Goal: Task Accomplishment & Management: Use online tool/utility

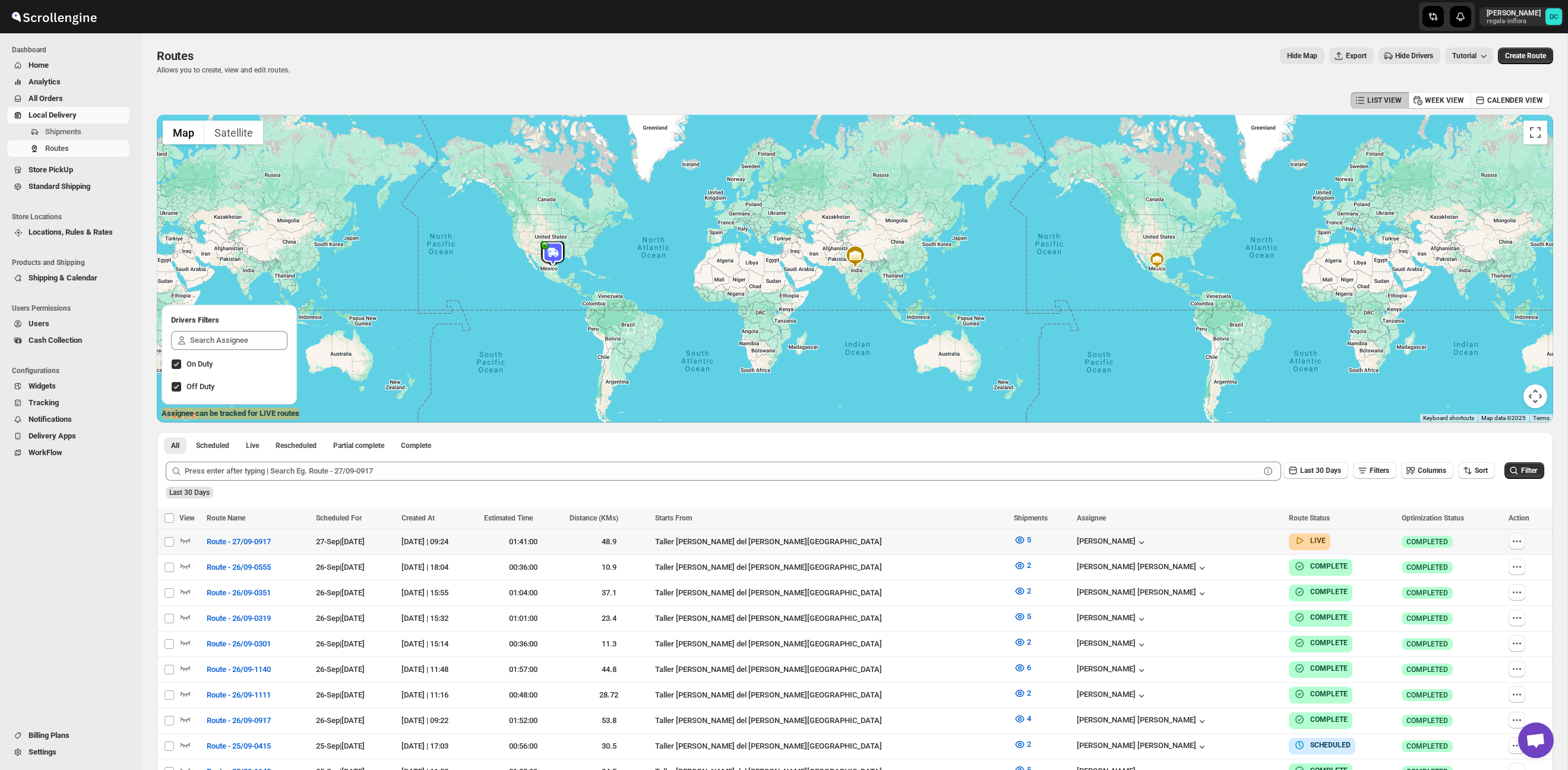
click at [1519, 542] on icon "button" at bounding box center [1520, 542] width 2 height 2
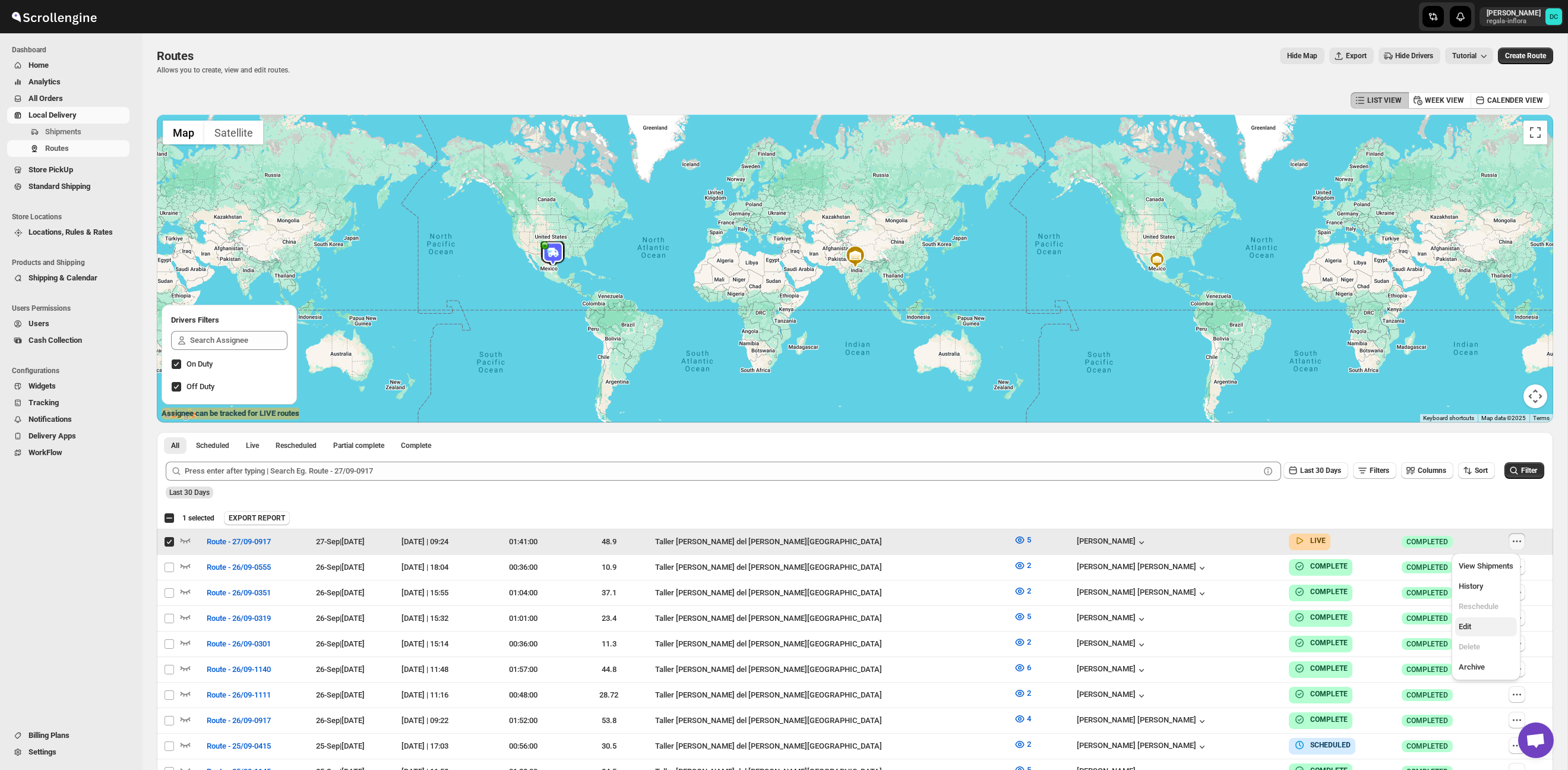
click at [1486, 629] on span "Edit" at bounding box center [1485, 627] width 54 height 12
checkbox input "false"
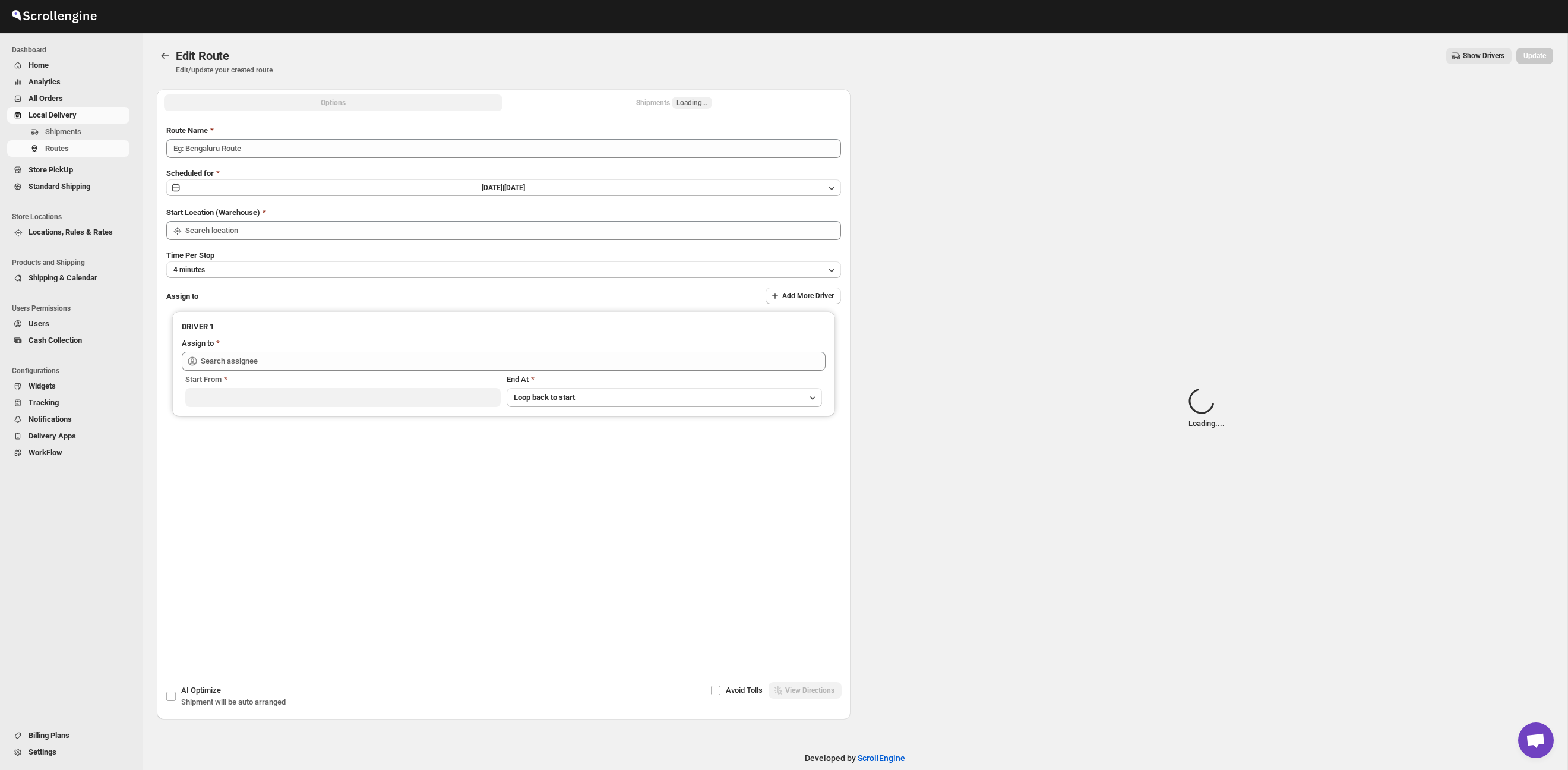
type input "Route - 27/09-0917"
type input "Taller [PERSON_NAME] del [PERSON_NAME][GEOGRAPHIC_DATA]"
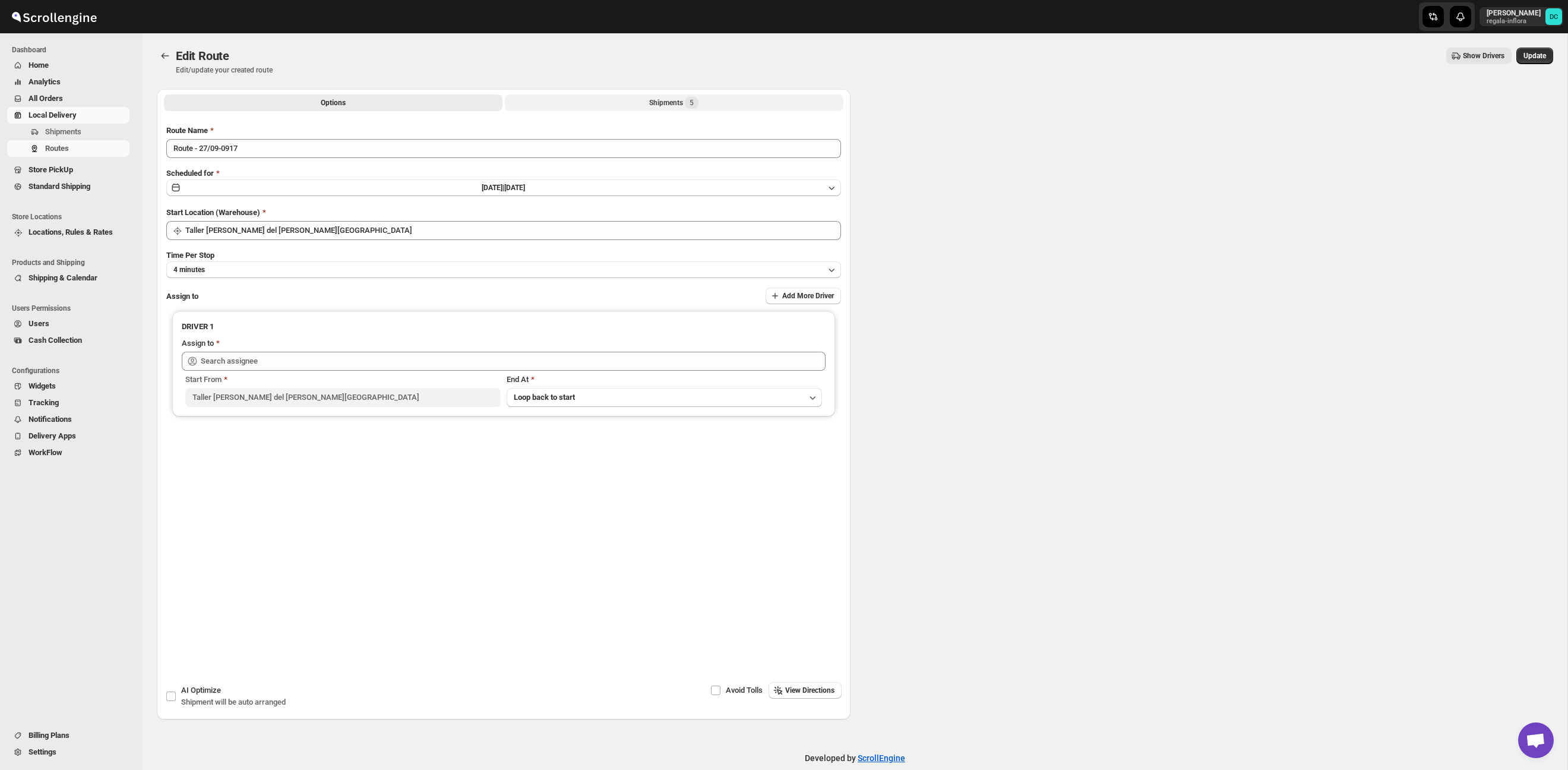
type input "[PERSON_NAME] ([EMAIL_ADDRESS][DOMAIN_NAME])"
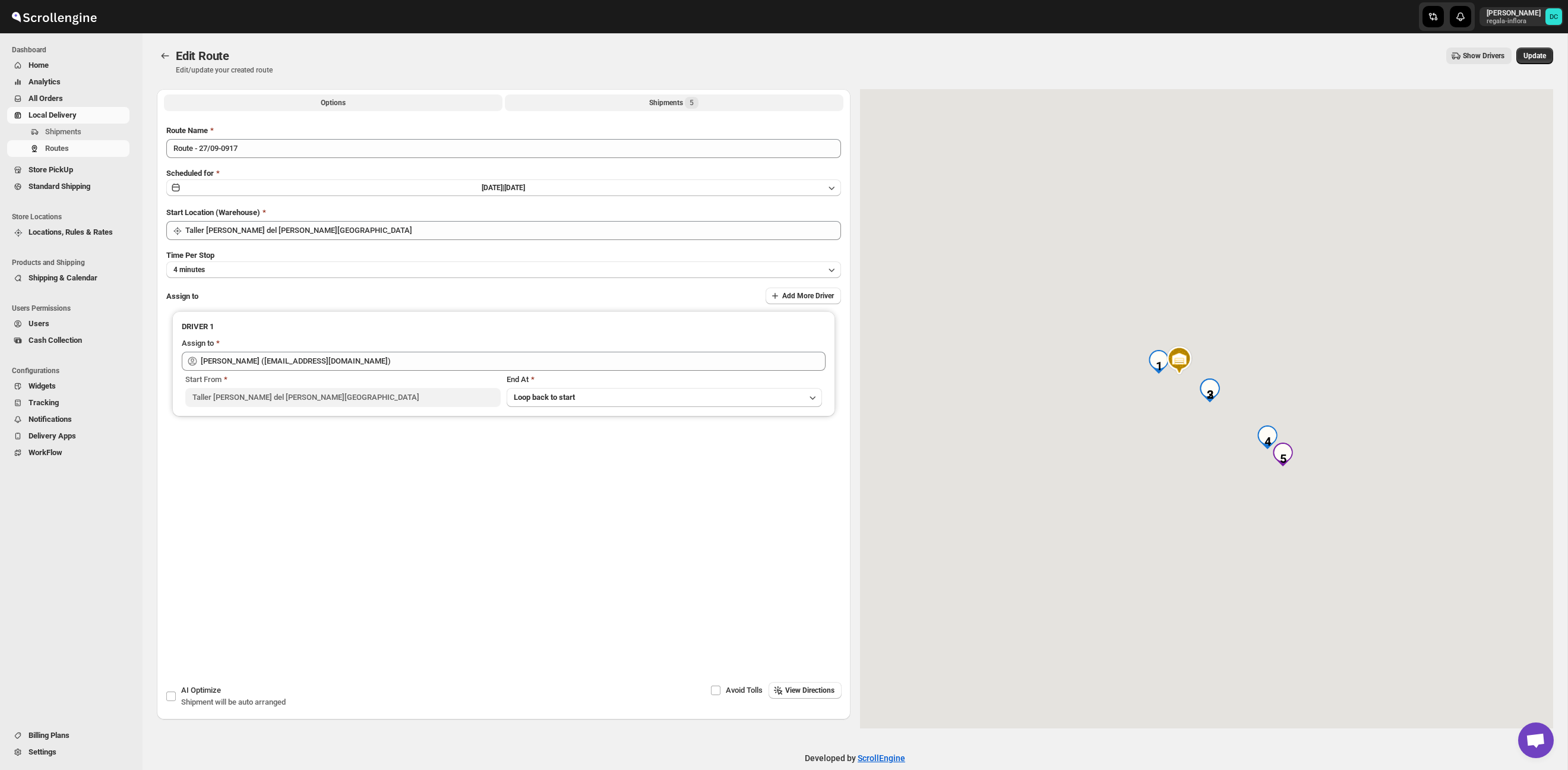
click at [649, 102] on div "Shipments 5" at bounding box center [674, 103] width 50 height 12
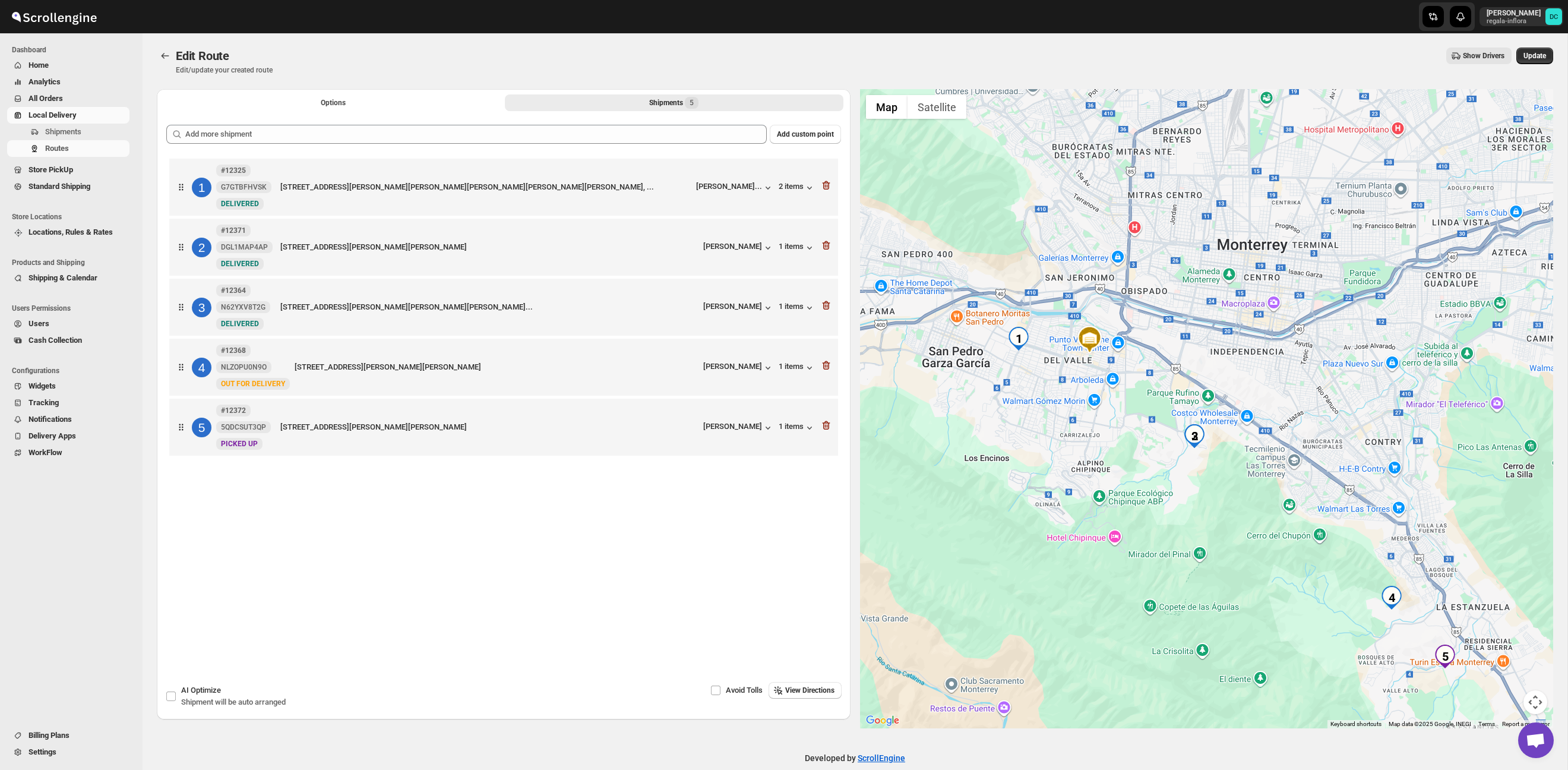
drag, startPoint x: 1324, startPoint y: 554, endPoint x: 1202, endPoint y: 495, distance: 135.5
click at [1202, 495] on div at bounding box center [1206, 408] width 693 height 639
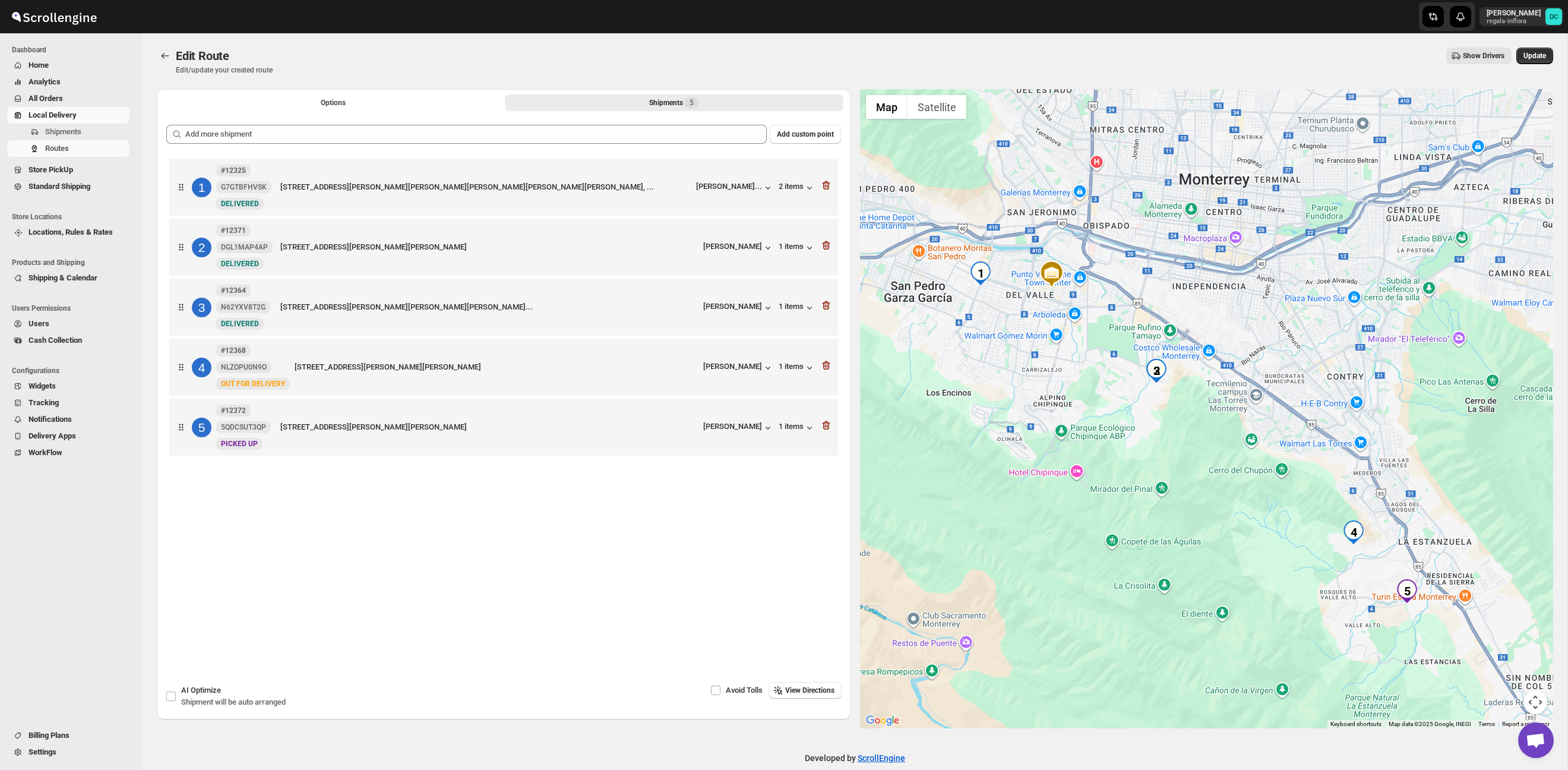
drag, startPoint x: 1390, startPoint y: 535, endPoint x: 1343, endPoint y: 444, distance: 102.4
click at [1343, 444] on div at bounding box center [1206, 408] width 693 height 639
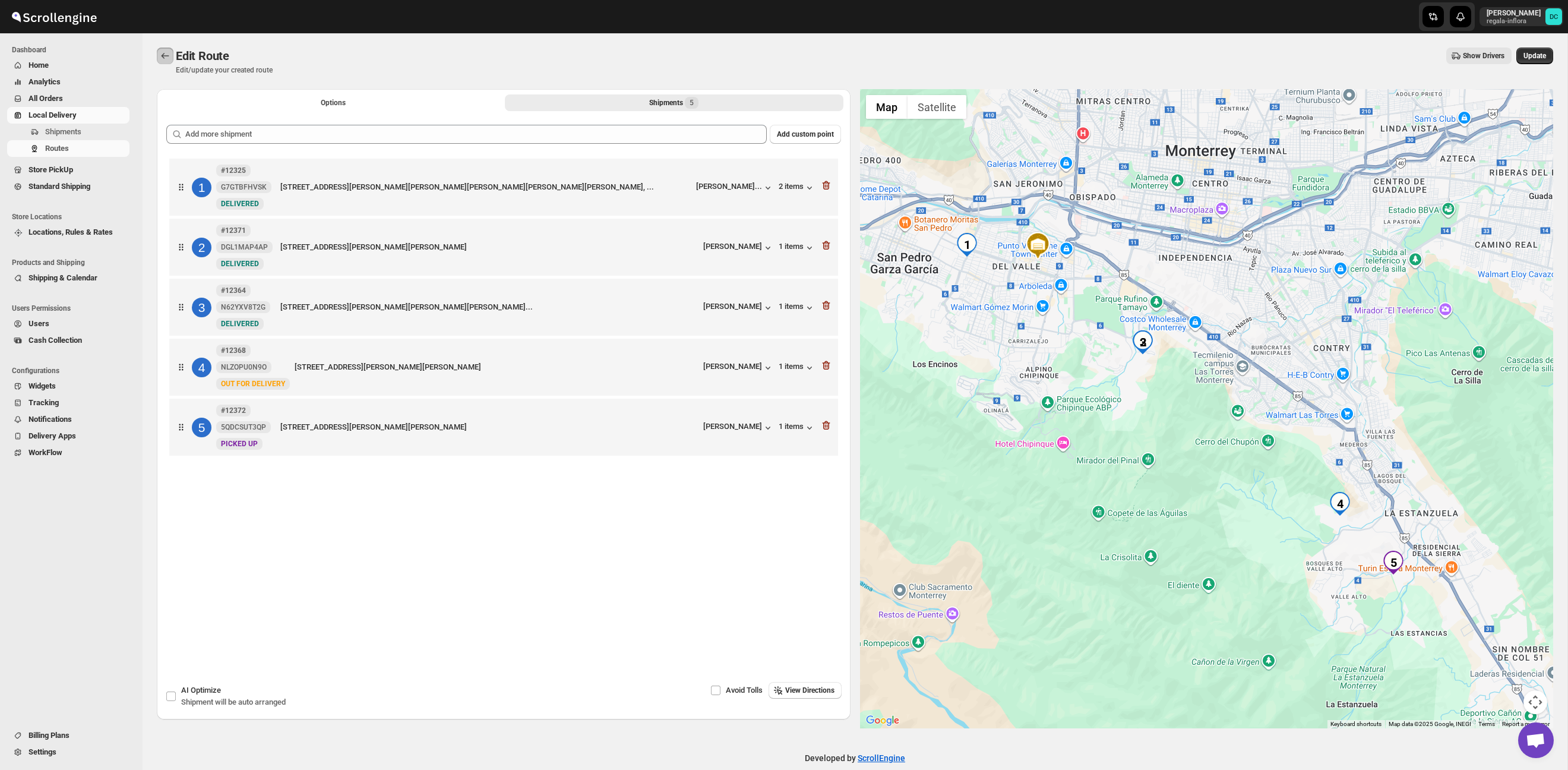
click at [163, 54] on icon "Routes" at bounding box center [165, 55] width 12 height 12
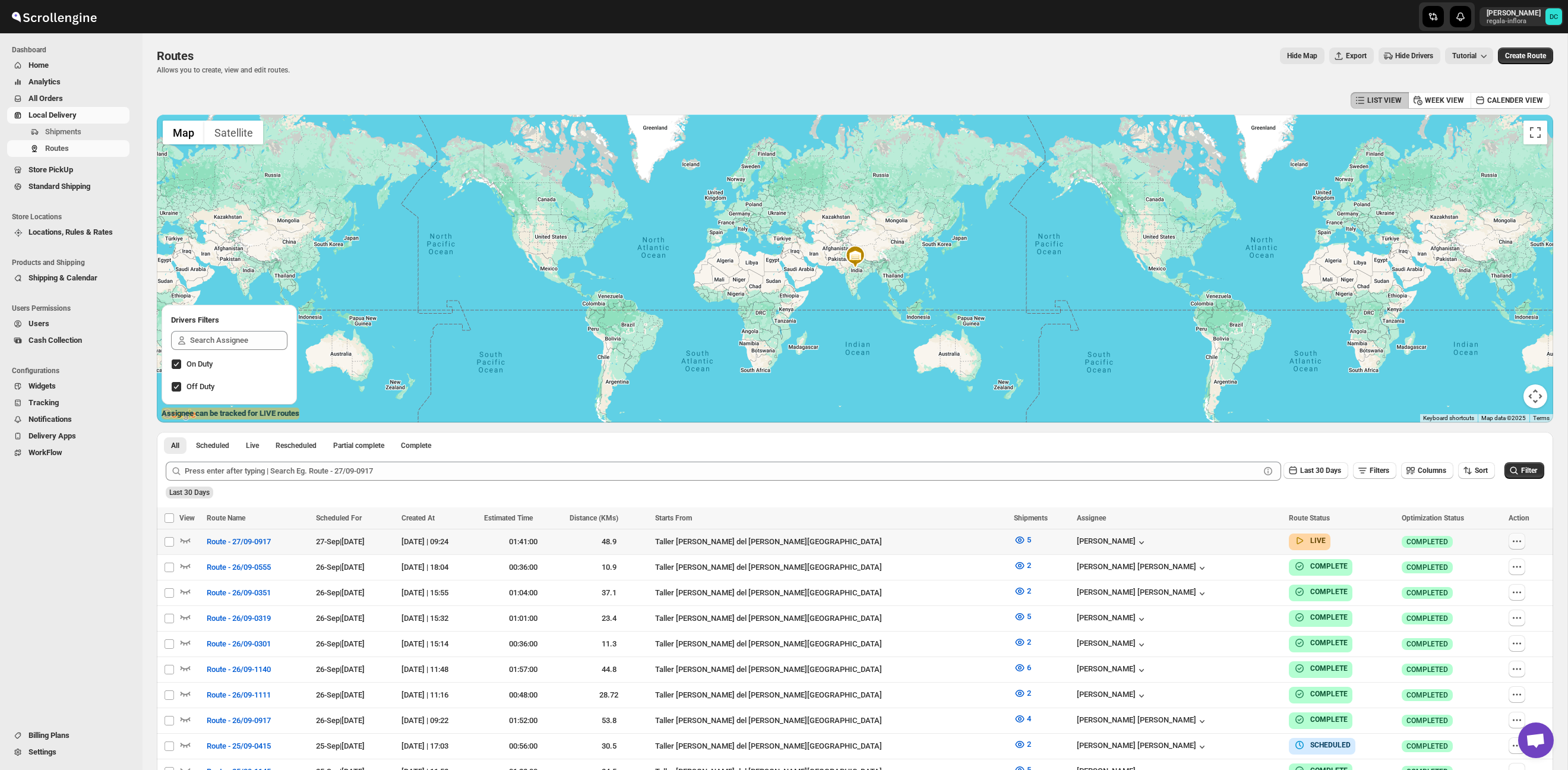
click at [1514, 542] on icon "button" at bounding box center [1516, 541] width 12 height 12
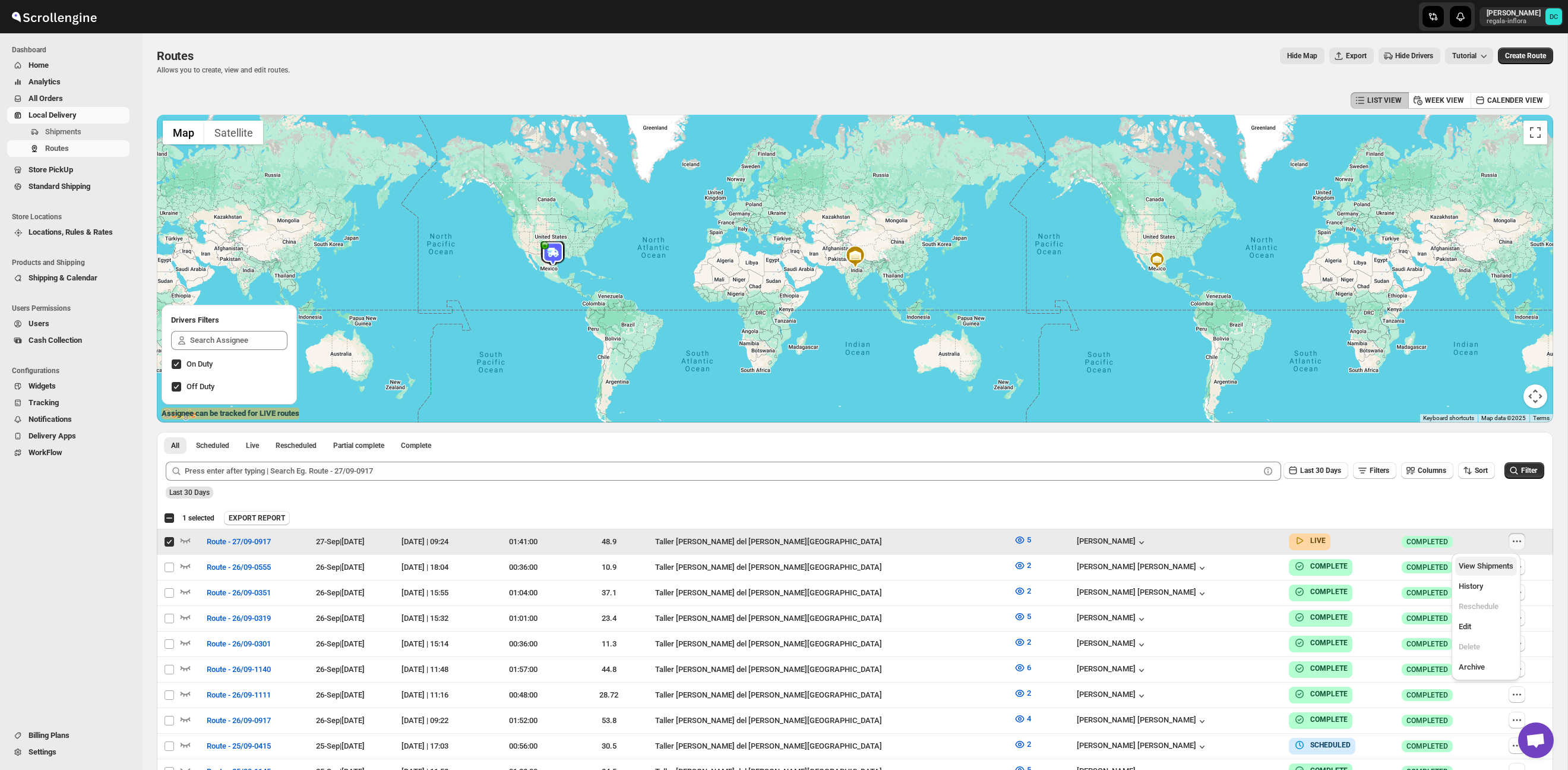
click at [1500, 566] on span "View Shipments" at bounding box center [1485, 566] width 54 height 9
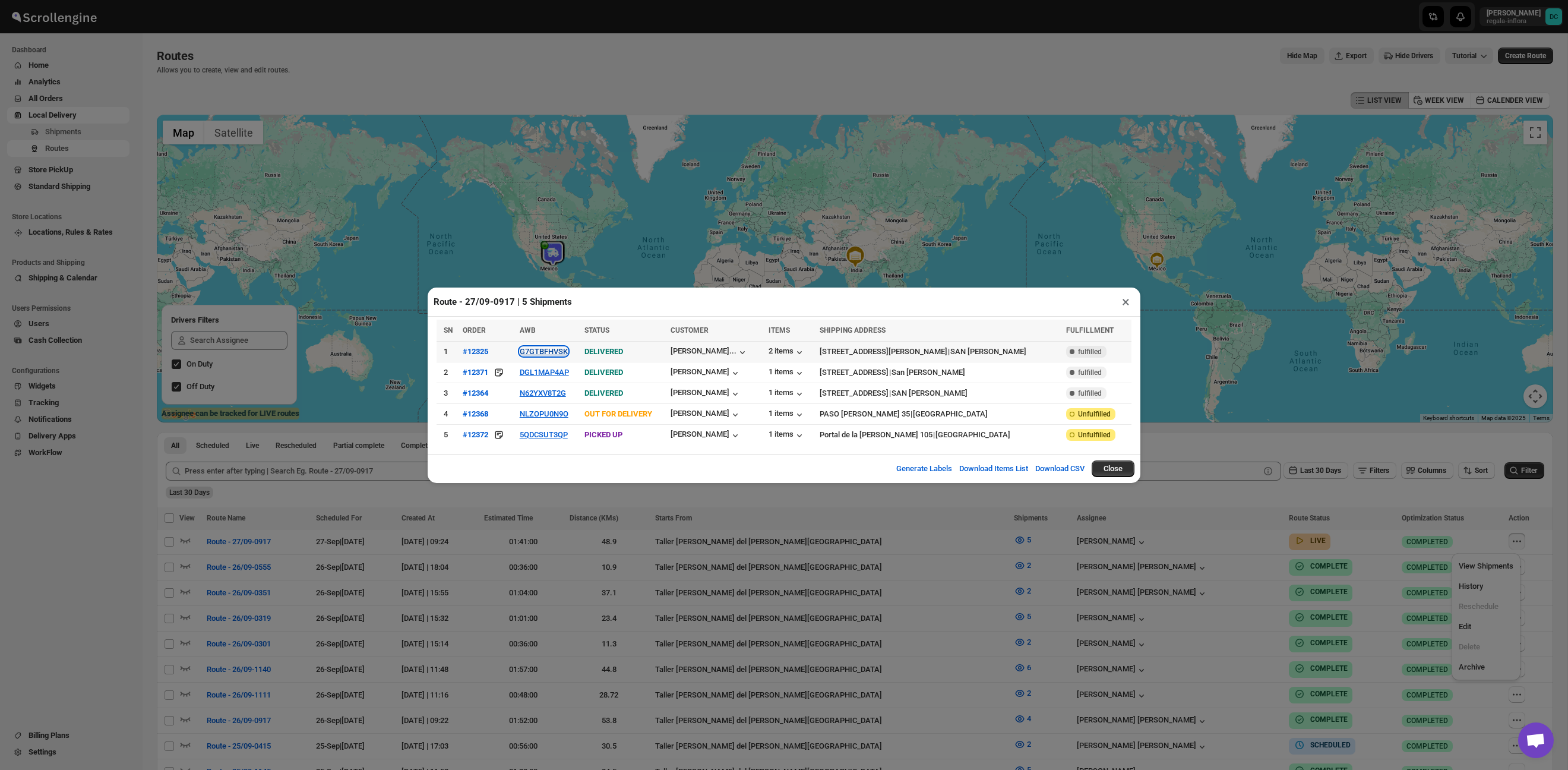
click at [550, 350] on button "G7GTBFHVSK" at bounding box center [544, 351] width 49 height 9
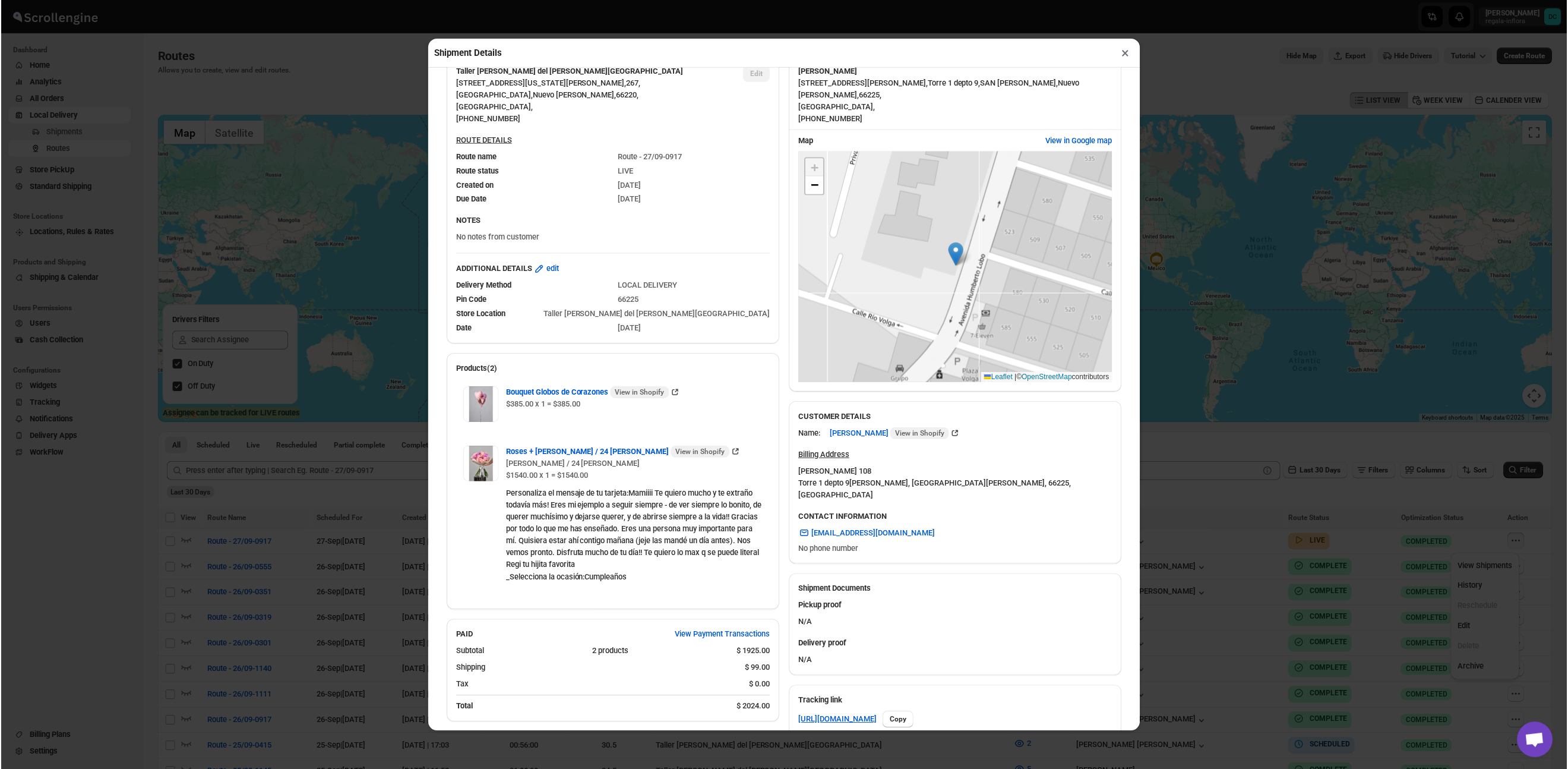
scroll to position [80, 0]
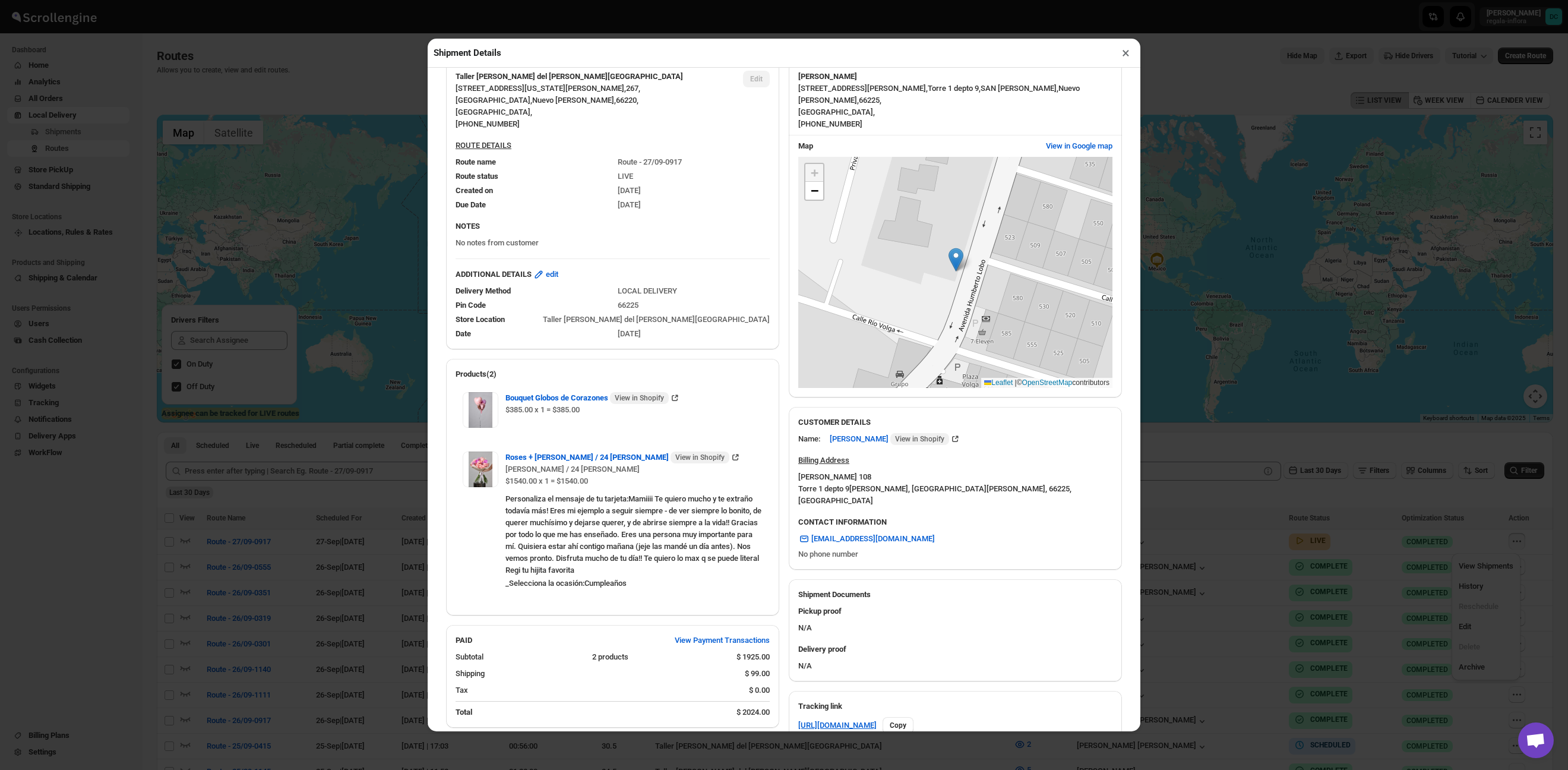
click at [1126, 53] on button "×" at bounding box center [1125, 53] width 17 height 17
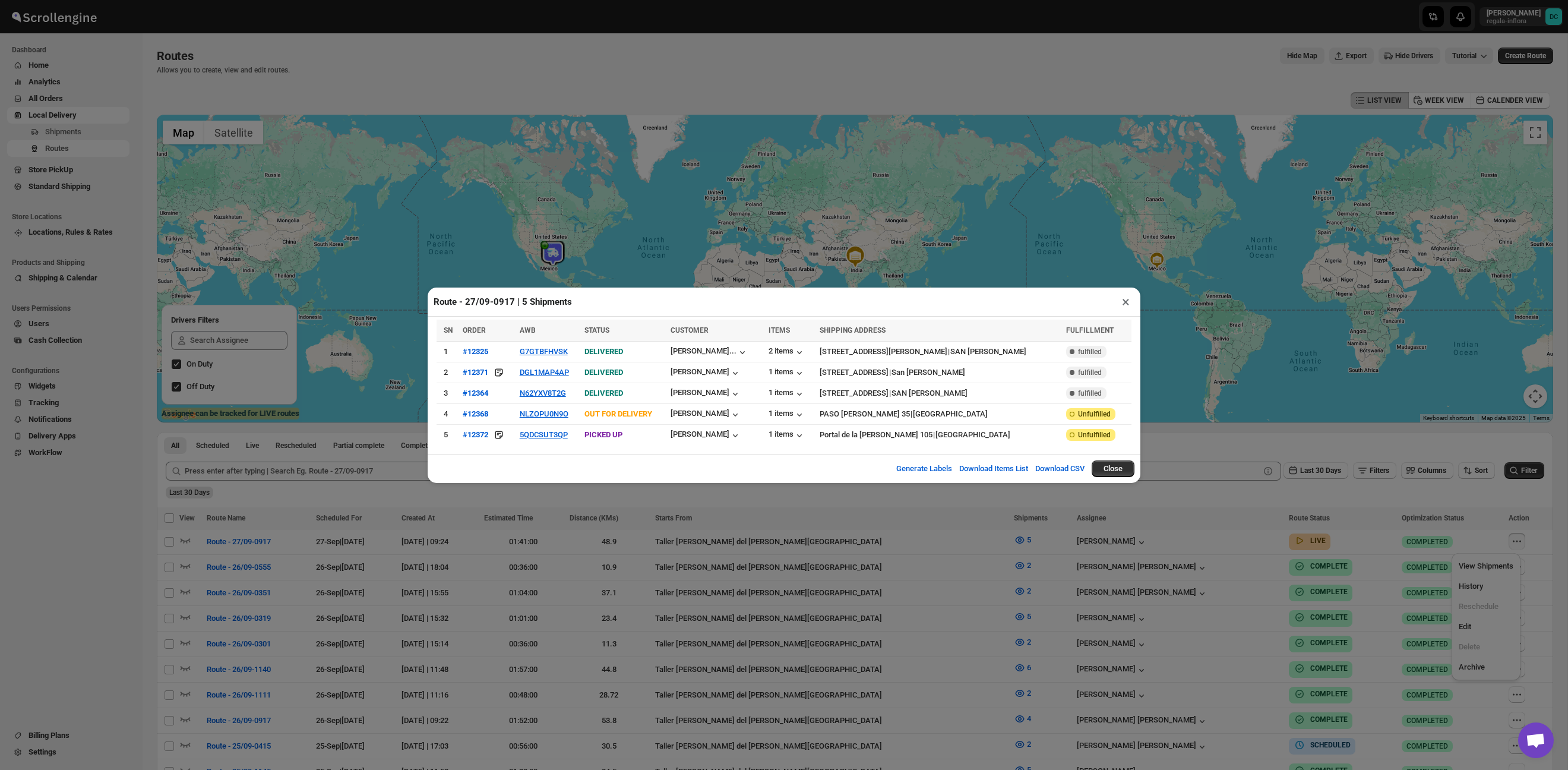
click at [1122, 301] on button "×" at bounding box center [1125, 301] width 17 height 17
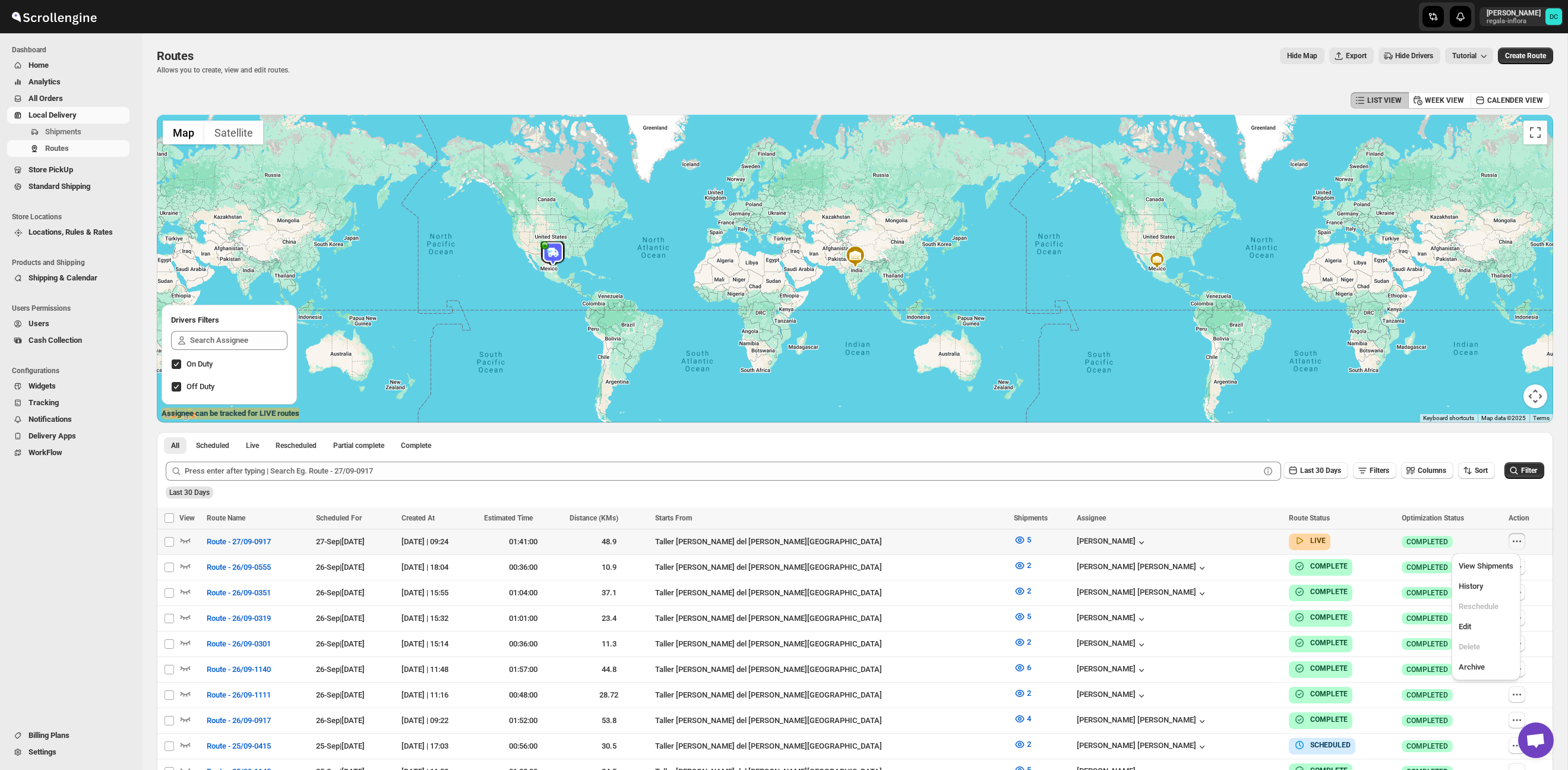
click at [1511, 544] on icon "button" at bounding box center [1516, 541] width 12 height 12
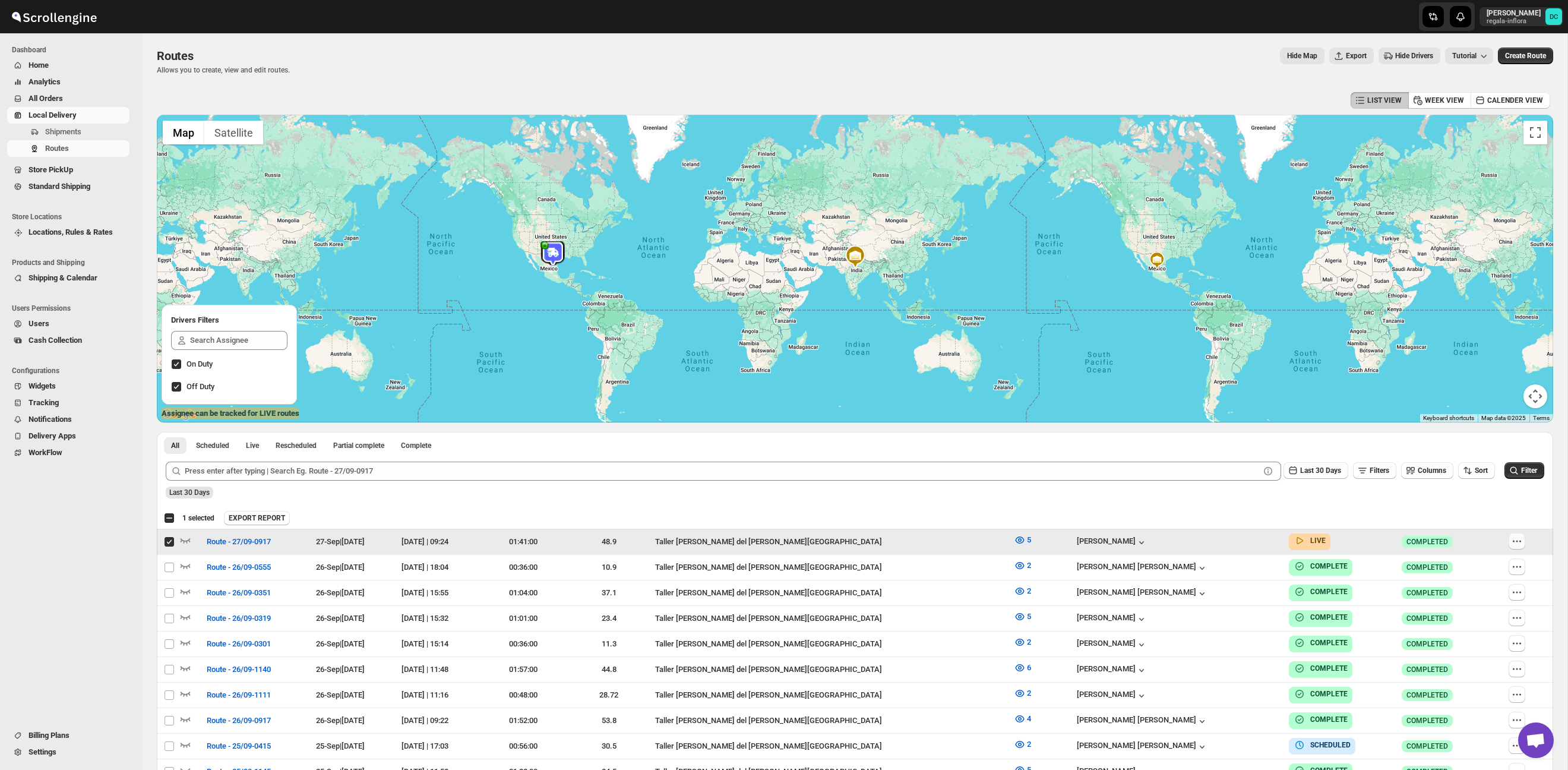
click at [1512, 544] on icon "button" at bounding box center [1516, 541] width 12 height 12
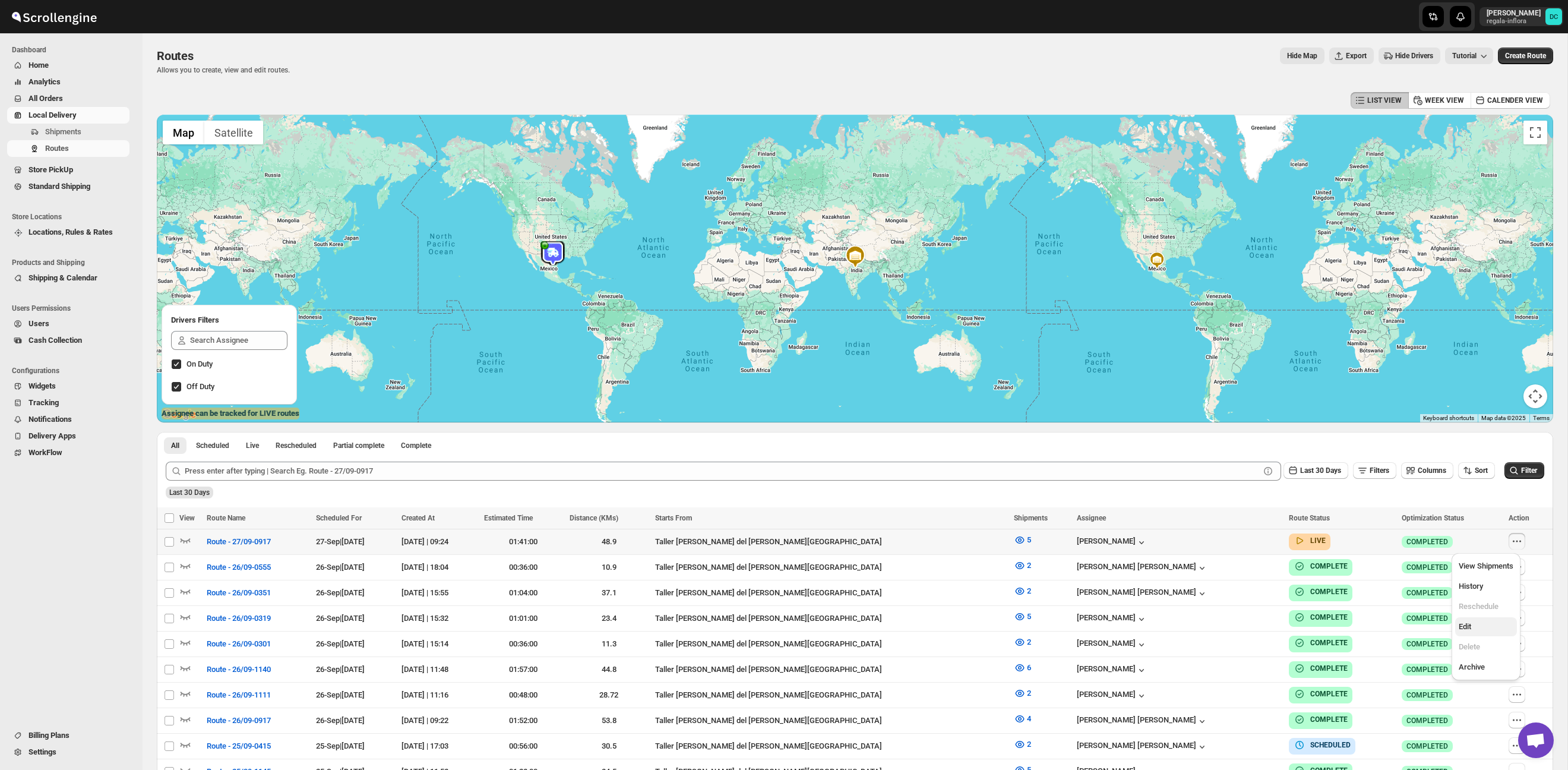
click at [1478, 628] on span "Edit" at bounding box center [1485, 627] width 54 height 12
checkbox input "true"
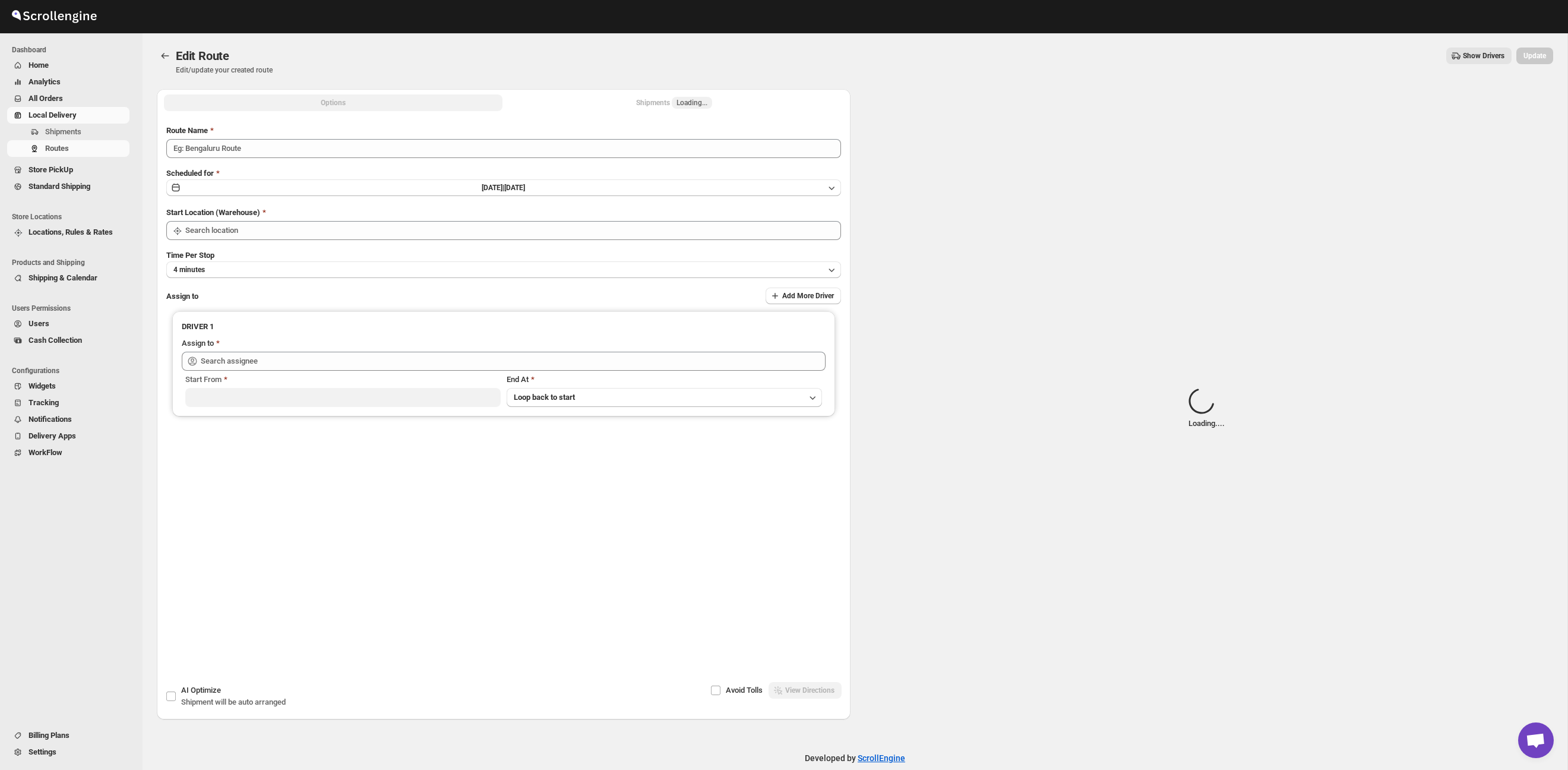
click at [665, 85] on div "Edit Route. This page is ready Edit Route Edit/update your created route Show D…" at bounding box center [855, 61] width 1397 height 55
type input "Route - 27/09-0917"
click at [672, 95] on button "Shipments Loading..." at bounding box center [675, 102] width 339 height 17
type input "Taller [PERSON_NAME] del [PERSON_NAME][GEOGRAPHIC_DATA]"
click at [687, 105] on span "Loading..." at bounding box center [691, 103] width 31 height 10
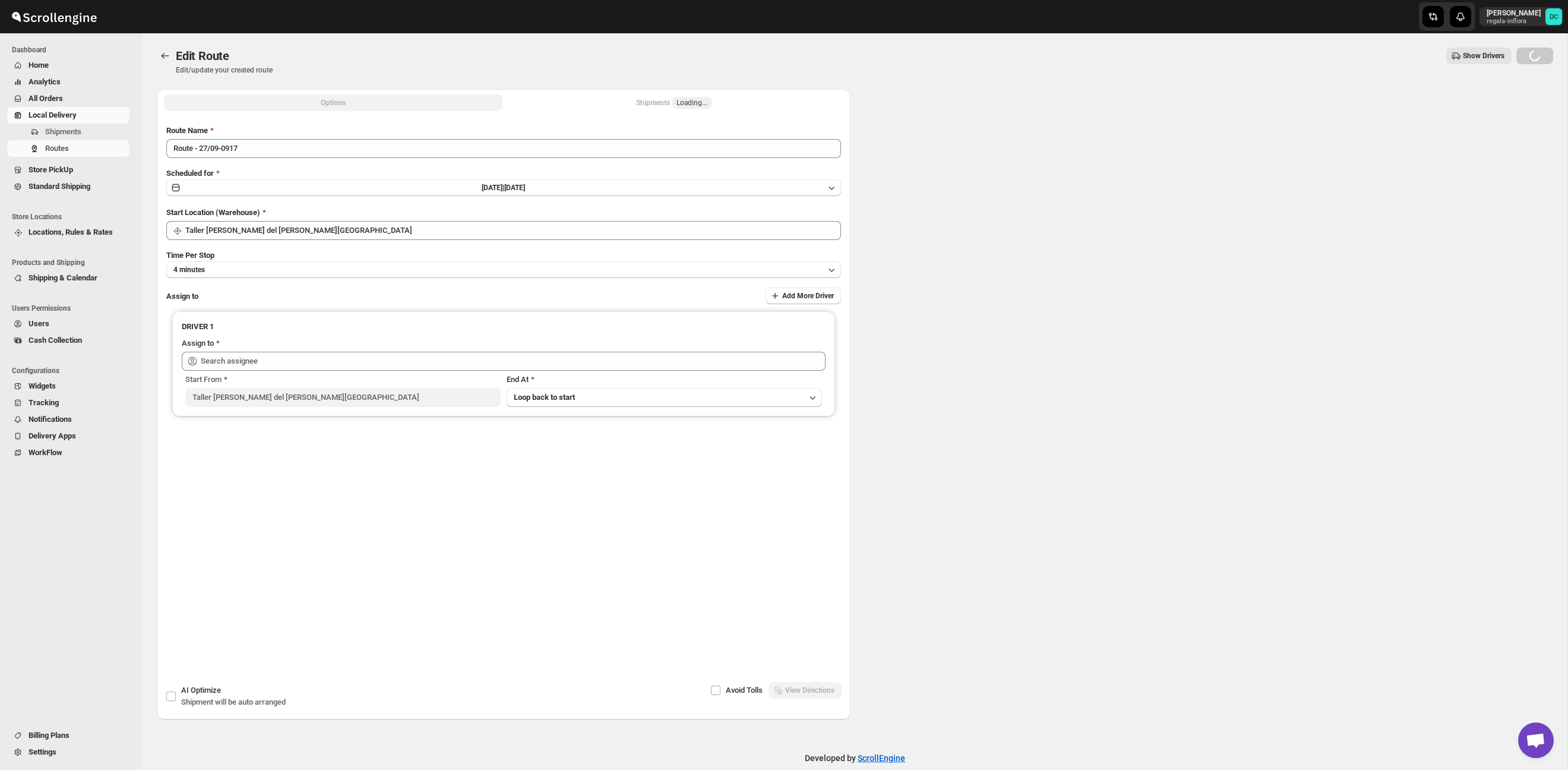
type input "Taller [PERSON_NAME] del [PERSON_NAME][GEOGRAPHIC_DATA]"
type input "[PERSON_NAME] ([EMAIL_ADDRESS][DOMAIN_NAME])"
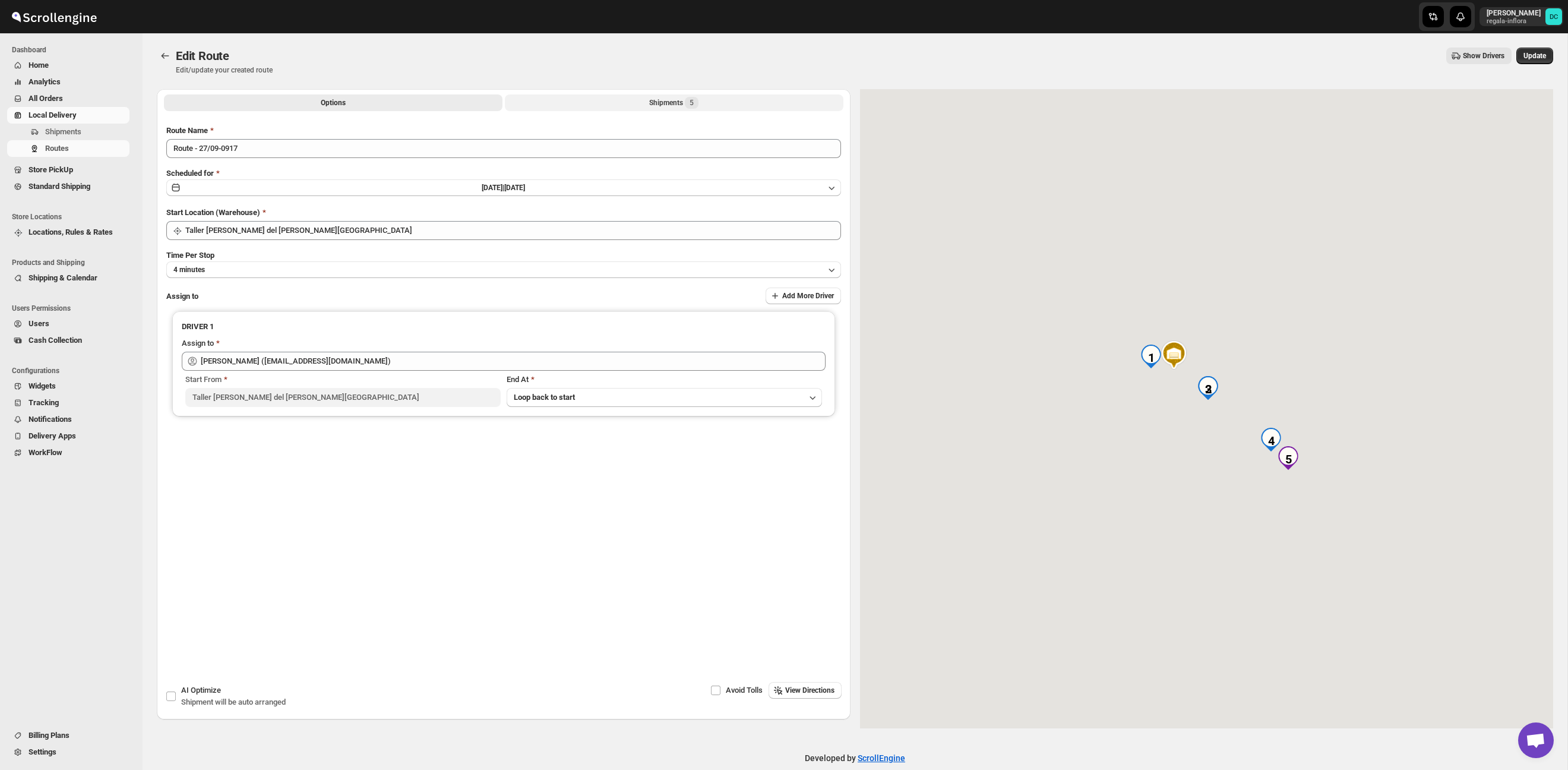
click at [679, 109] on button "Shipments 5" at bounding box center [675, 102] width 339 height 17
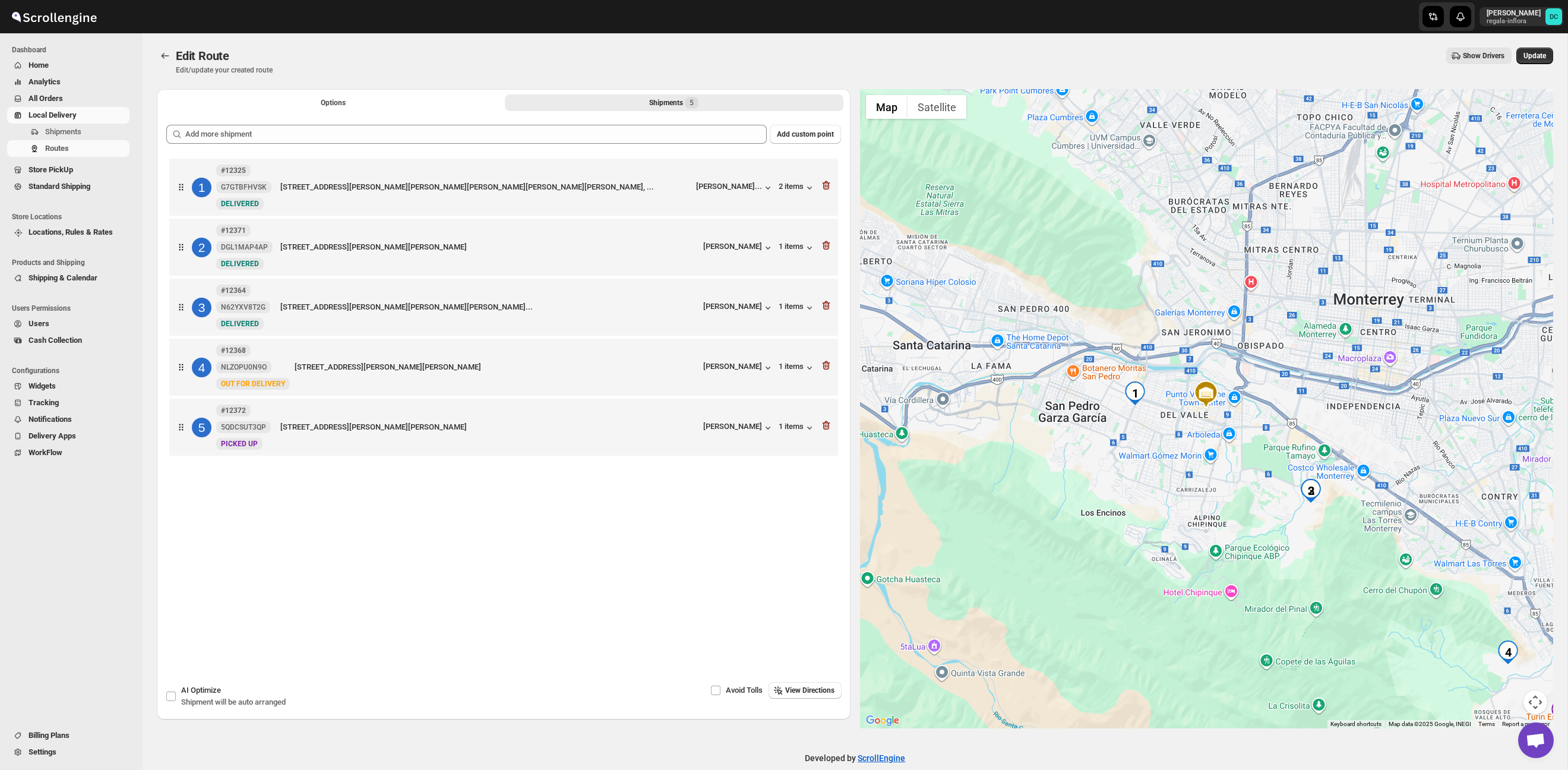
click at [73, 96] on span "All Orders" at bounding box center [78, 99] width 99 height 12
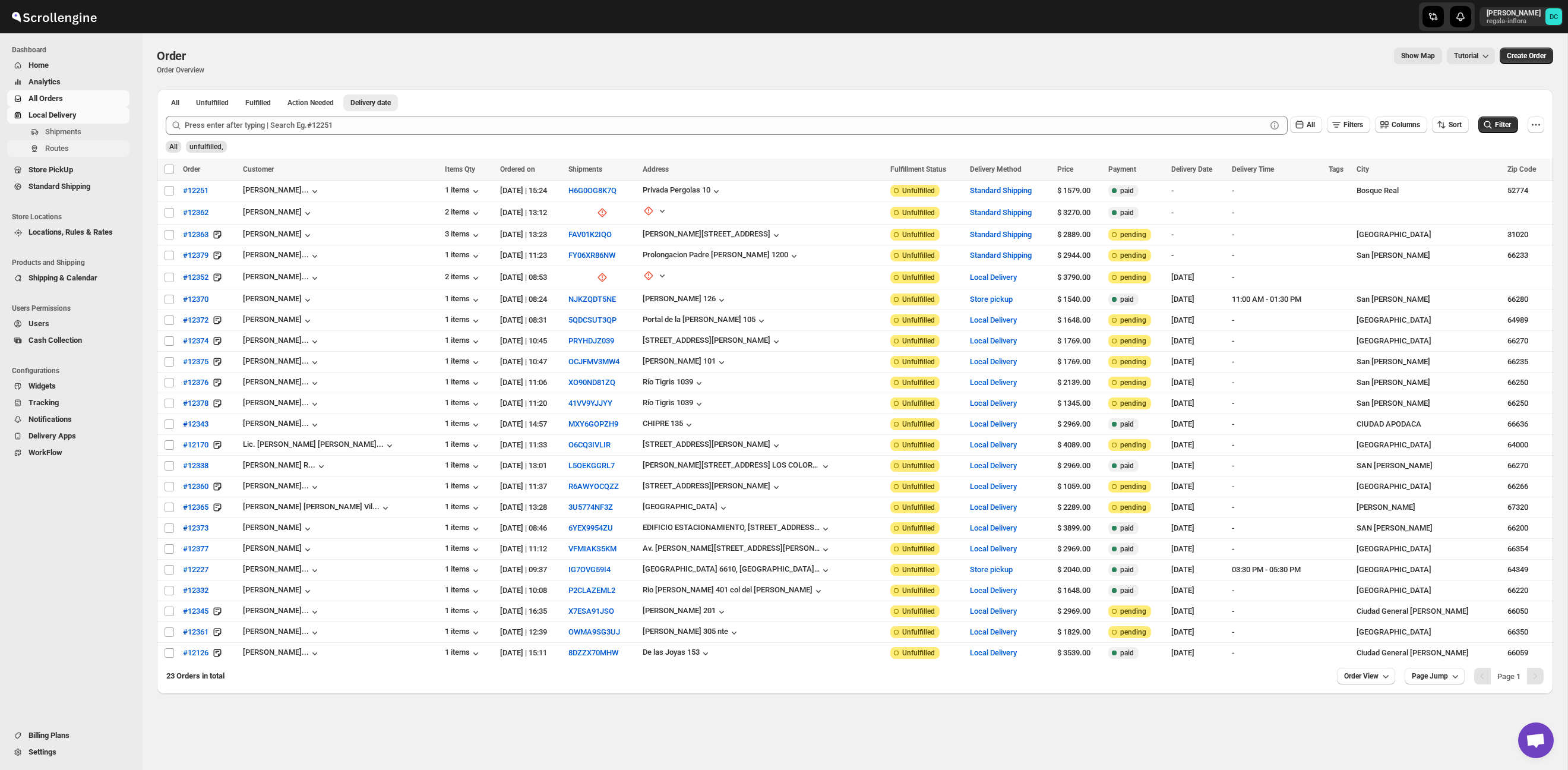
click at [91, 143] on span "Routes" at bounding box center [86, 149] width 82 height 12
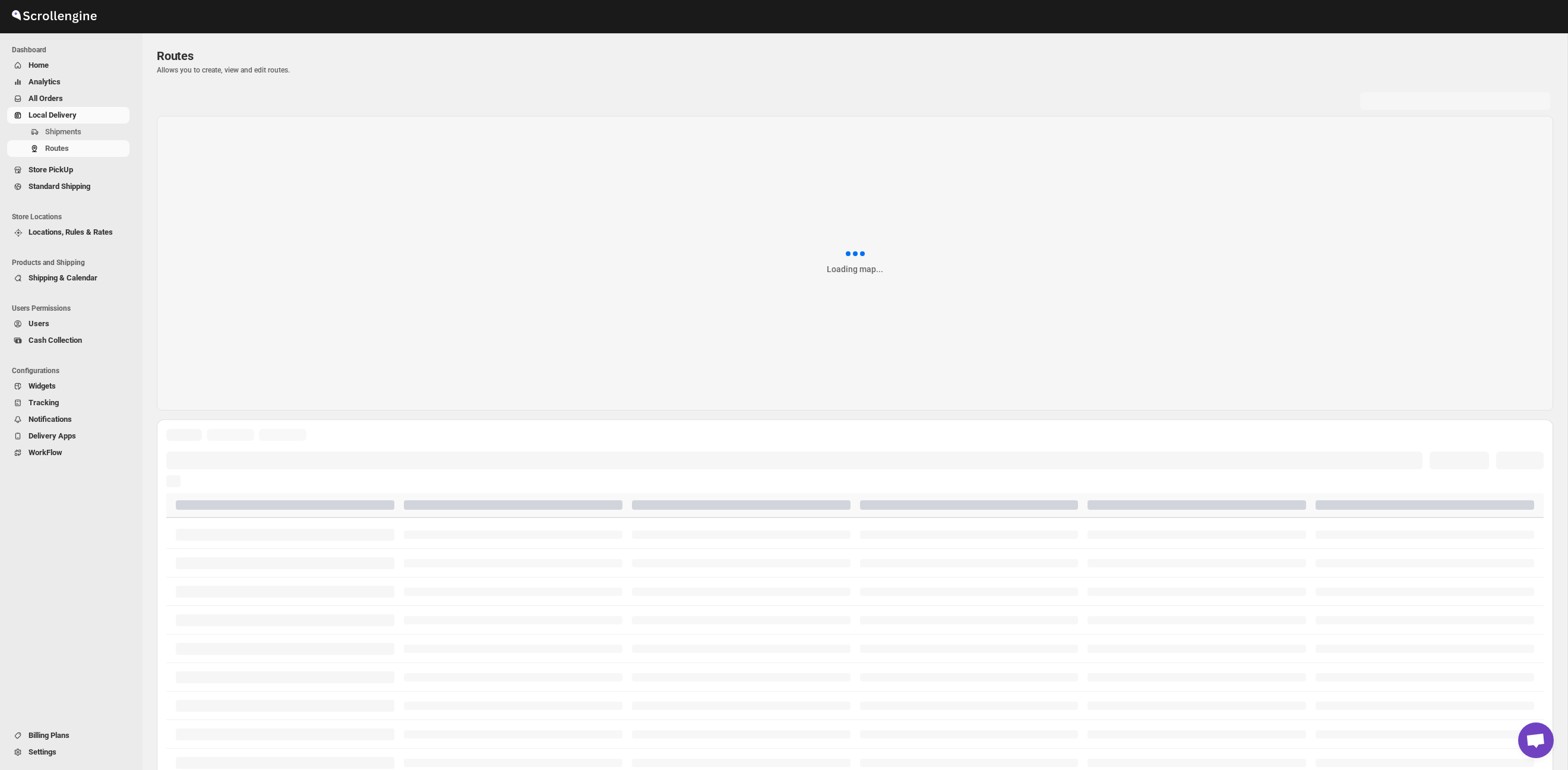
click at [68, 101] on span "All Orders" at bounding box center [78, 99] width 99 height 12
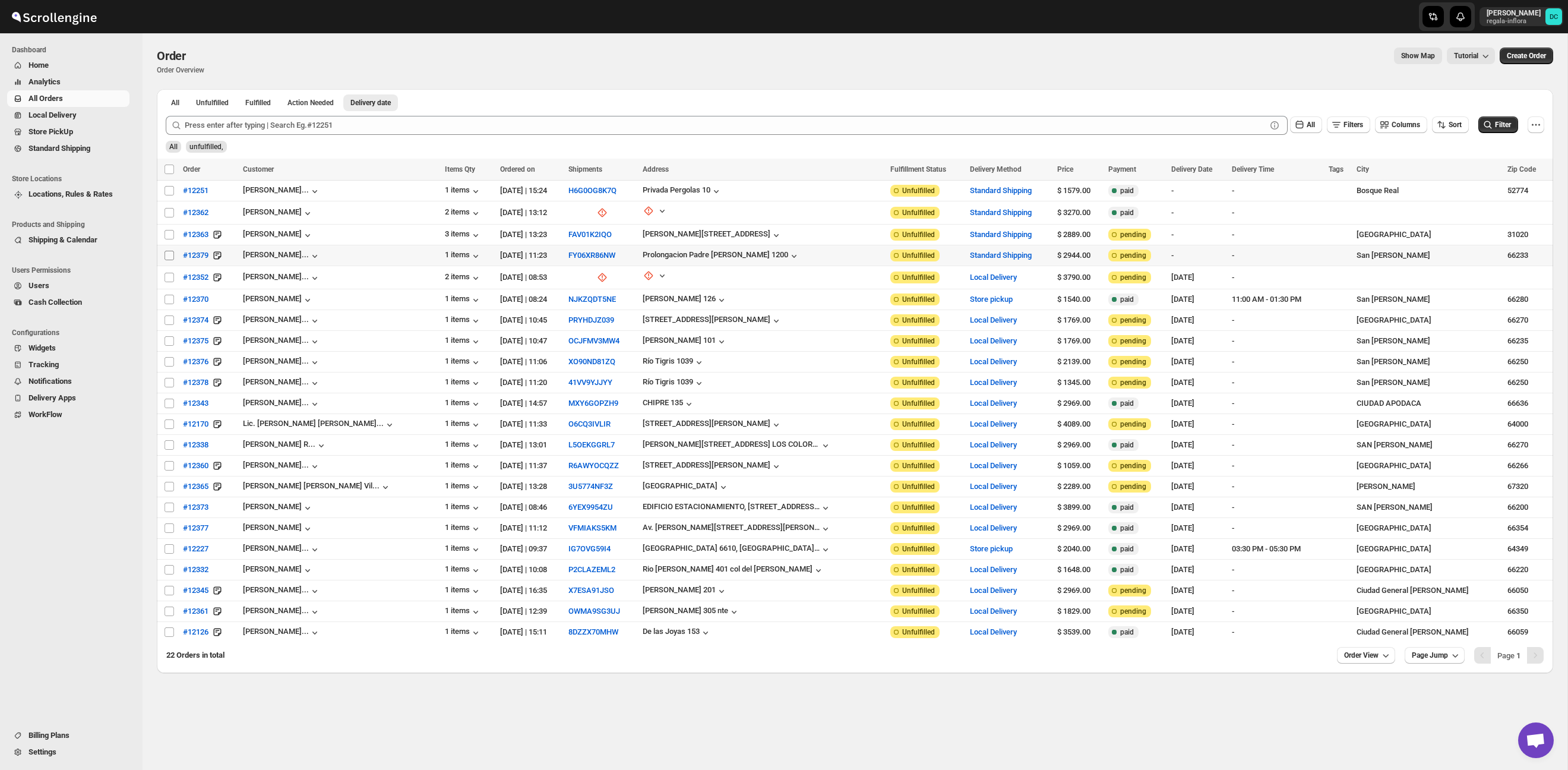
click at [168, 255] on input "Select order" at bounding box center [169, 256] width 10 height 10
checkbox input "true"
click at [166, 231] on input "Select order" at bounding box center [169, 235] width 10 height 10
checkbox input "true"
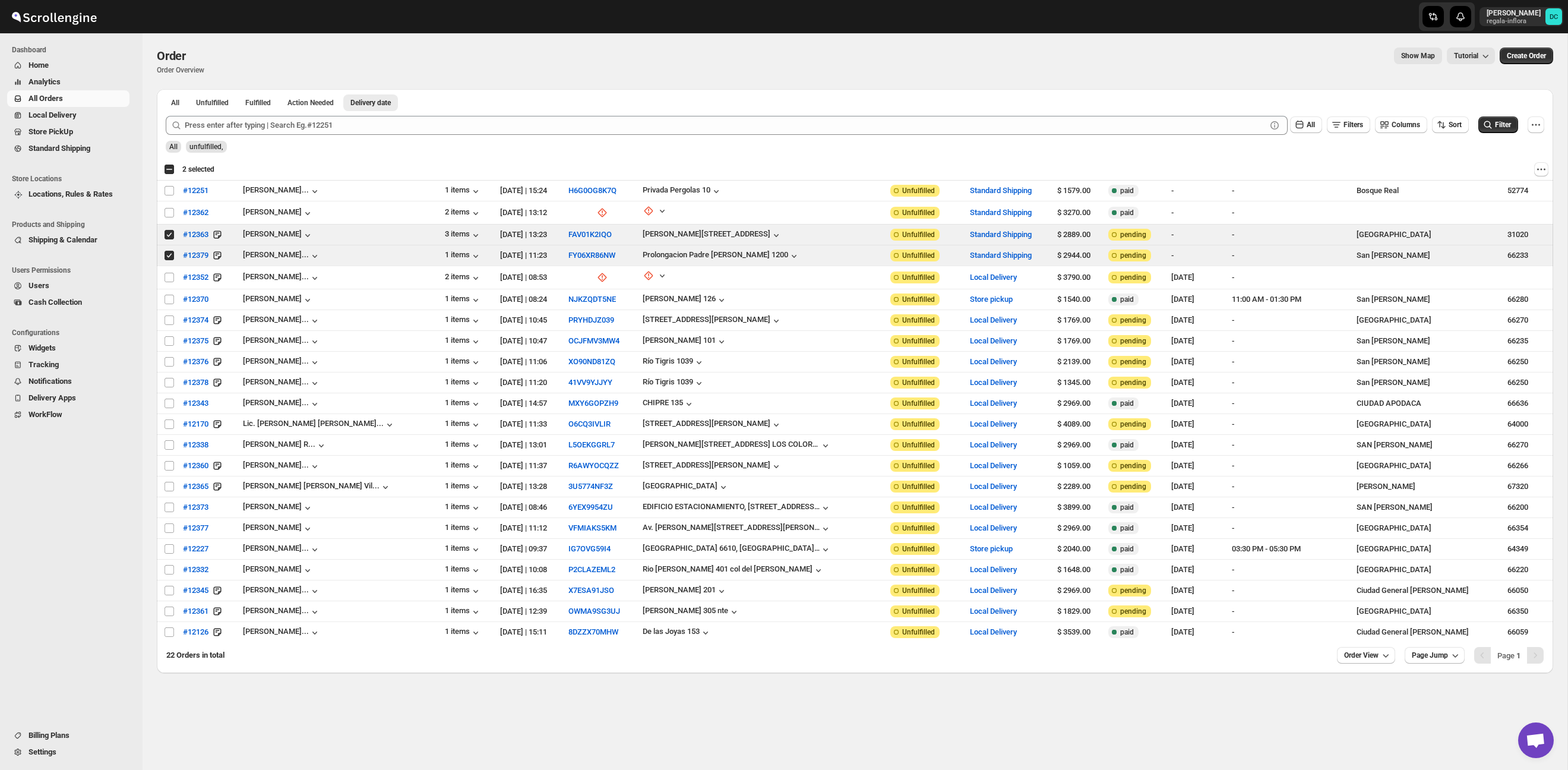
click at [167, 168] on div "Select all 22 orders 2 selected" at bounding box center [188, 168] width 51 height 11
checkbox input "true"
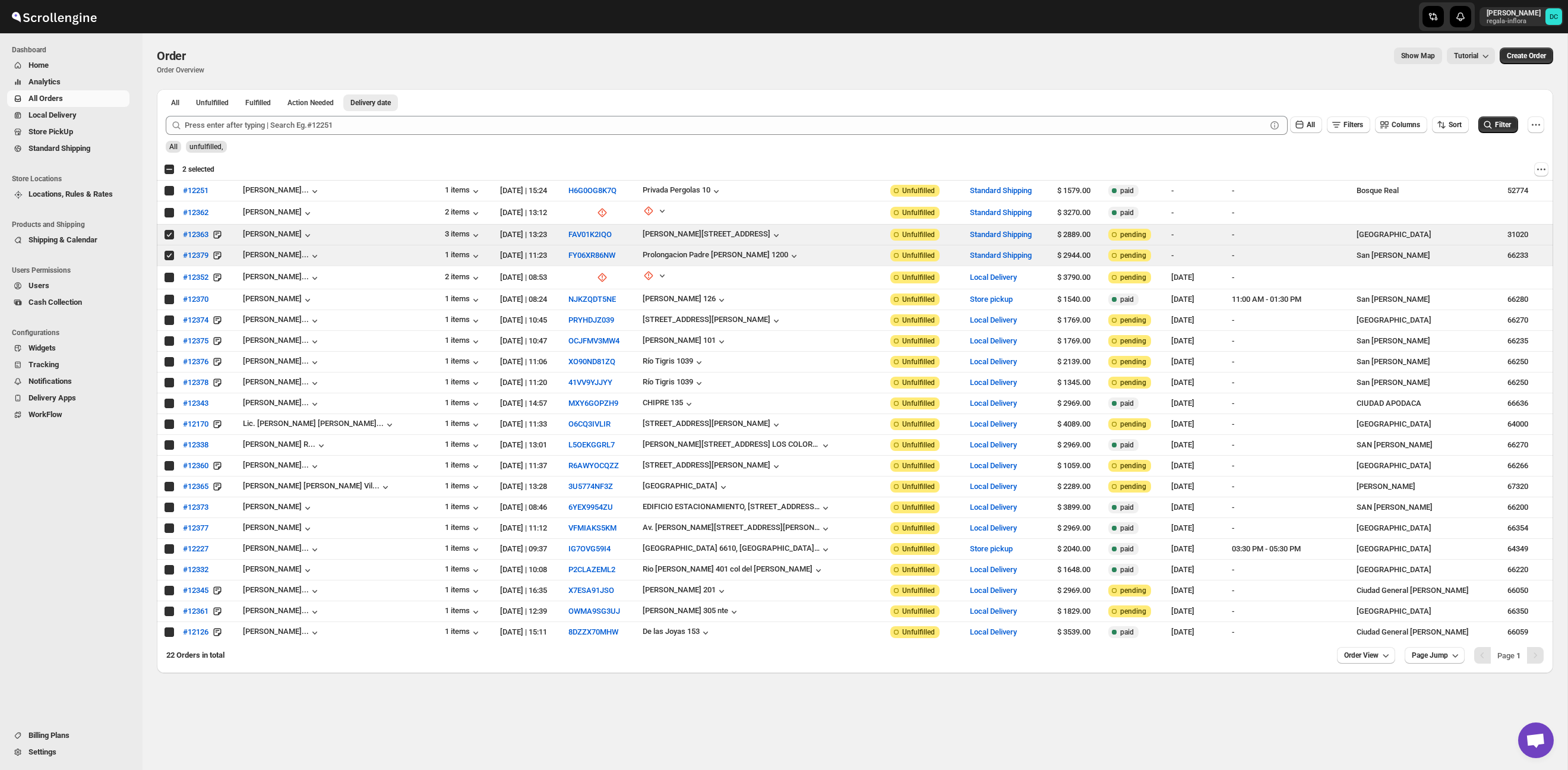
checkbox input "true"
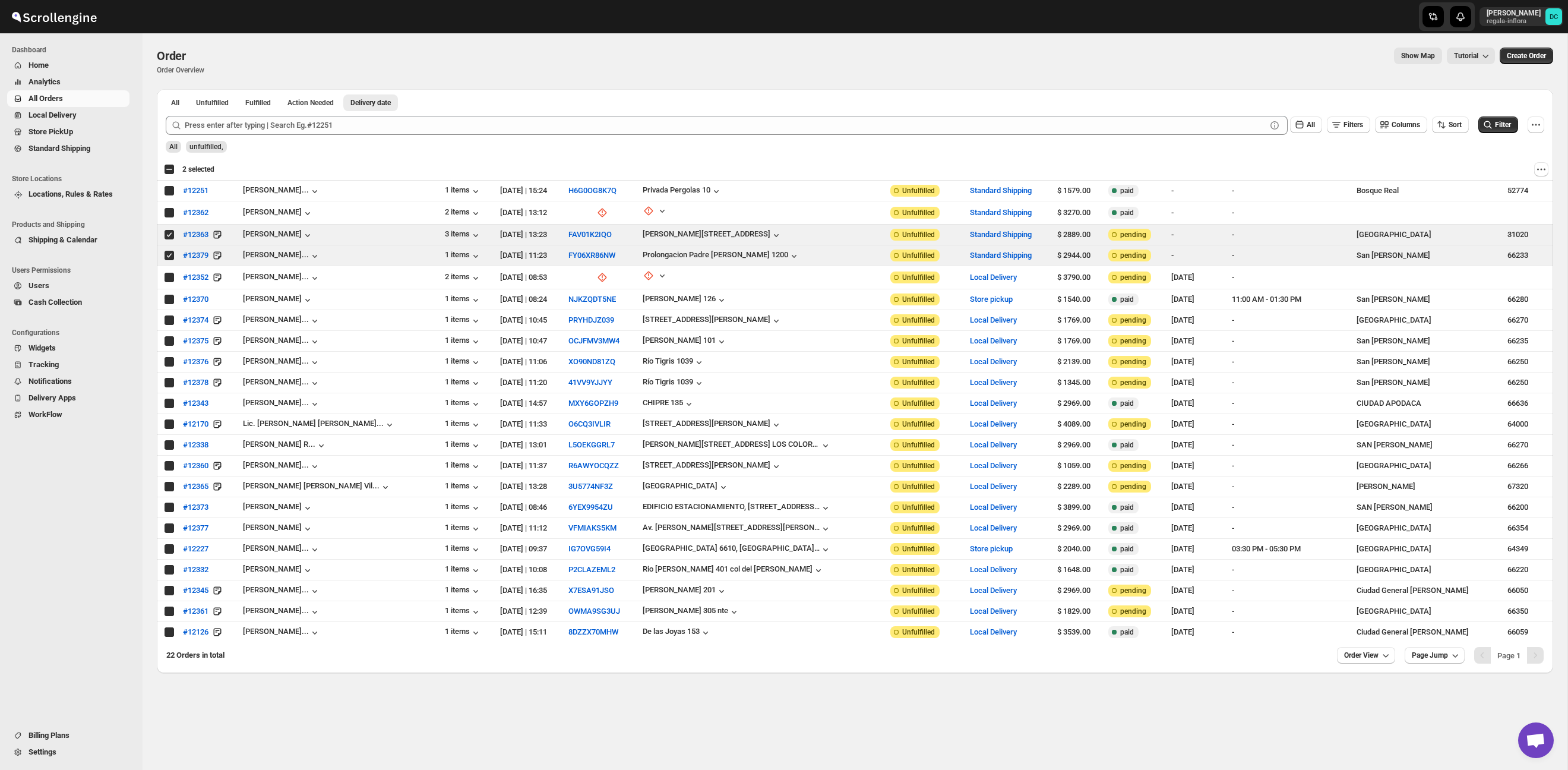
checkbox input "true"
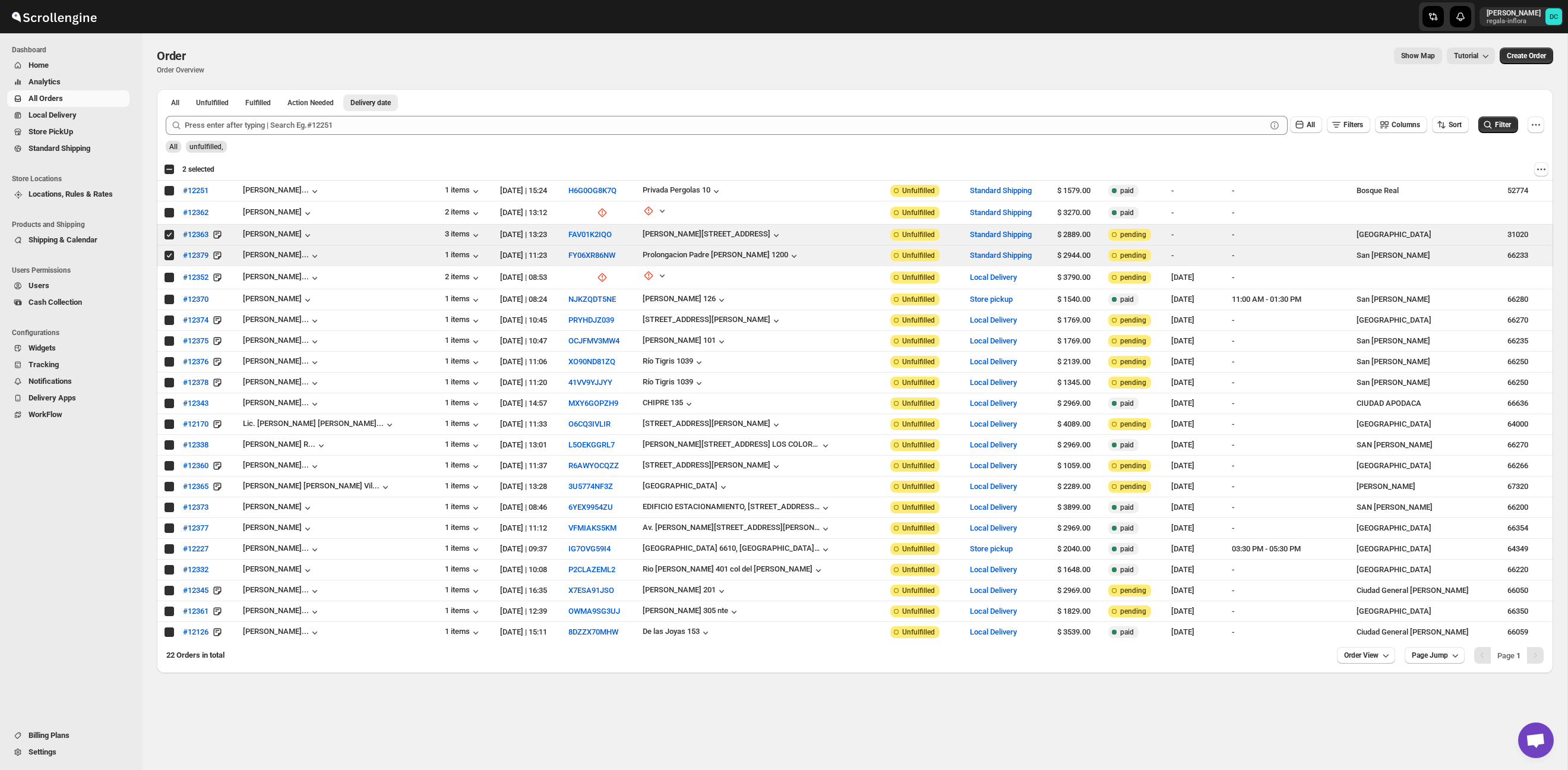
checkbox input "true"
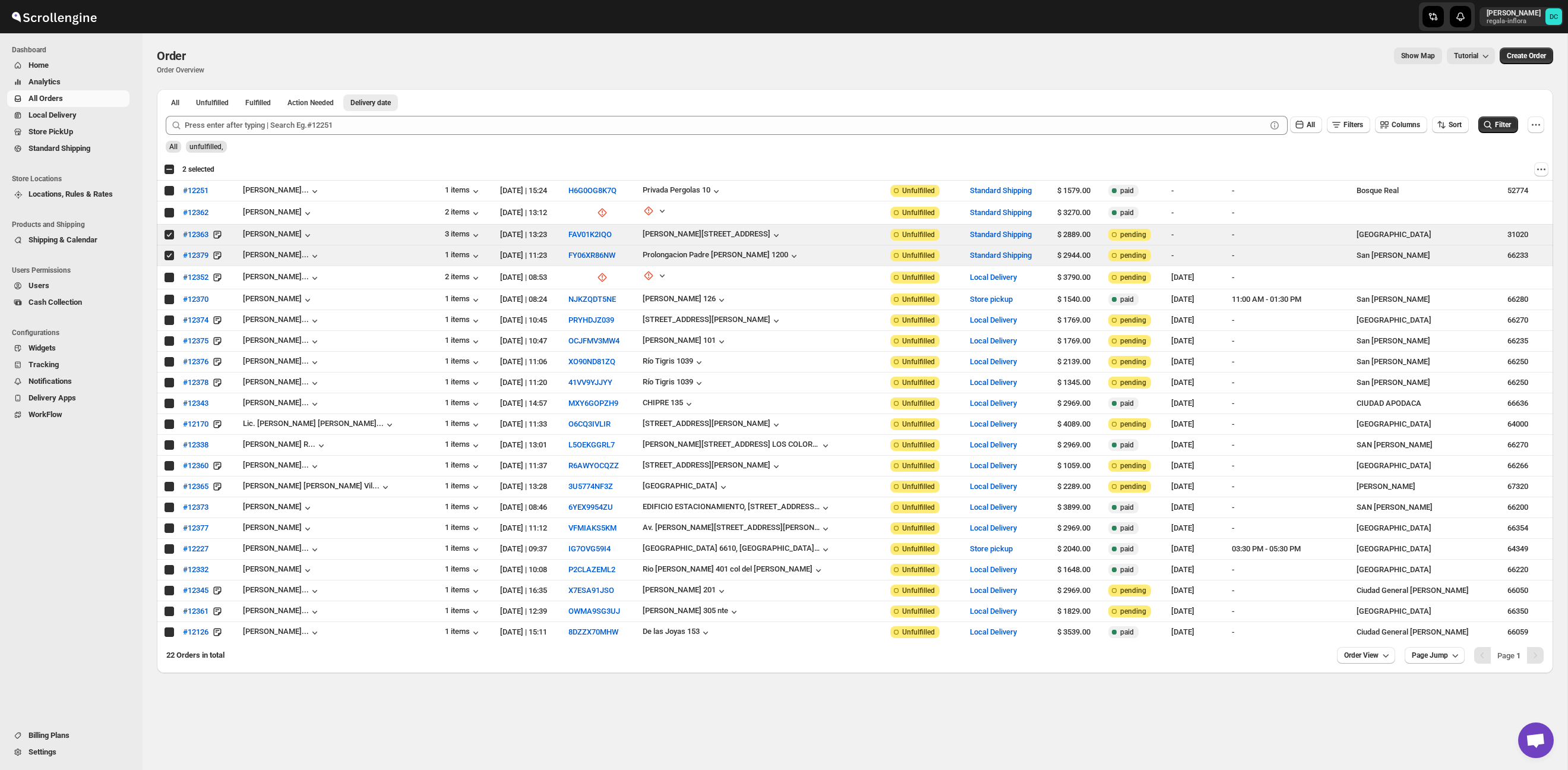
checkbox input "true"
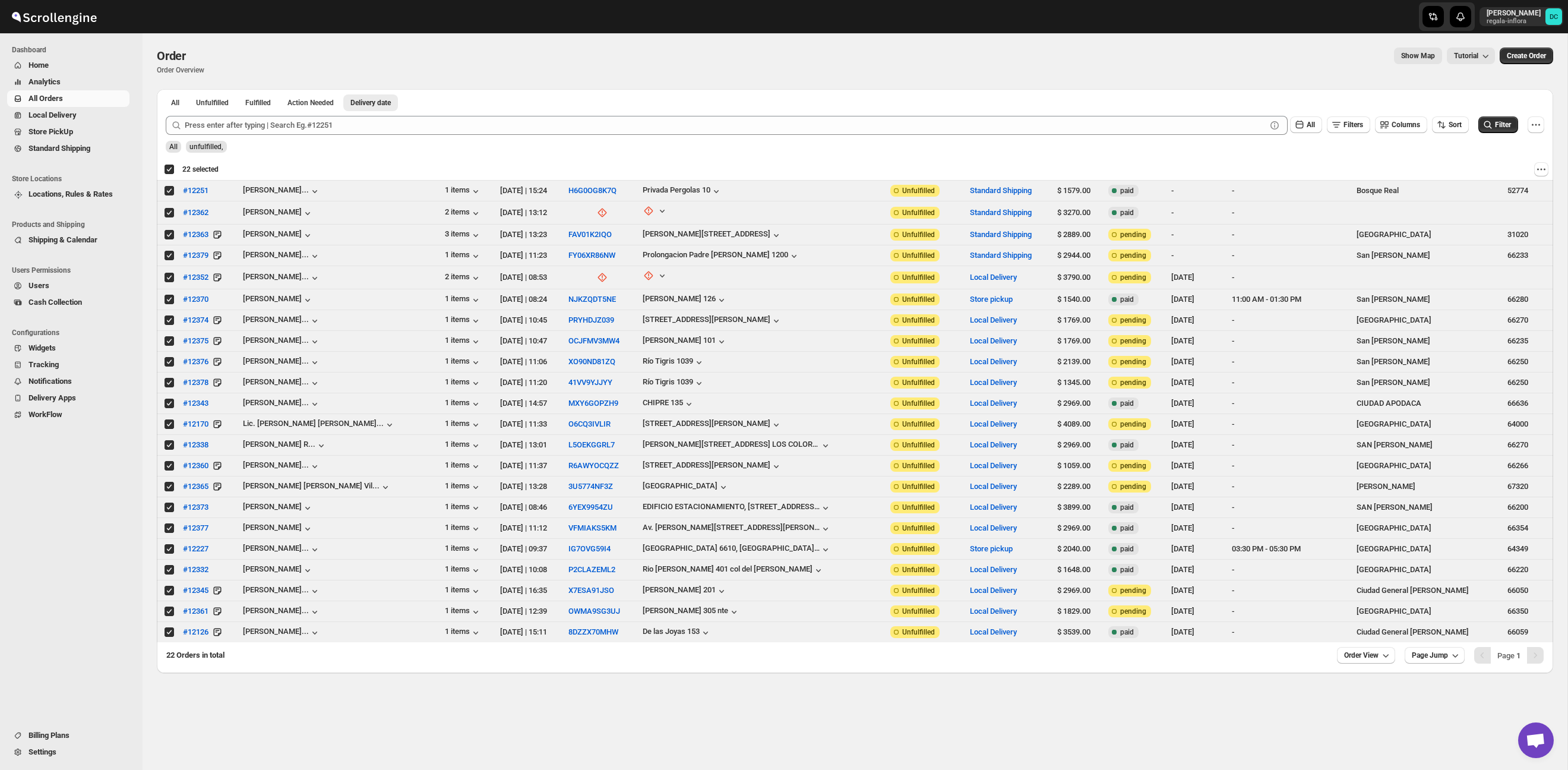
click at [167, 167] on div "Deselect all 22 orders 22 selected" at bounding box center [190, 168] width 54 height 11
checkbox input "false"
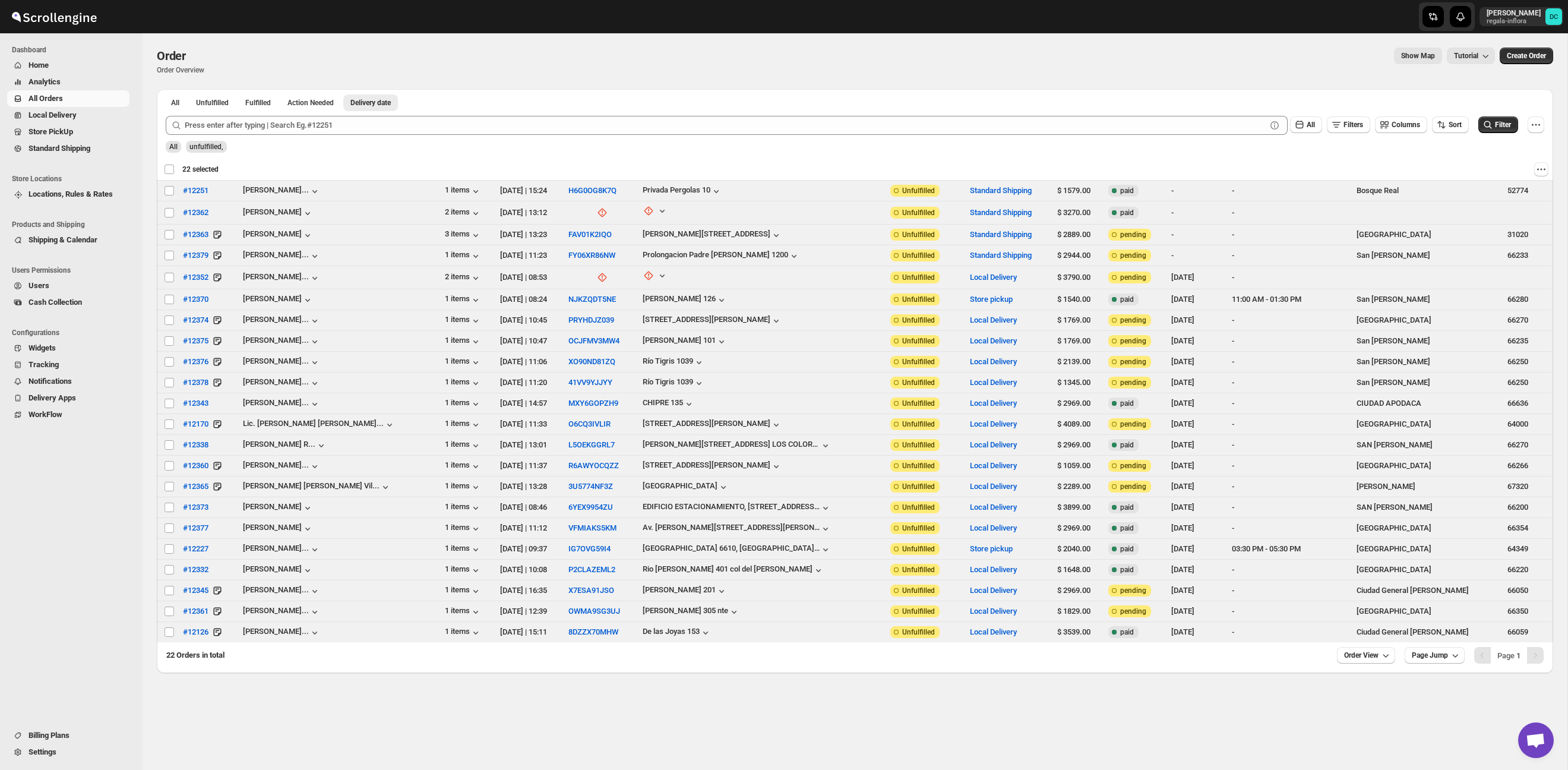
checkbox input "false"
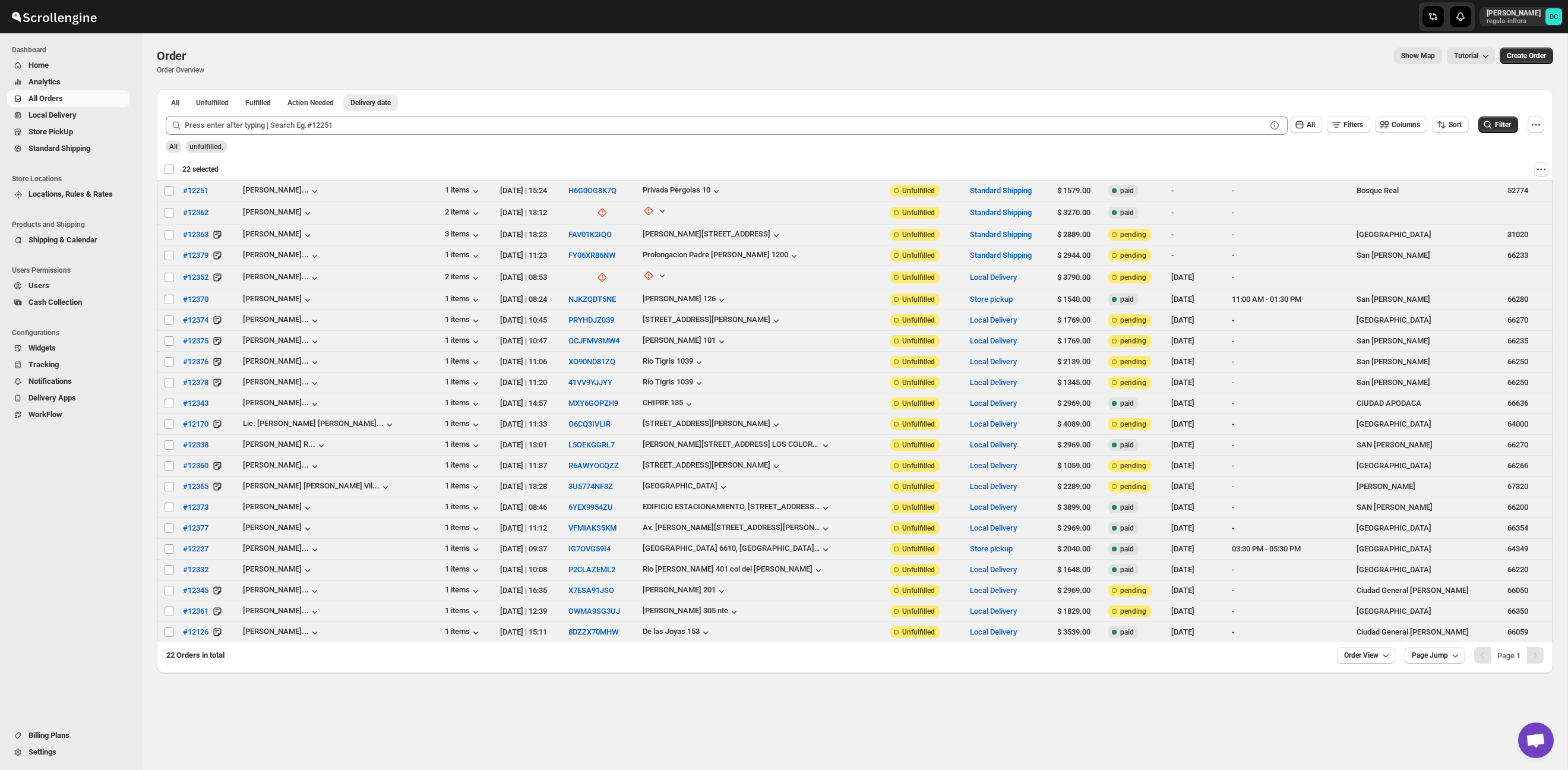
checkbox input "false"
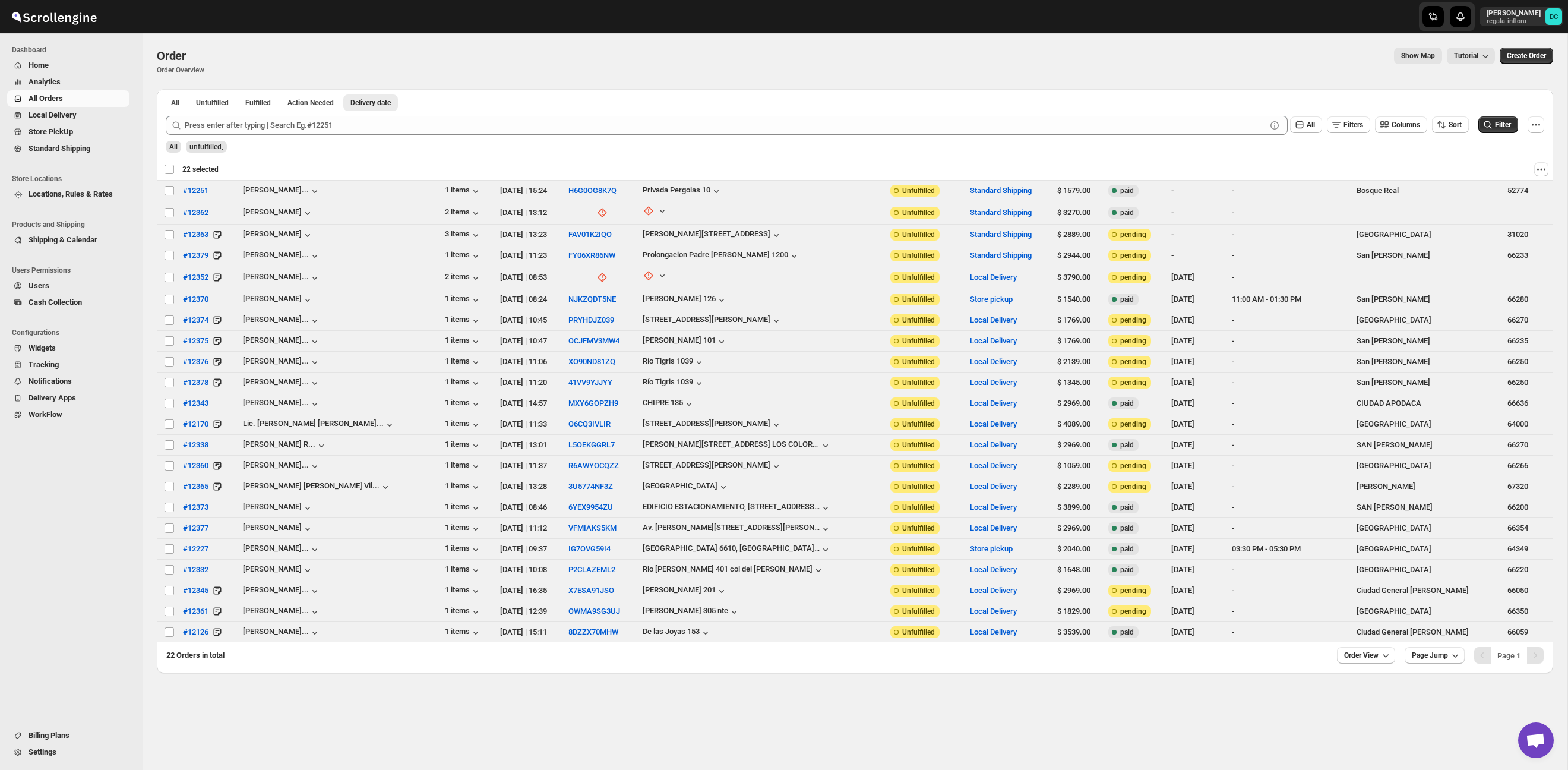
checkbox input "false"
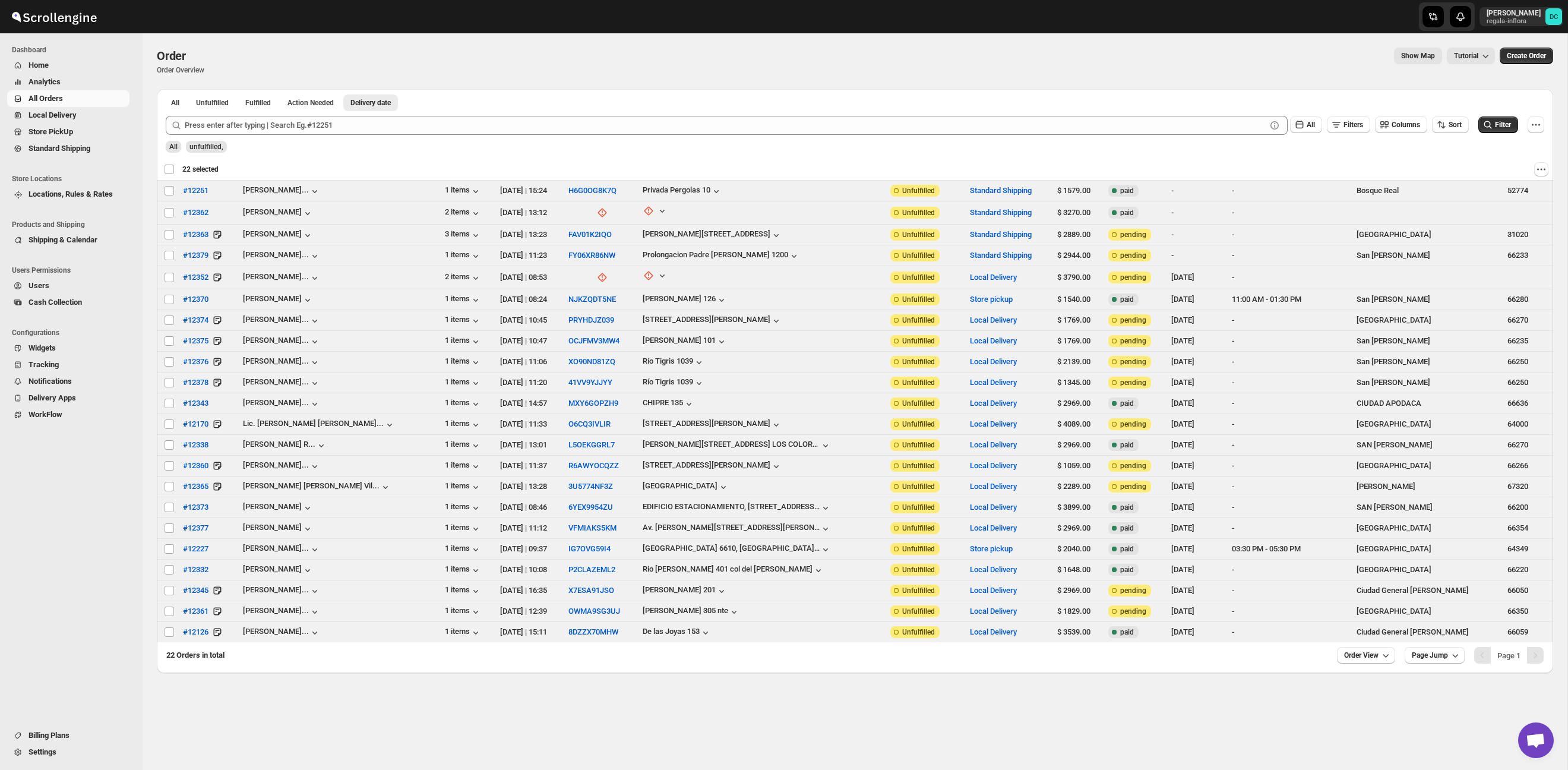
checkbox input "false"
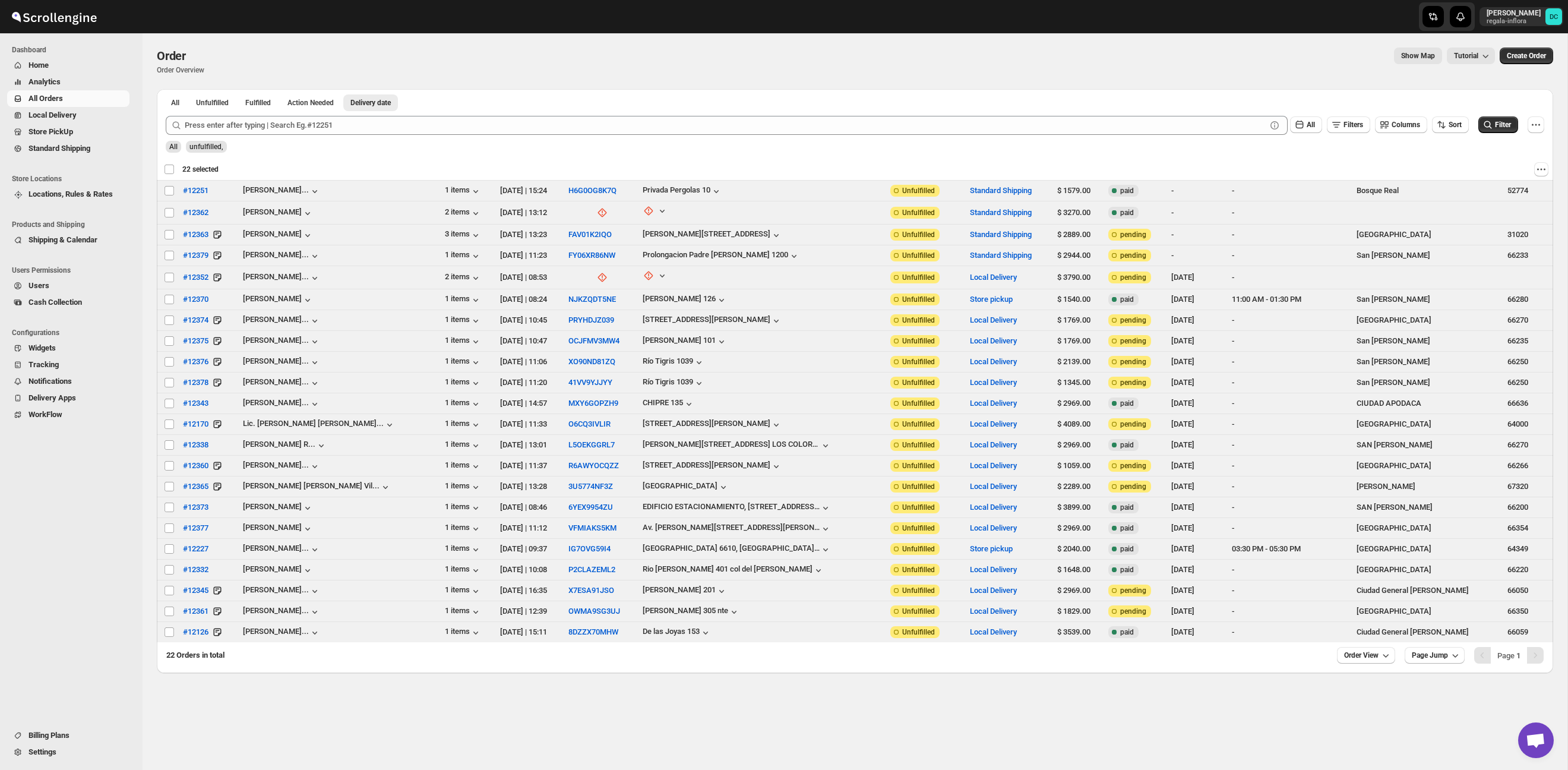
checkbox input "false"
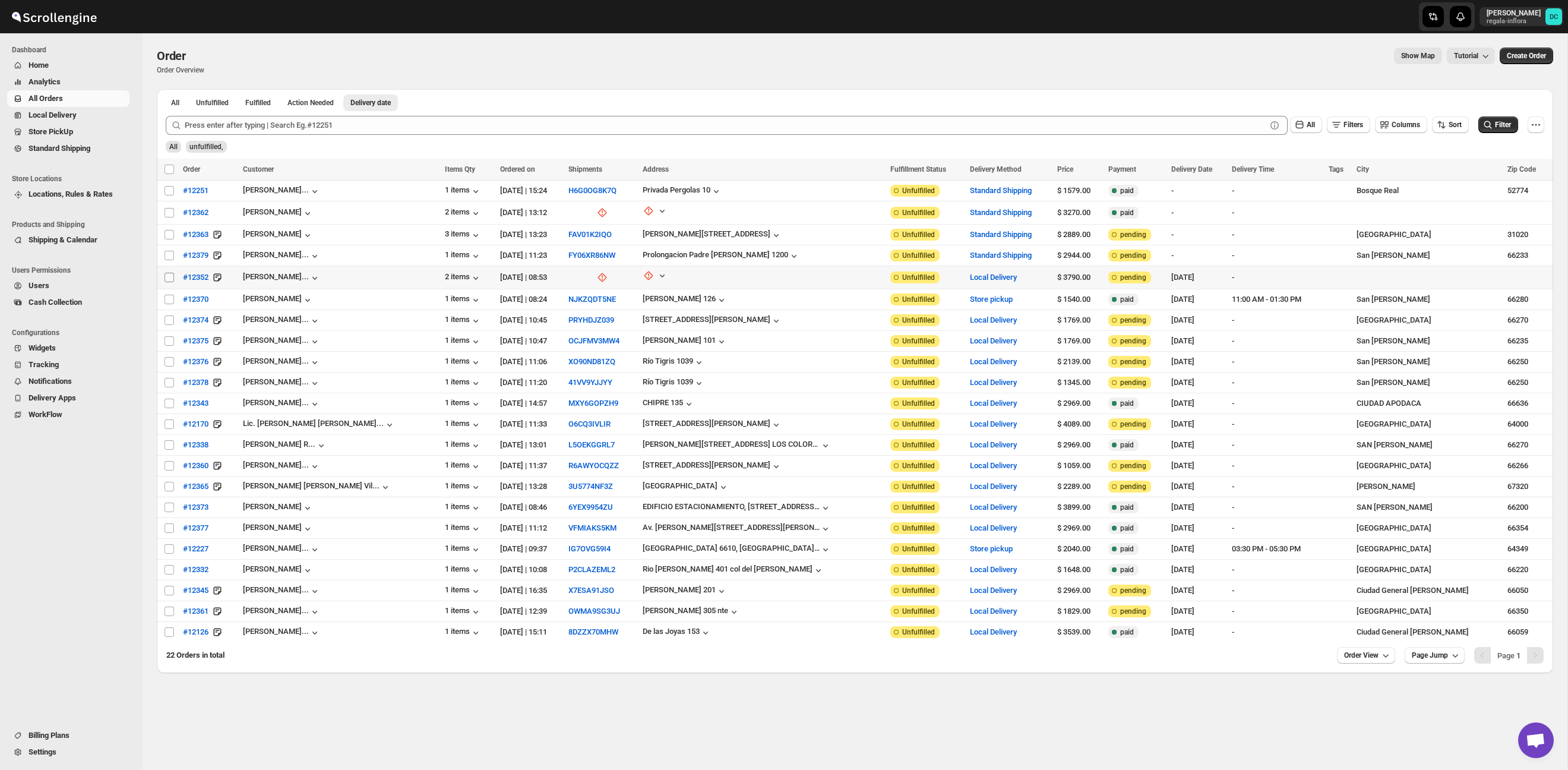
click at [165, 279] on input "Select order" at bounding box center [169, 277] width 10 height 10
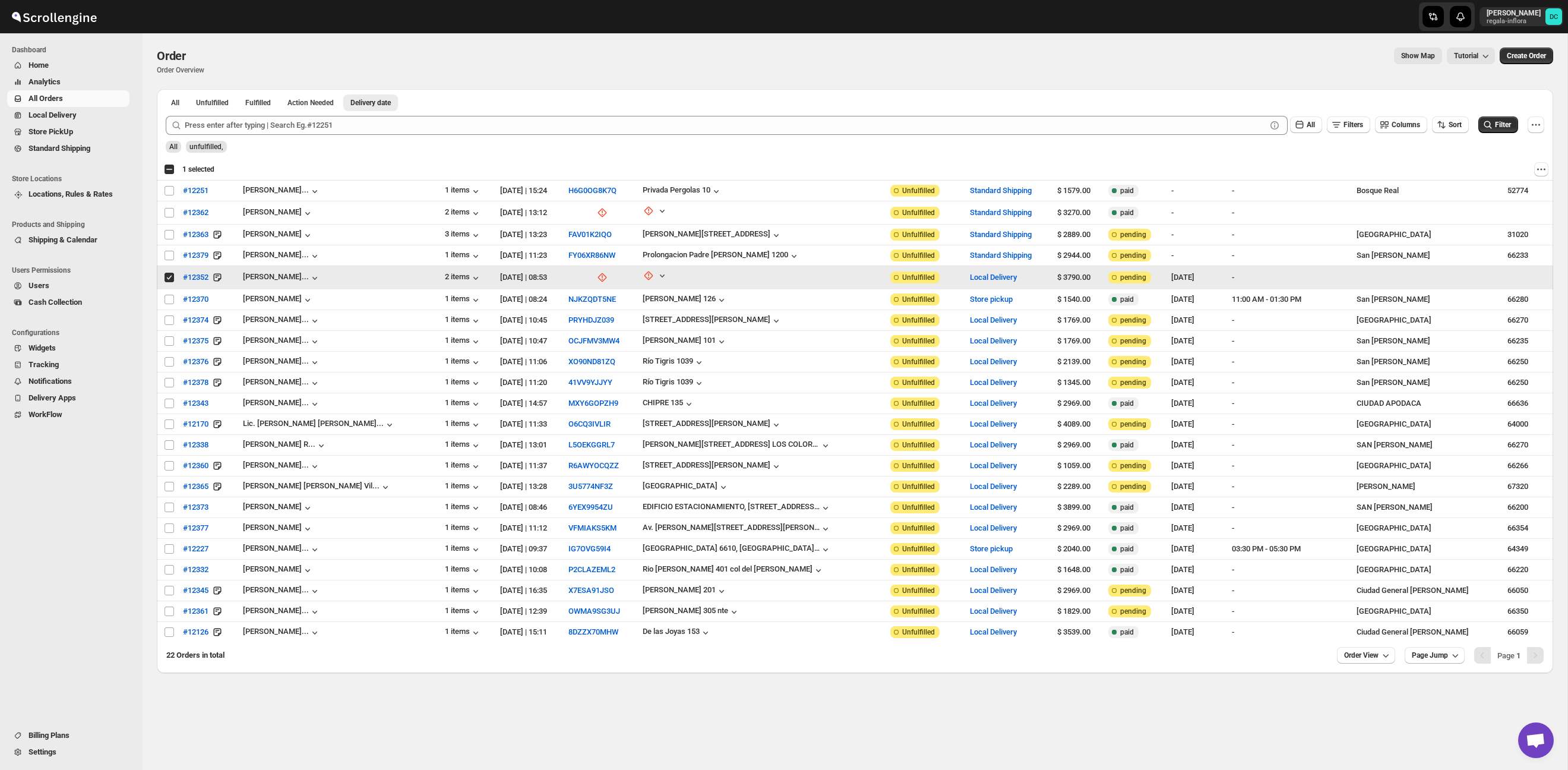
click at [169, 277] on input "Select order" at bounding box center [169, 277] width 10 height 10
checkbox input "false"
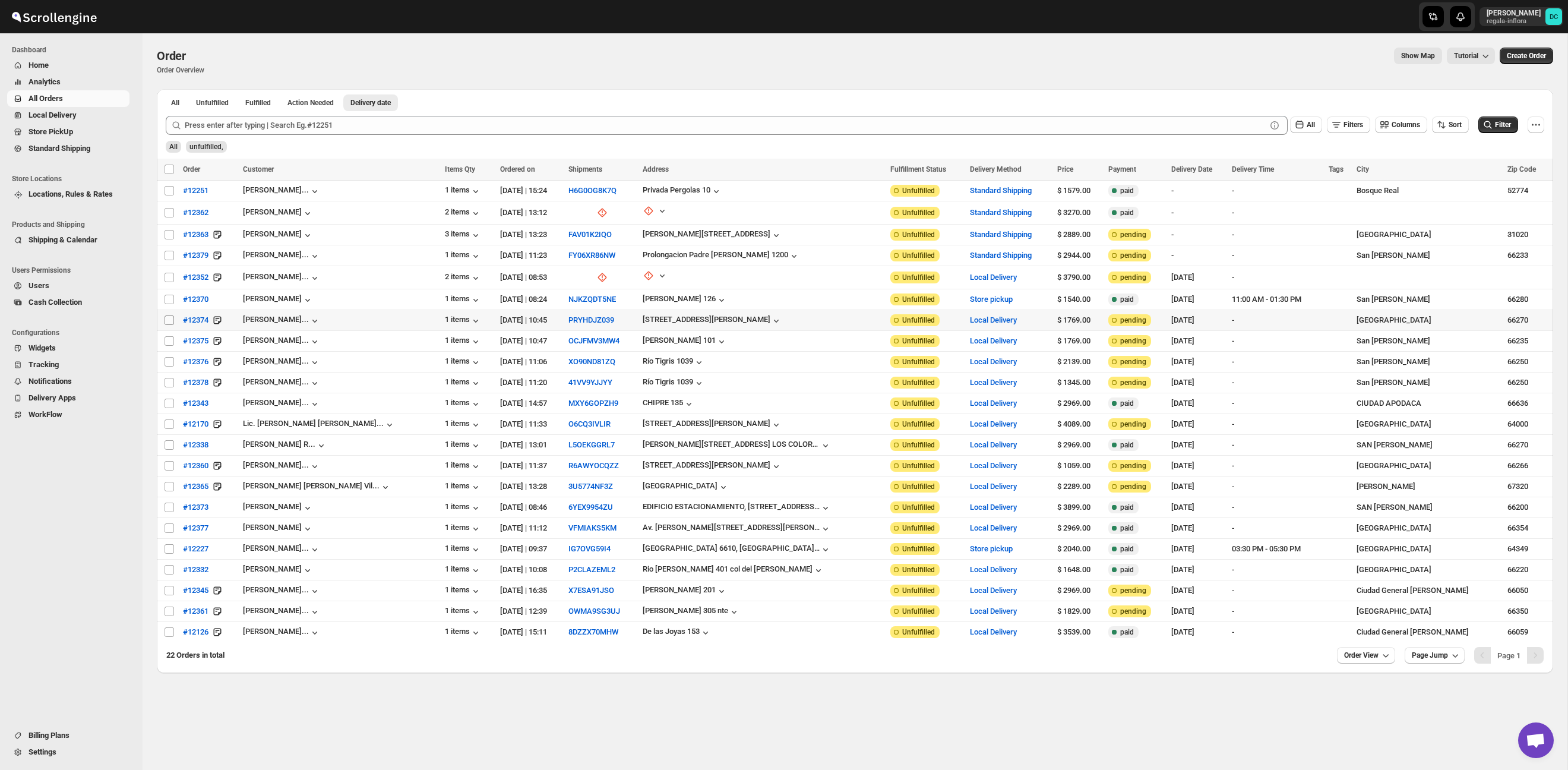
click at [167, 322] on input "Select order" at bounding box center [169, 320] width 10 height 10
checkbox input "true"
click at [168, 339] on input "Select order" at bounding box center [169, 341] width 10 height 10
checkbox input "true"
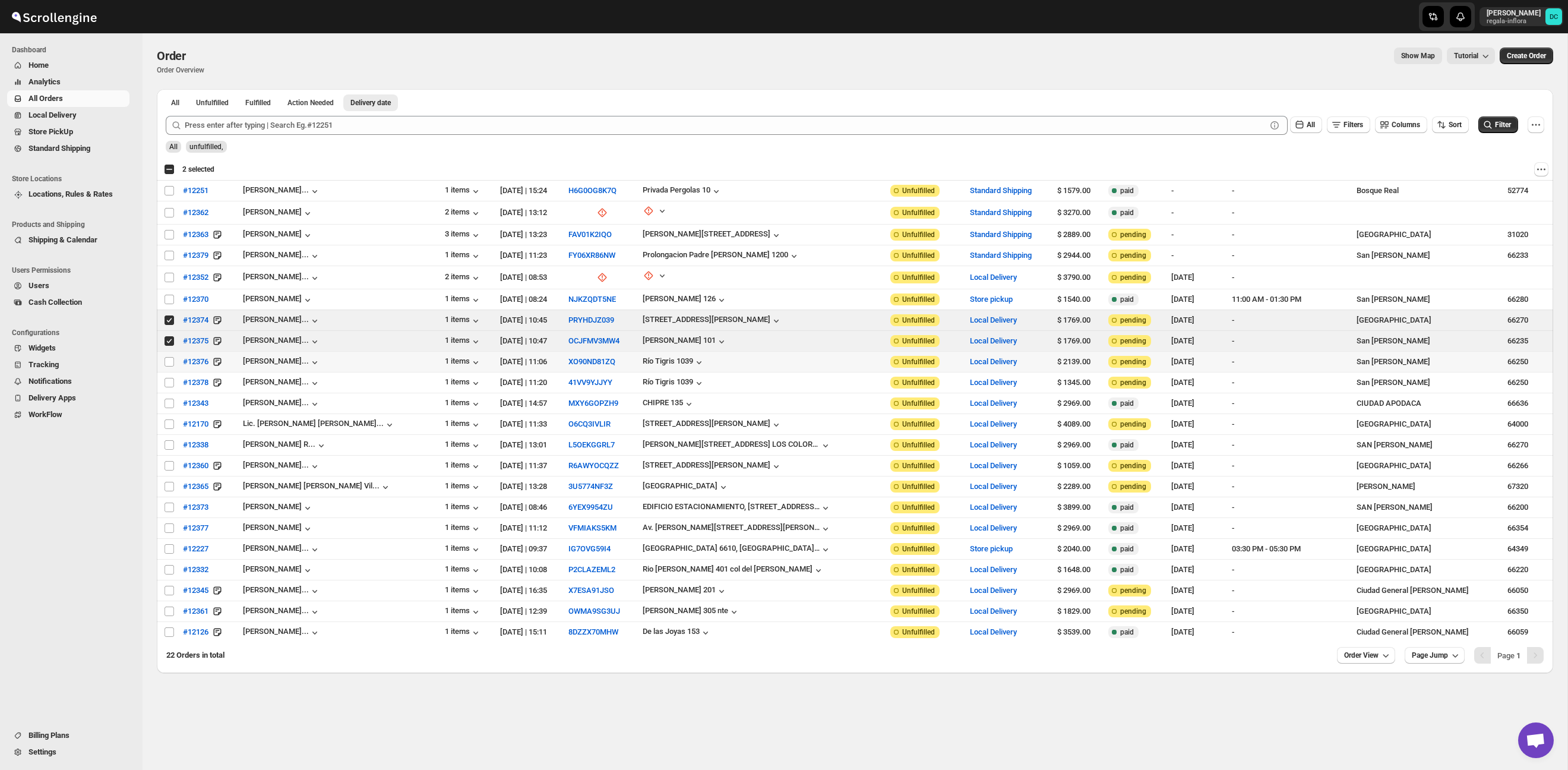
click at [174, 368] on td "Select order" at bounding box center [167, 362] width 23 height 21
checkbox input "true"
click at [175, 390] on td "Select order" at bounding box center [167, 383] width 23 height 21
checkbox input "true"
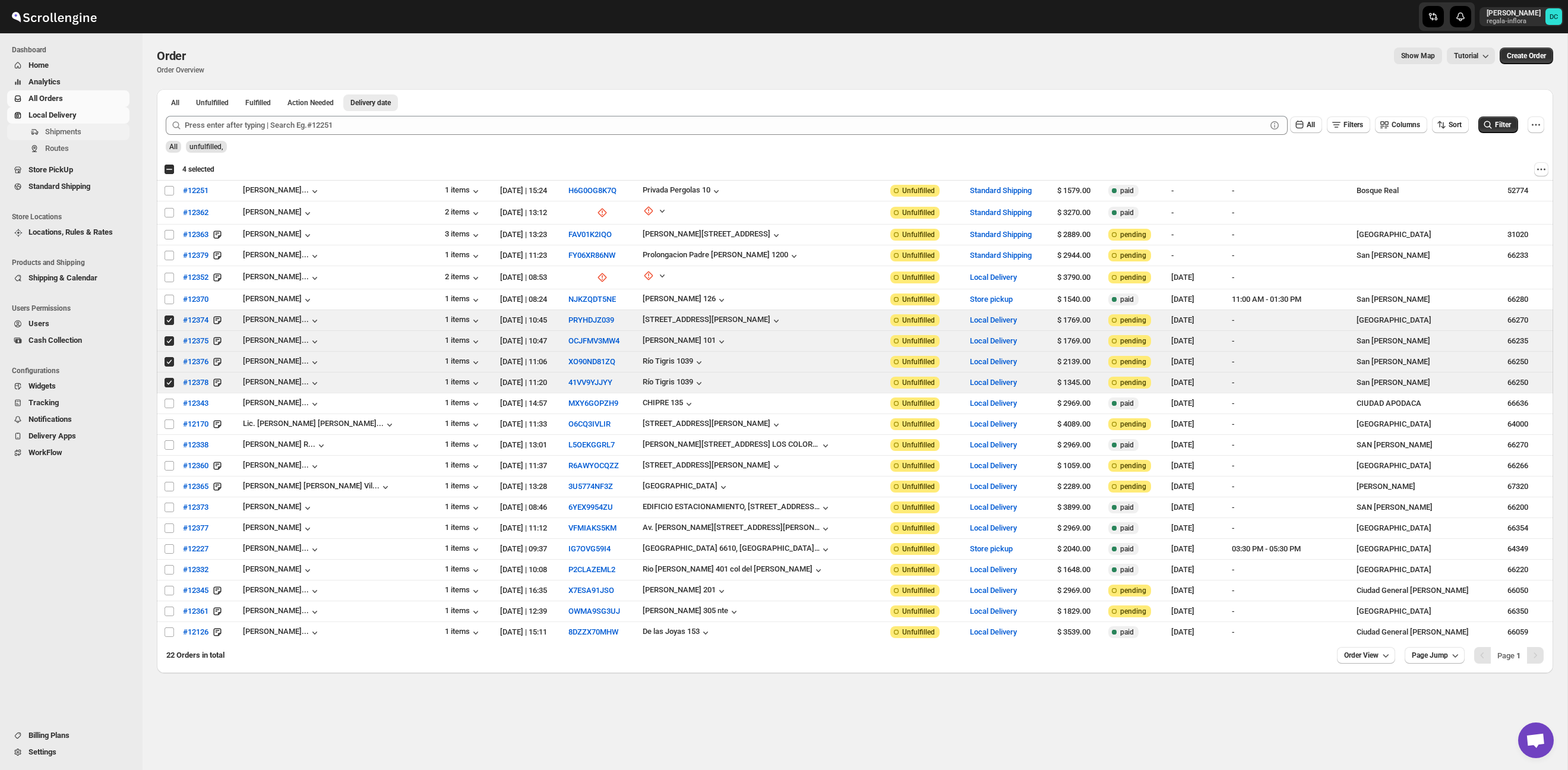
click at [90, 135] on span "Shipments" at bounding box center [86, 132] width 82 height 12
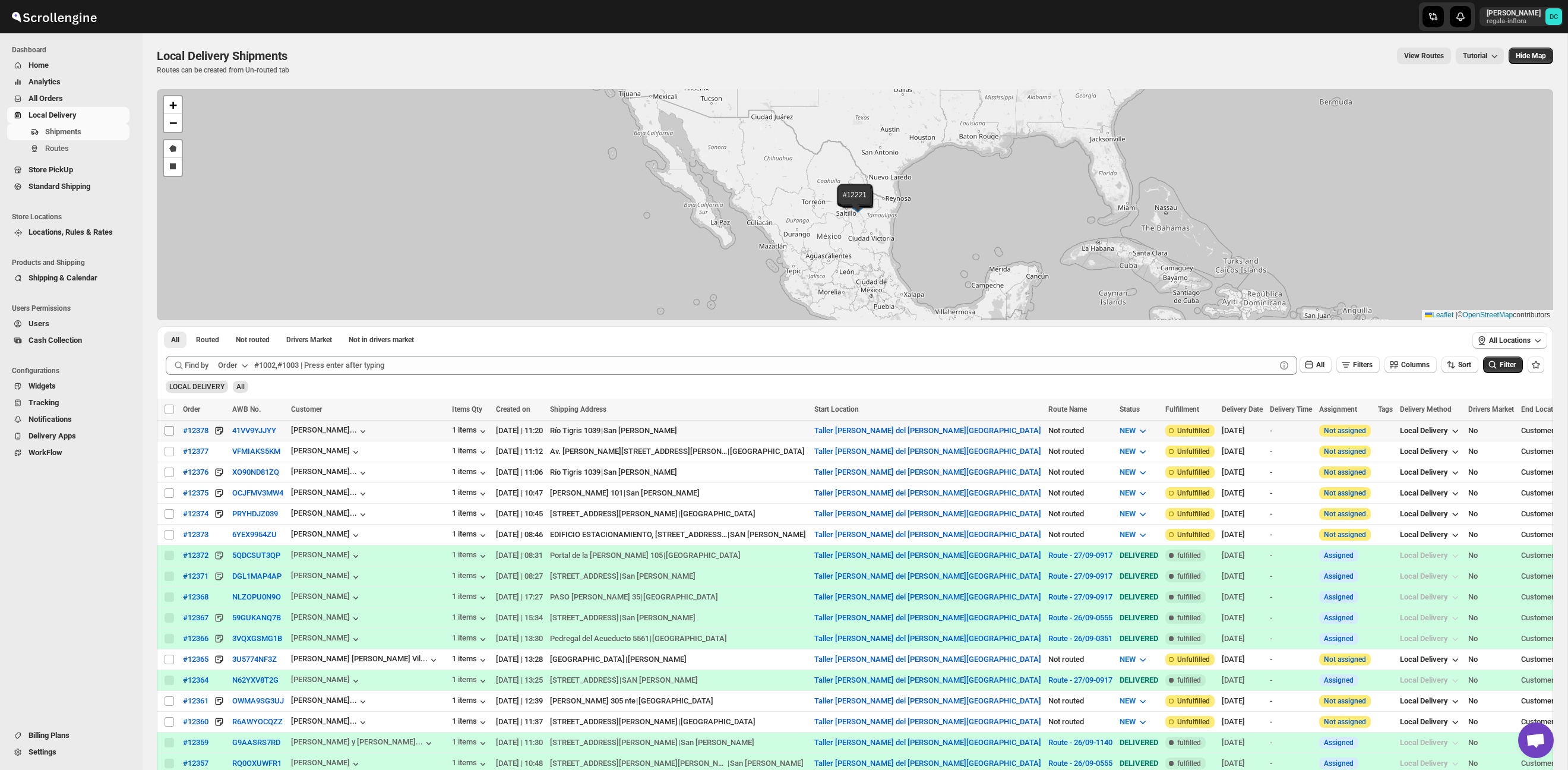
click at [172, 427] on input "Select shipment" at bounding box center [169, 431] width 10 height 10
checkbox input "true"
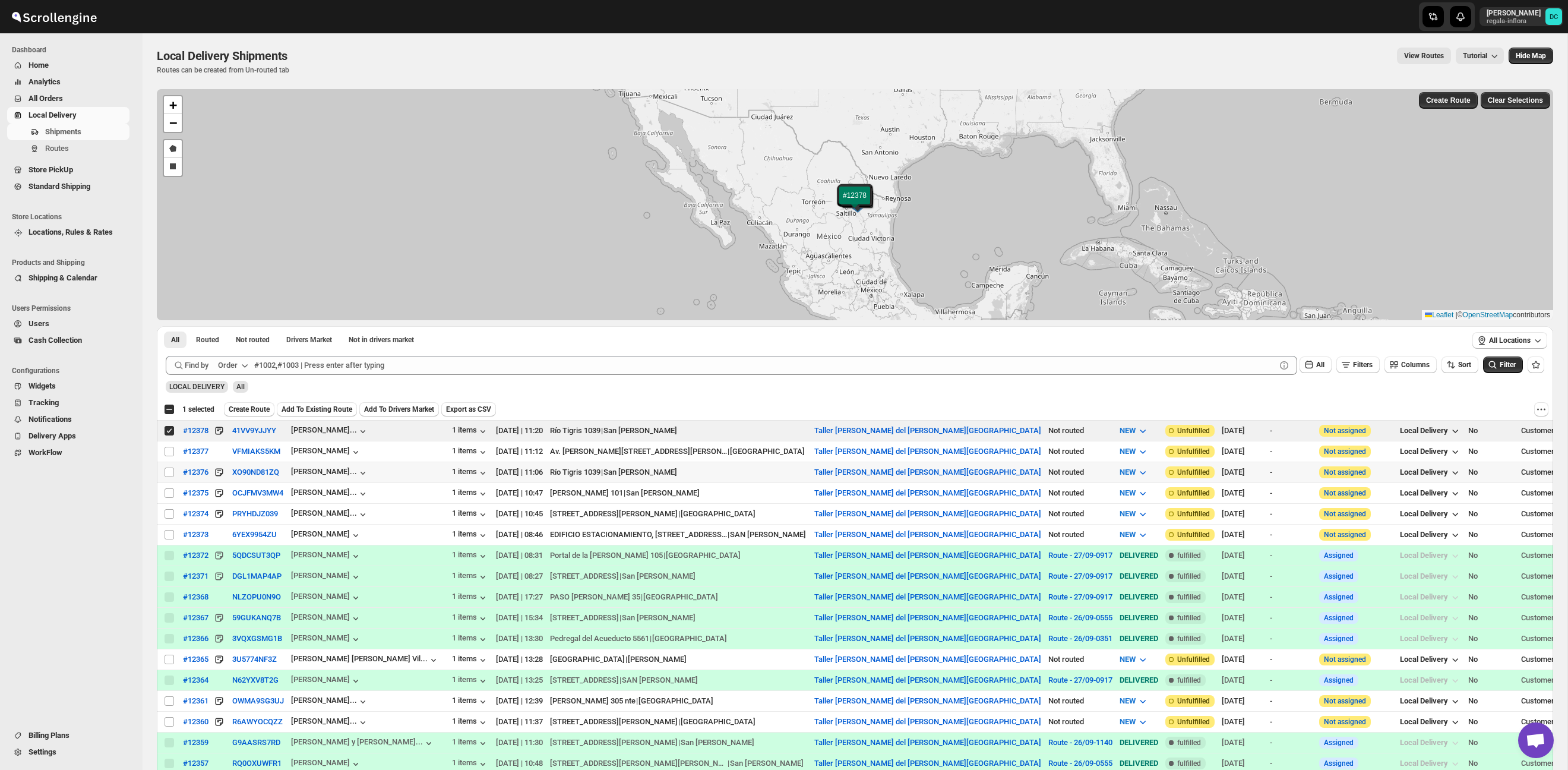
click at [171, 463] on td "Select shipment" at bounding box center [167, 472] width 23 height 21
checkbox input "true"
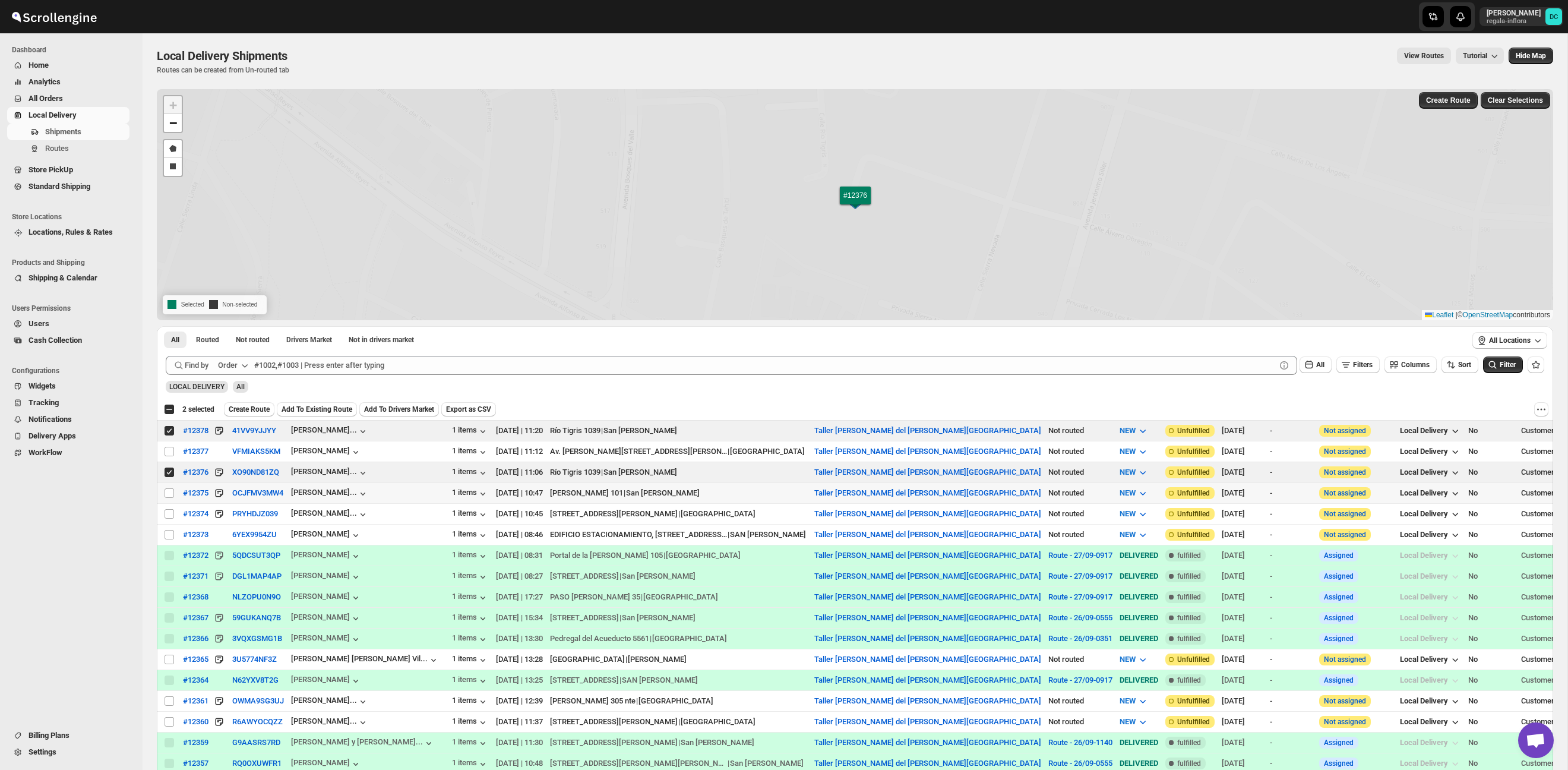
click at [172, 485] on td "Select shipment" at bounding box center [167, 493] width 23 height 21
click at [172, 512] on input "Select shipment" at bounding box center [169, 514] width 10 height 10
checkbox input "true"
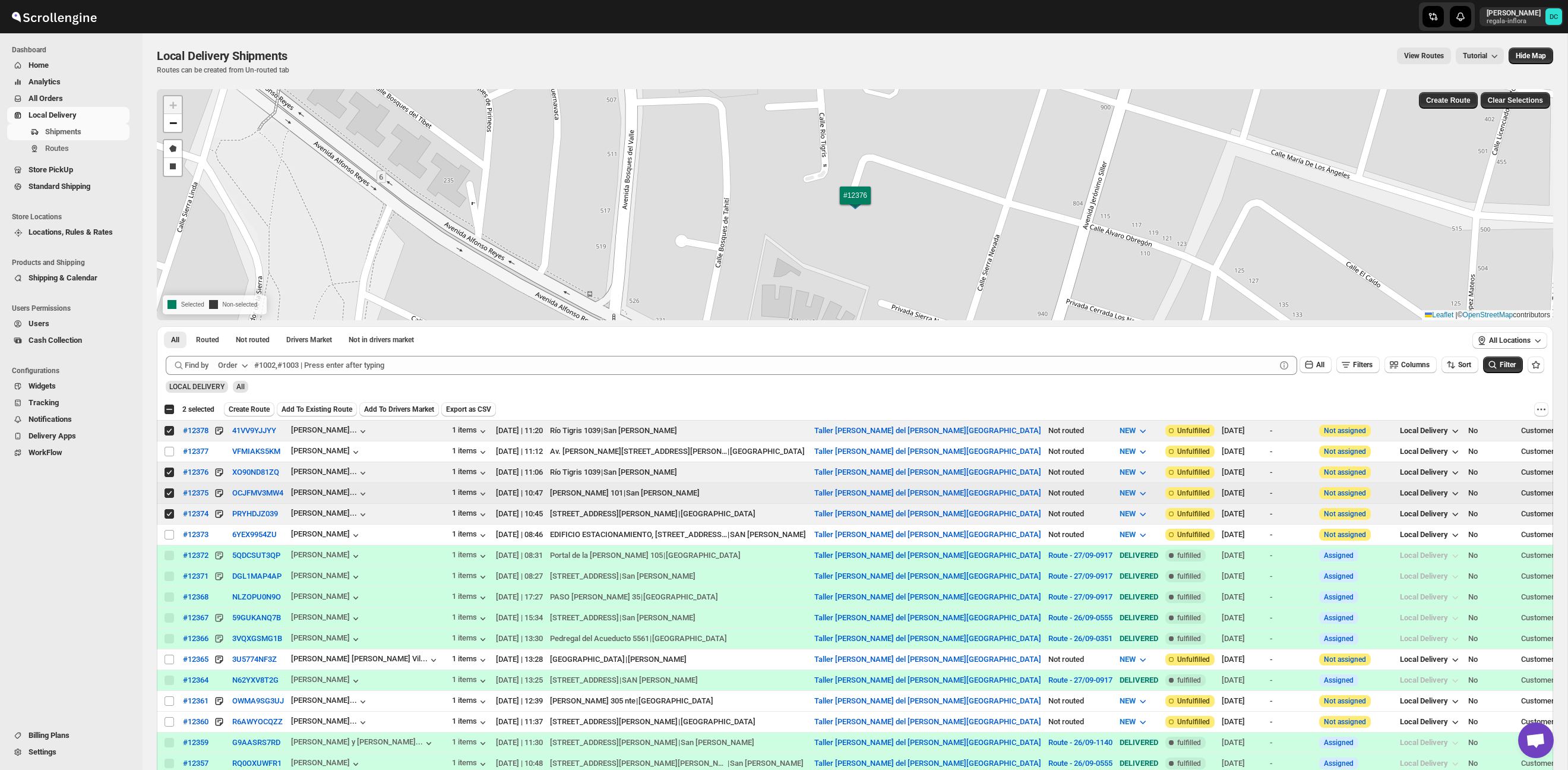
checkbox input "true"
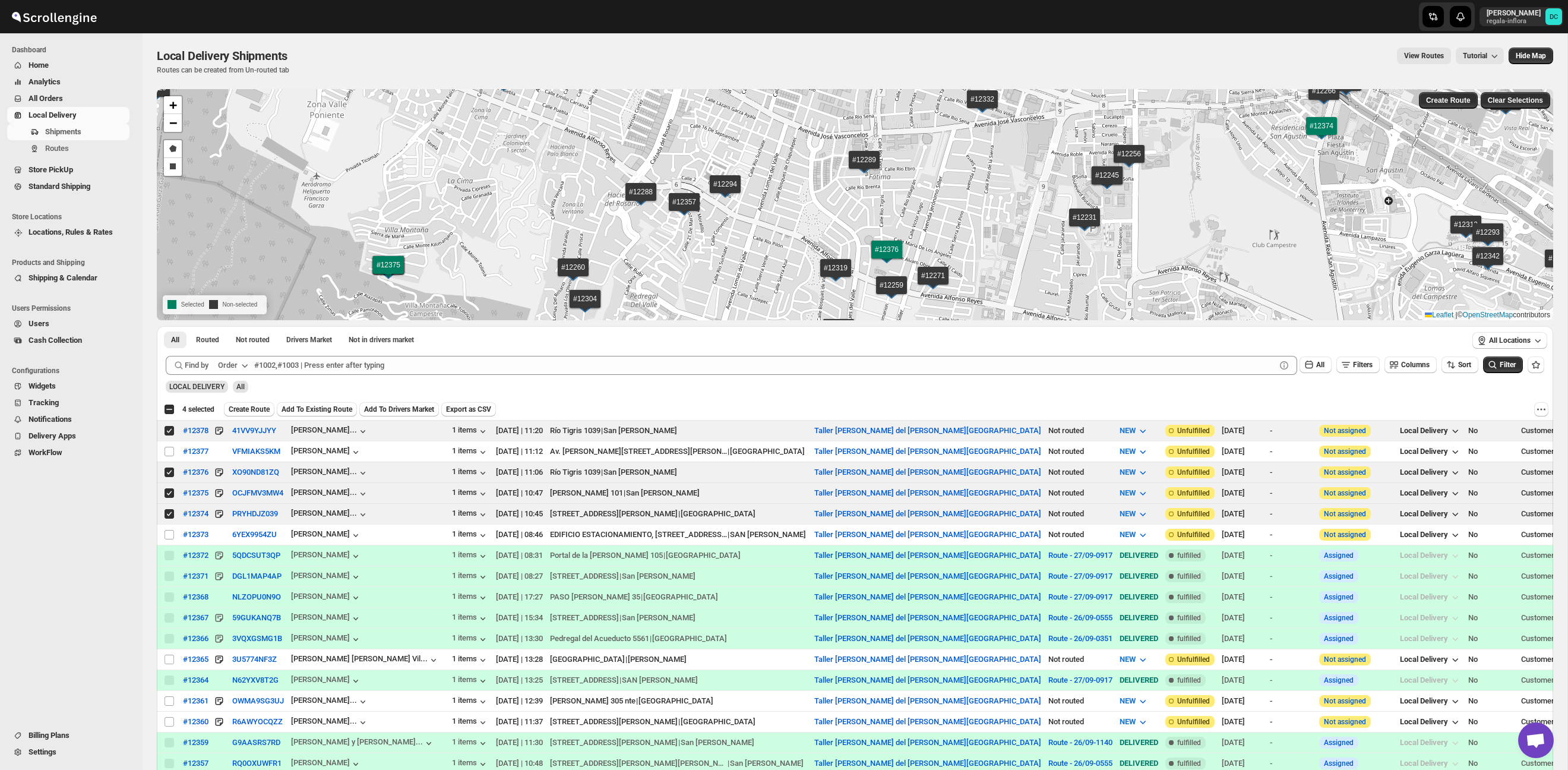
drag, startPoint x: 265, startPoint y: 407, endPoint x: 274, endPoint y: 408, distance: 9.1
click at [266, 407] on span "Create Route" at bounding box center [249, 409] width 41 height 10
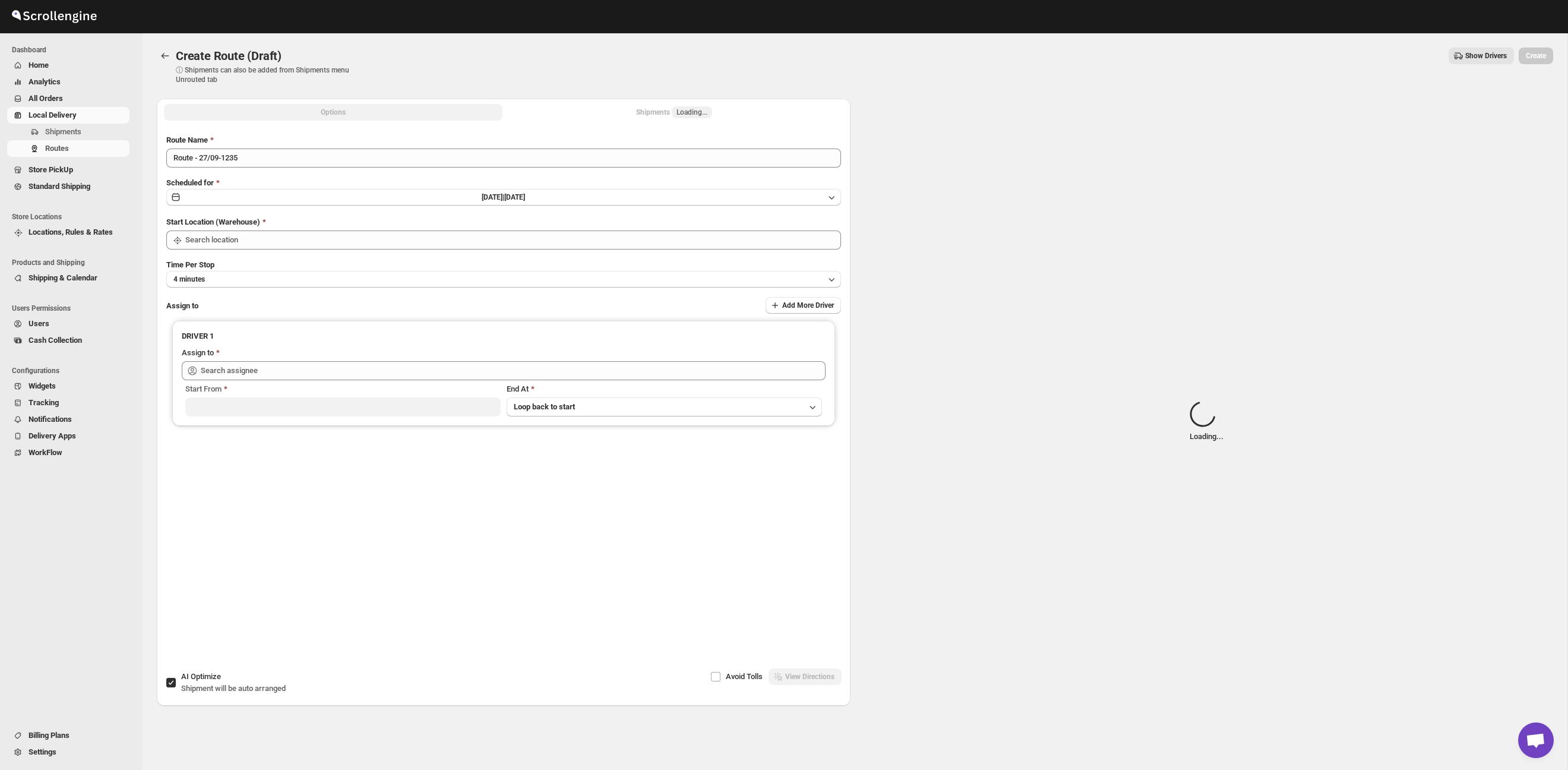
type input "Taller [PERSON_NAME] del [PERSON_NAME][GEOGRAPHIC_DATA]"
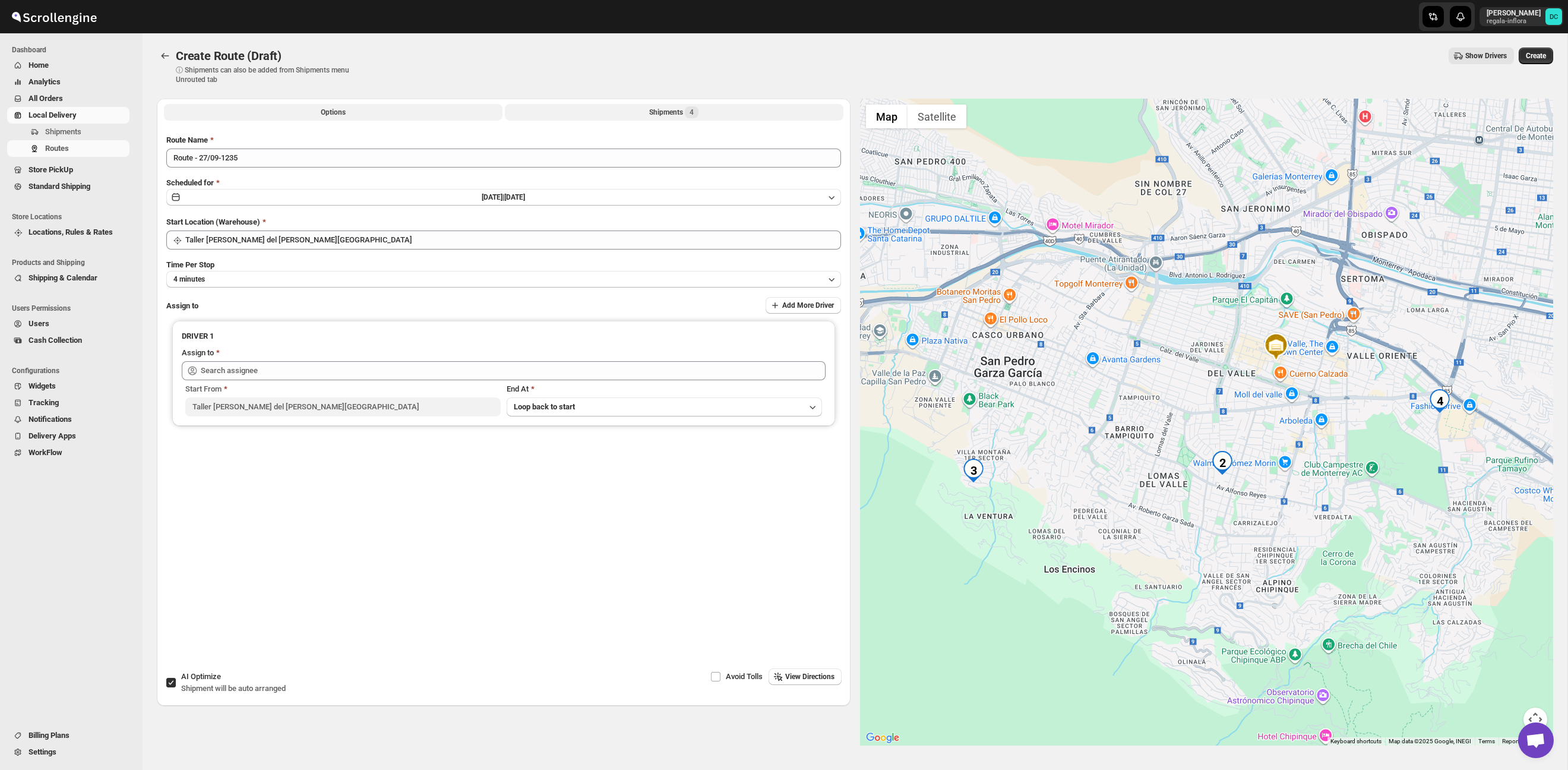
click at [669, 108] on div "Shipments 4" at bounding box center [674, 112] width 50 height 12
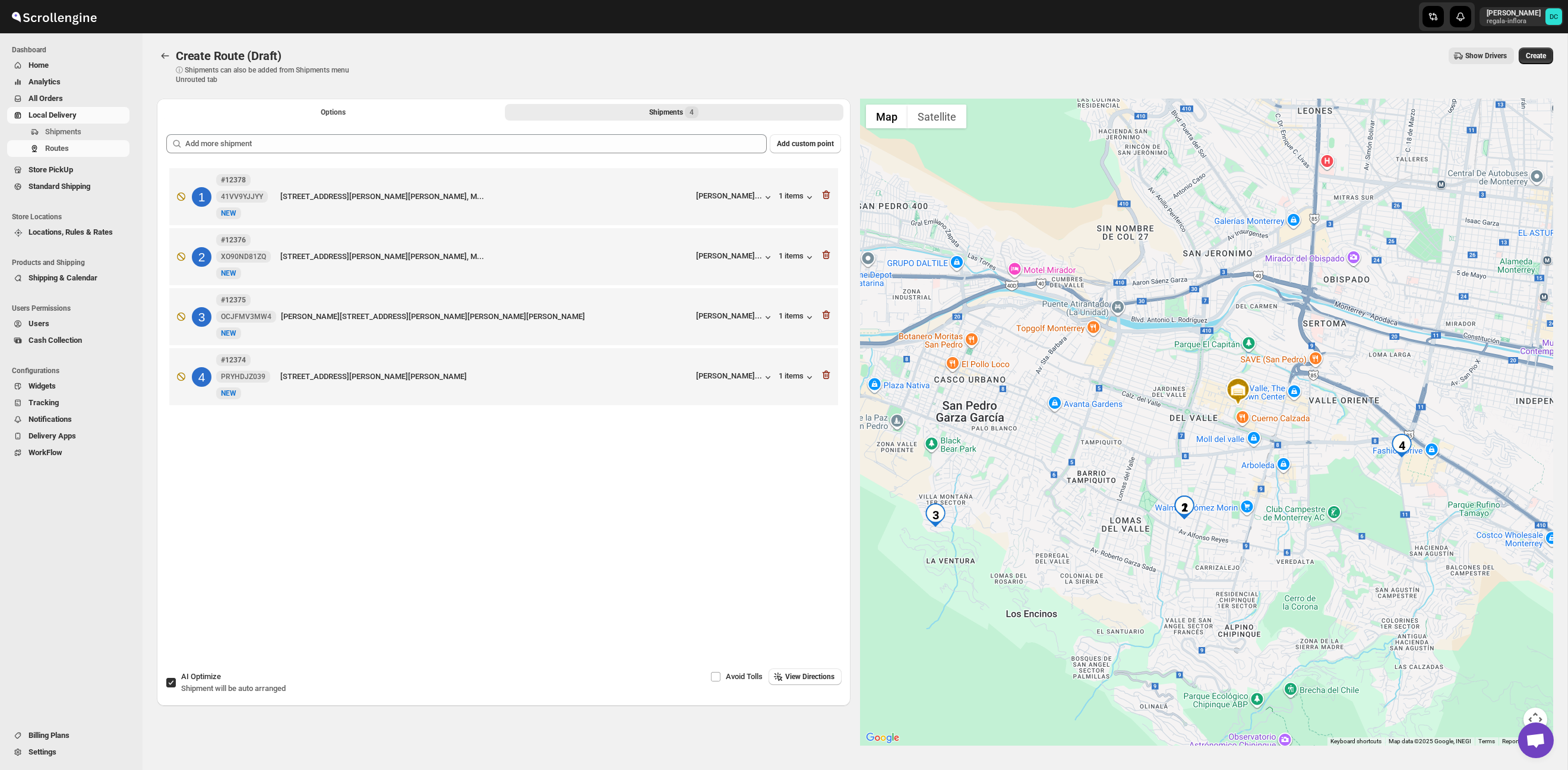
drag, startPoint x: 1323, startPoint y: 584, endPoint x: 1287, endPoint y: 545, distance: 53.1
click at [1352, 567] on div at bounding box center [1206, 422] width 693 height 647
click at [166, 681] on input "AI Optimize Shipment will be auto arranged" at bounding box center [171, 683] width 10 height 10
checkbox input "false"
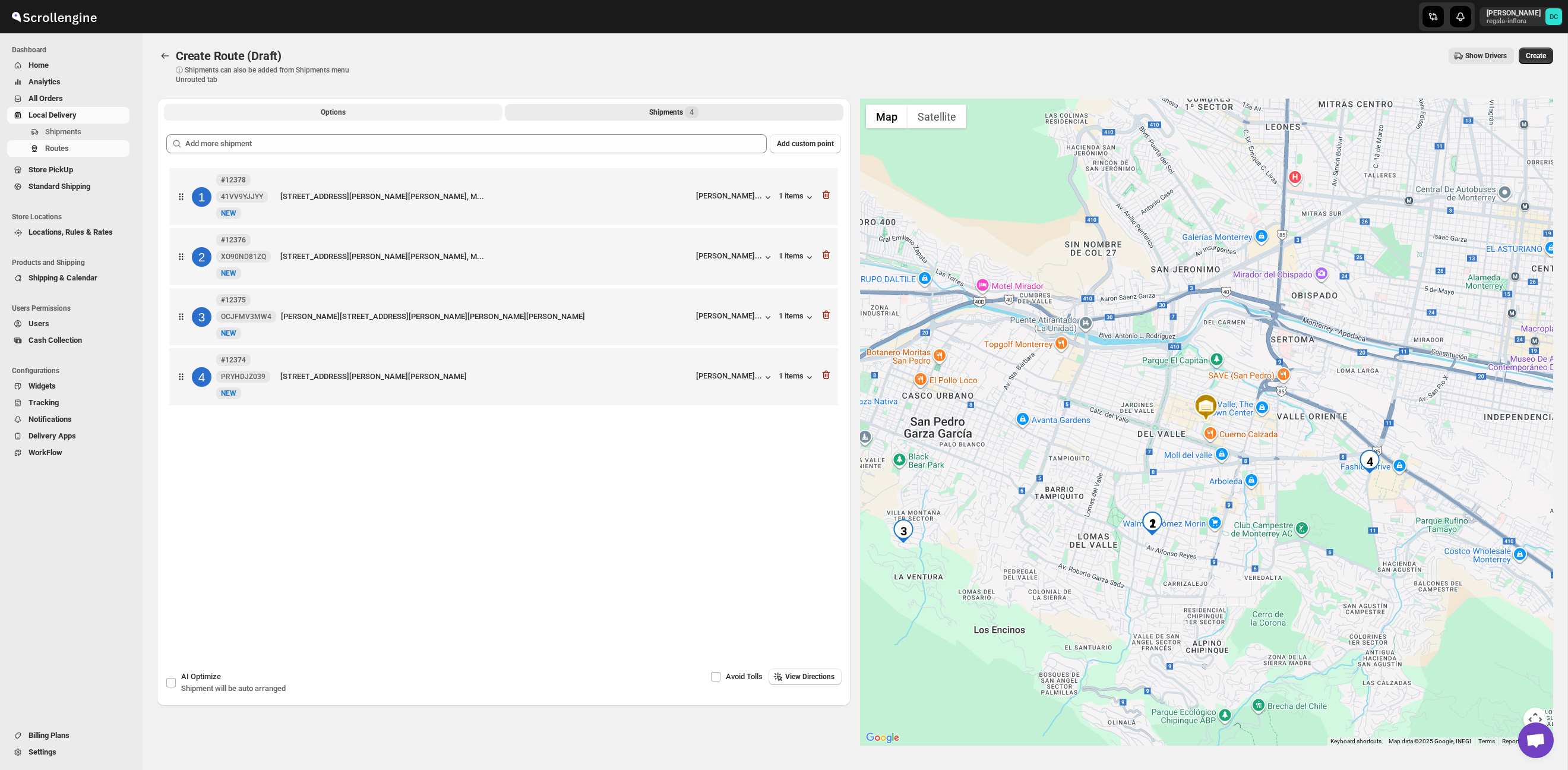
click at [405, 108] on button "Options" at bounding box center [333, 112] width 339 height 17
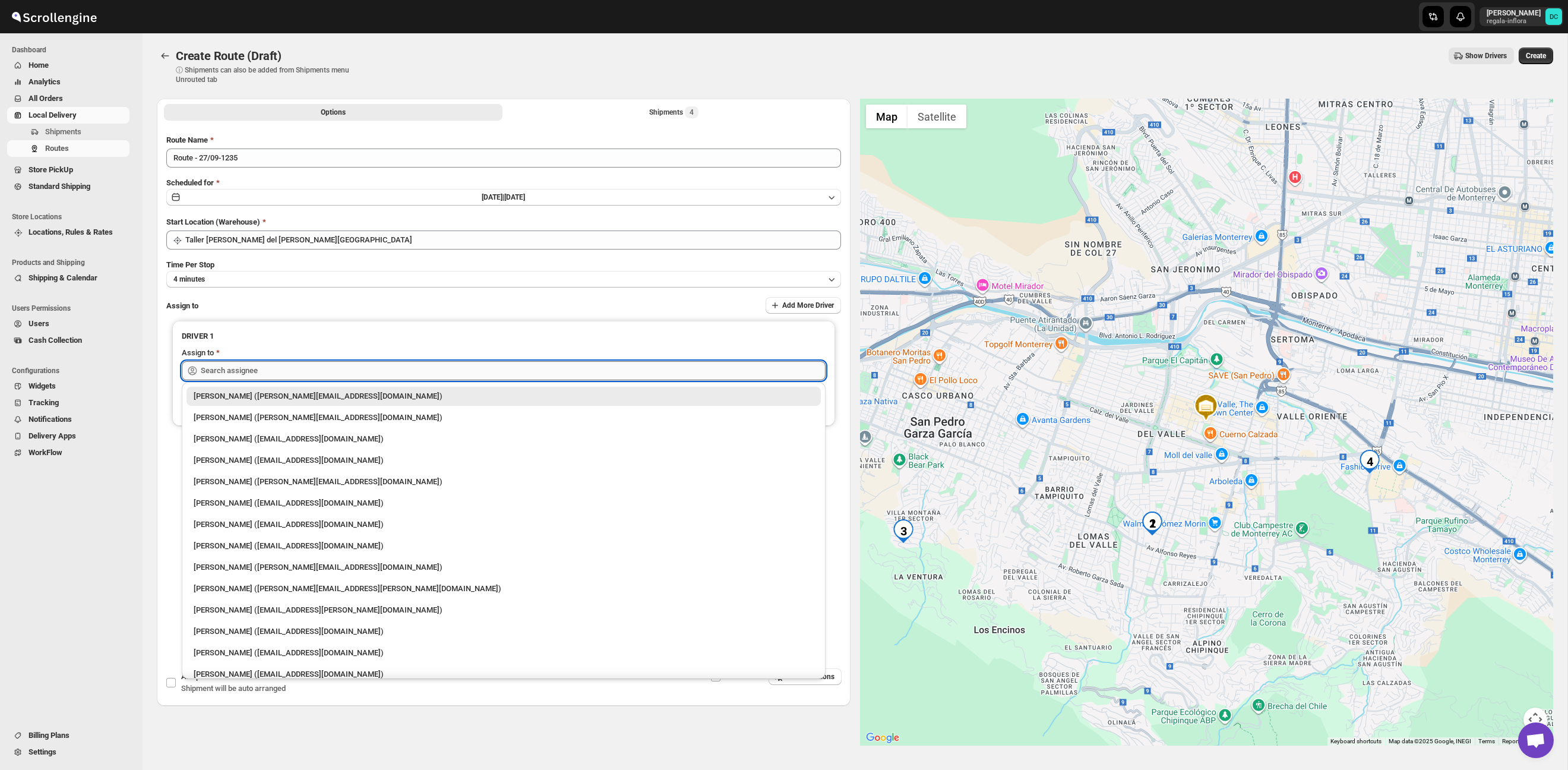
click at [380, 368] on input "text" at bounding box center [513, 371] width 625 height 19
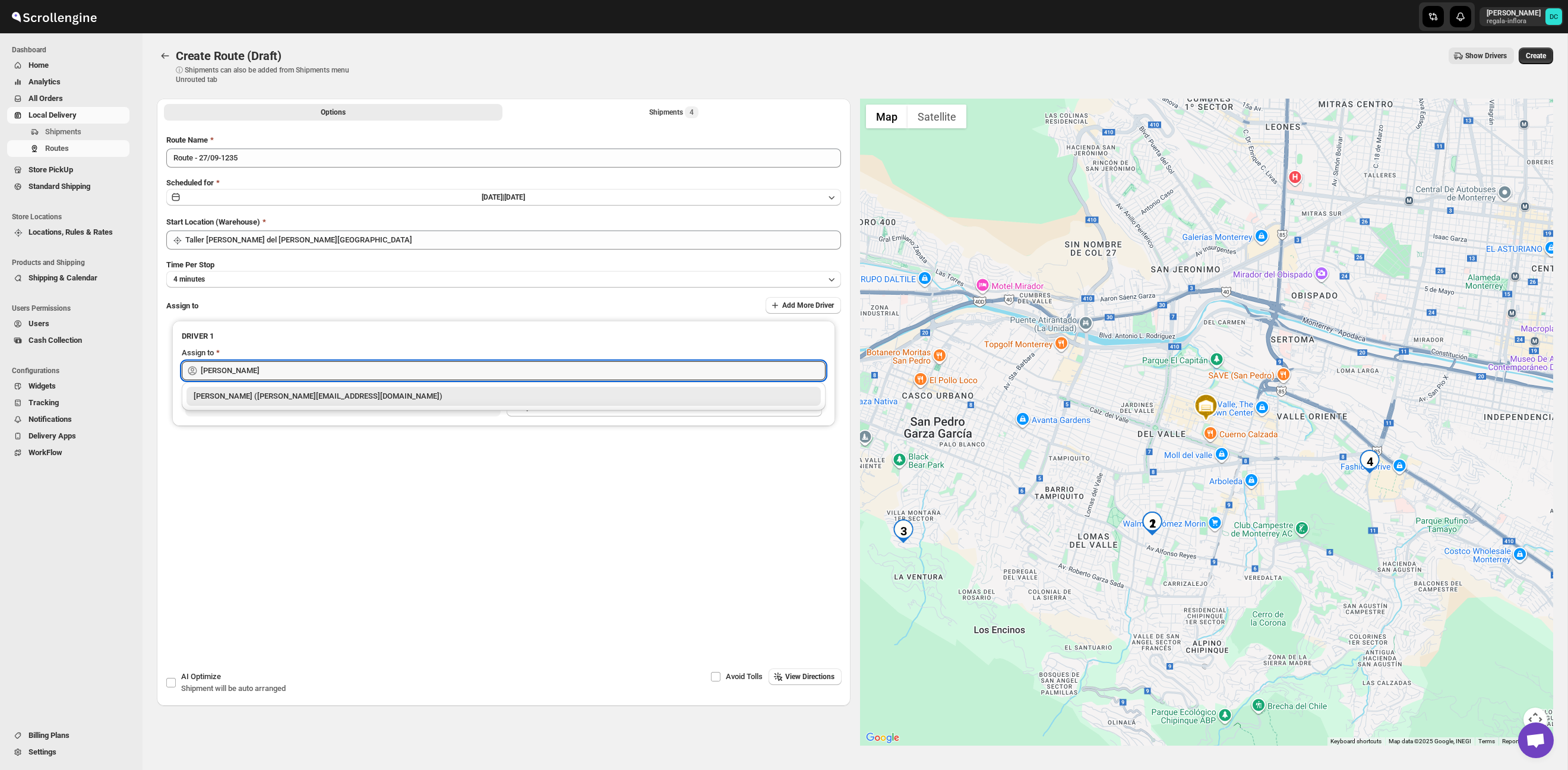
click at [386, 393] on div "[PERSON_NAME] ([PERSON_NAME][EMAIL_ADDRESS][DOMAIN_NAME])" at bounding box center [503, 396] width 620 height 12
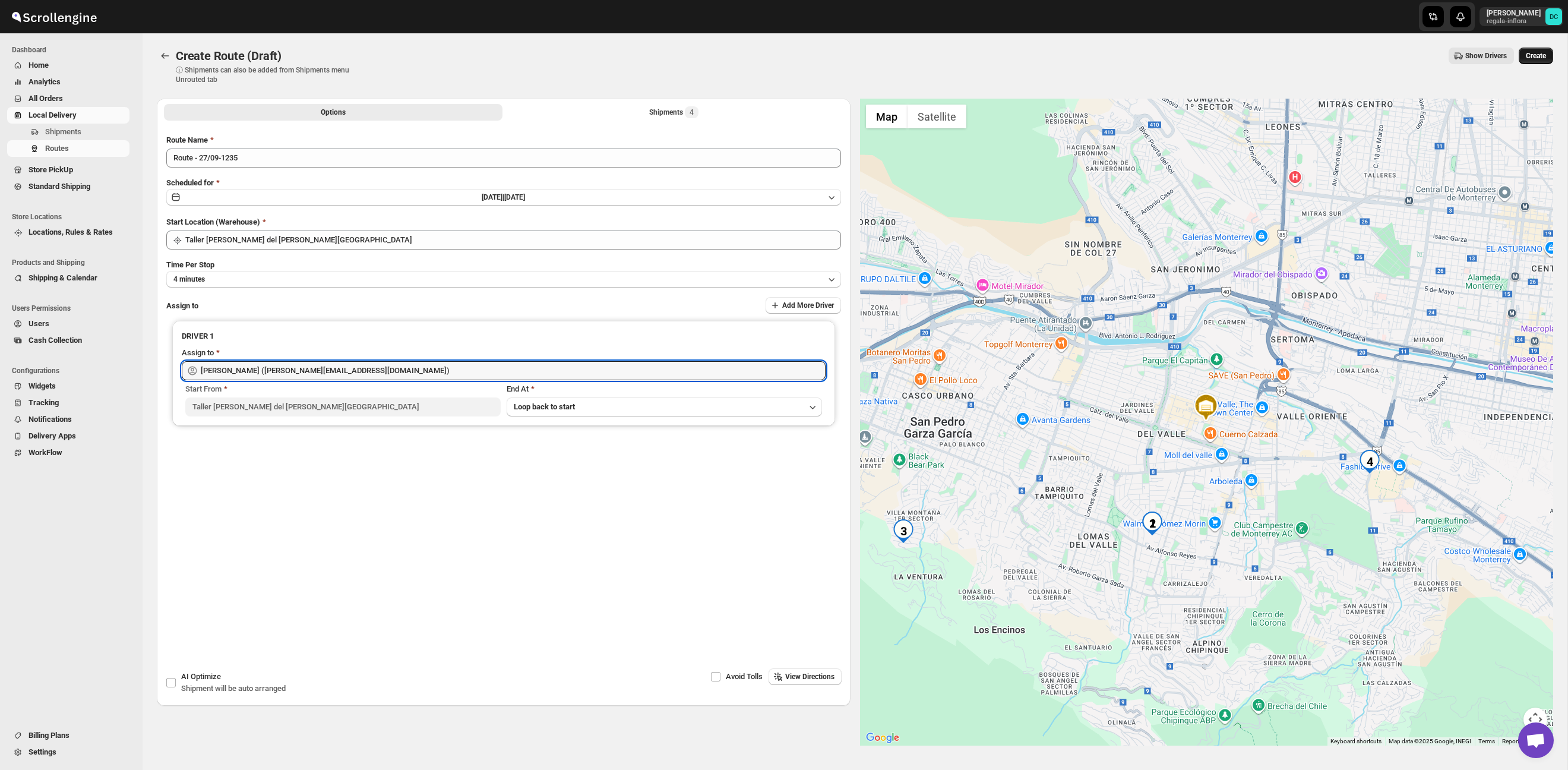
type input "[PERSON_NAME] ([PERSON_NAME][EMAIL_ADDRESS][DOMAIN_NAME])"
drag, startPoint x: 1541, startPoint y: 55, endPoint x: 1544, endPoint y: 72, distance: 17.3
click at [1541, 55] on span "Create" at bounding box center [1535, 56] width 20 height 10
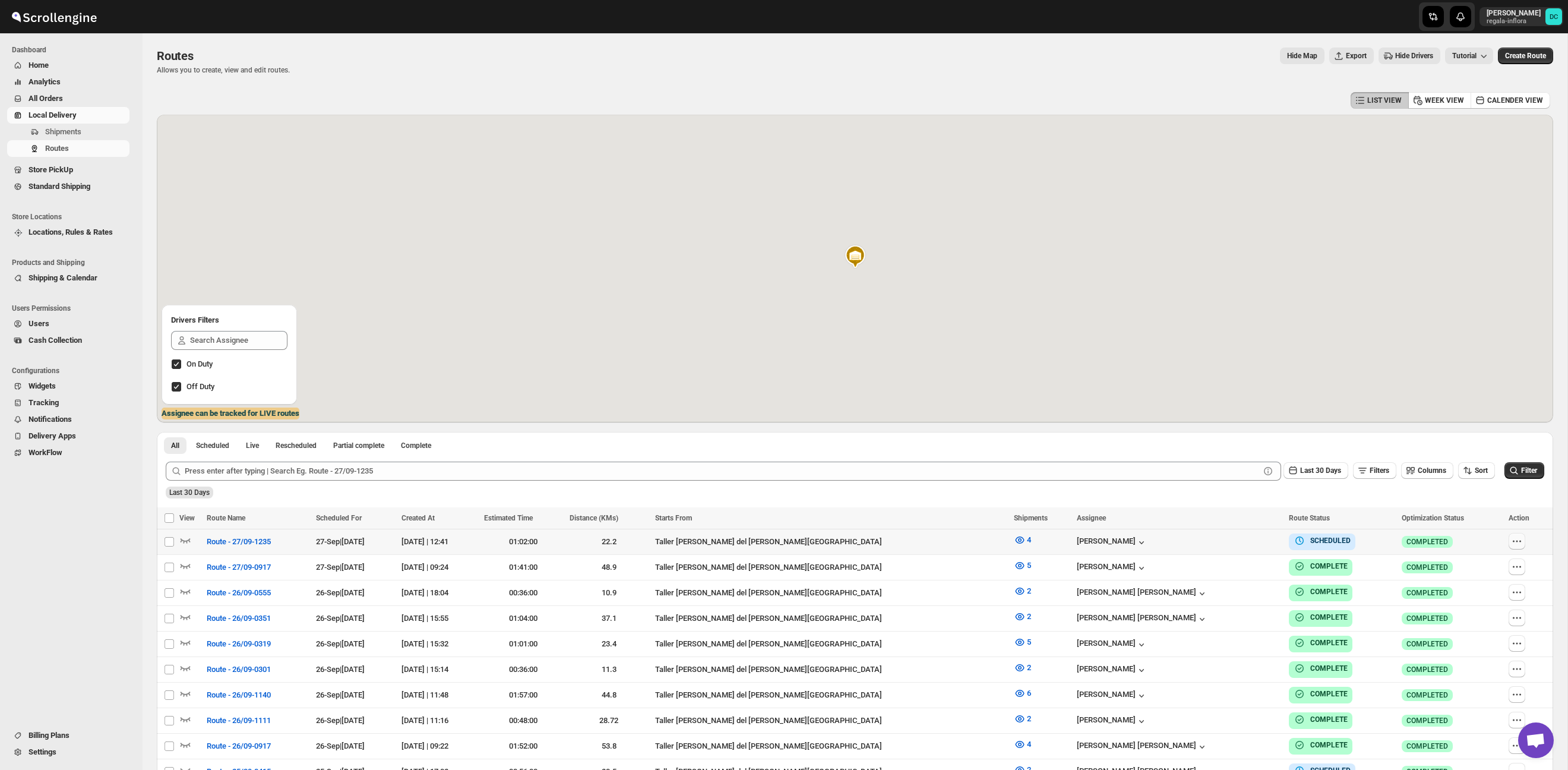
click at [1511, 544] on icon "button" at bounding box center [1516, 541] width 12 height 12
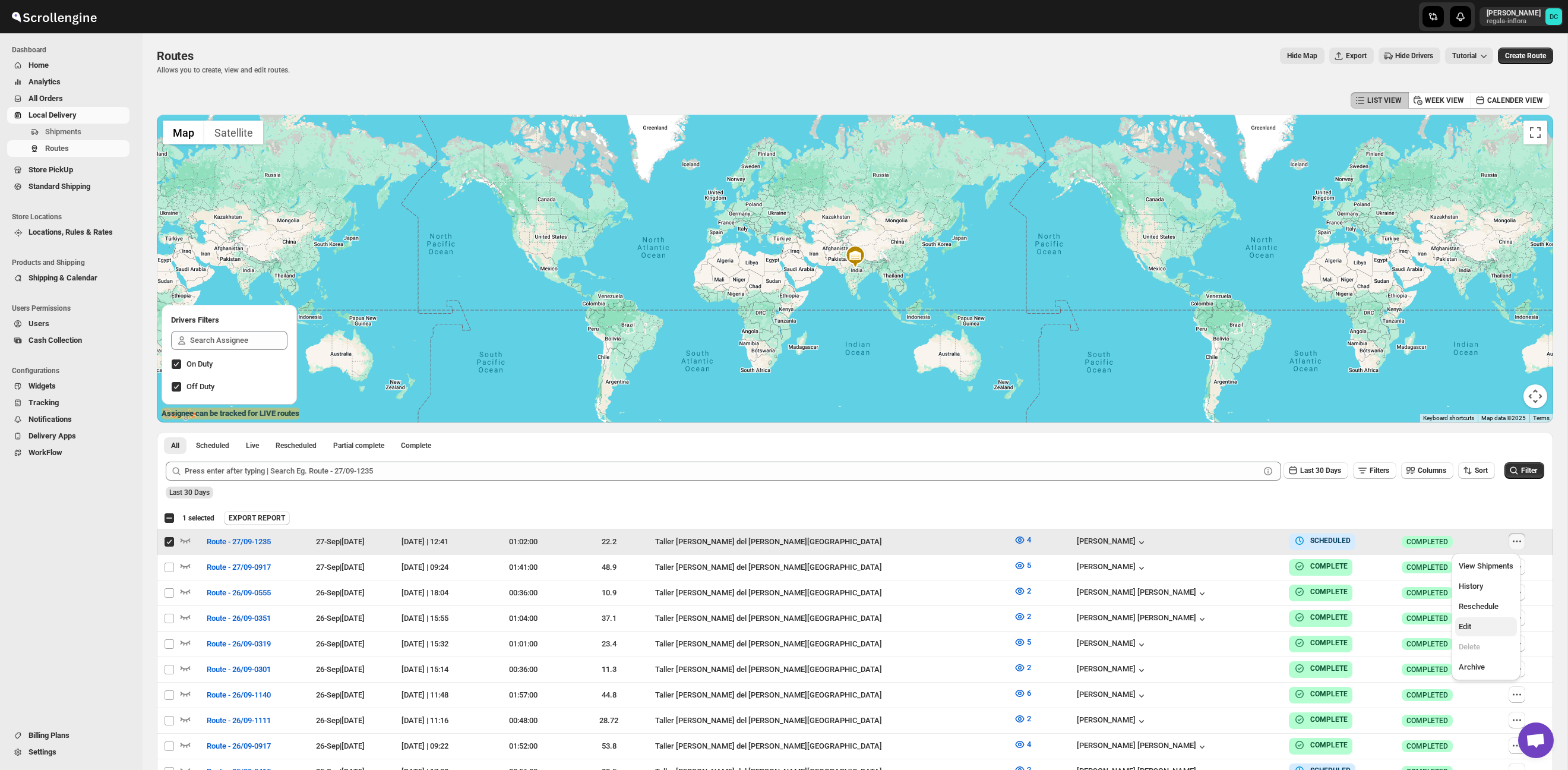
click at [1460, 628] on span "Edit" at bounding box center [1464, 626] width 13 height 9
checkbox input "false"
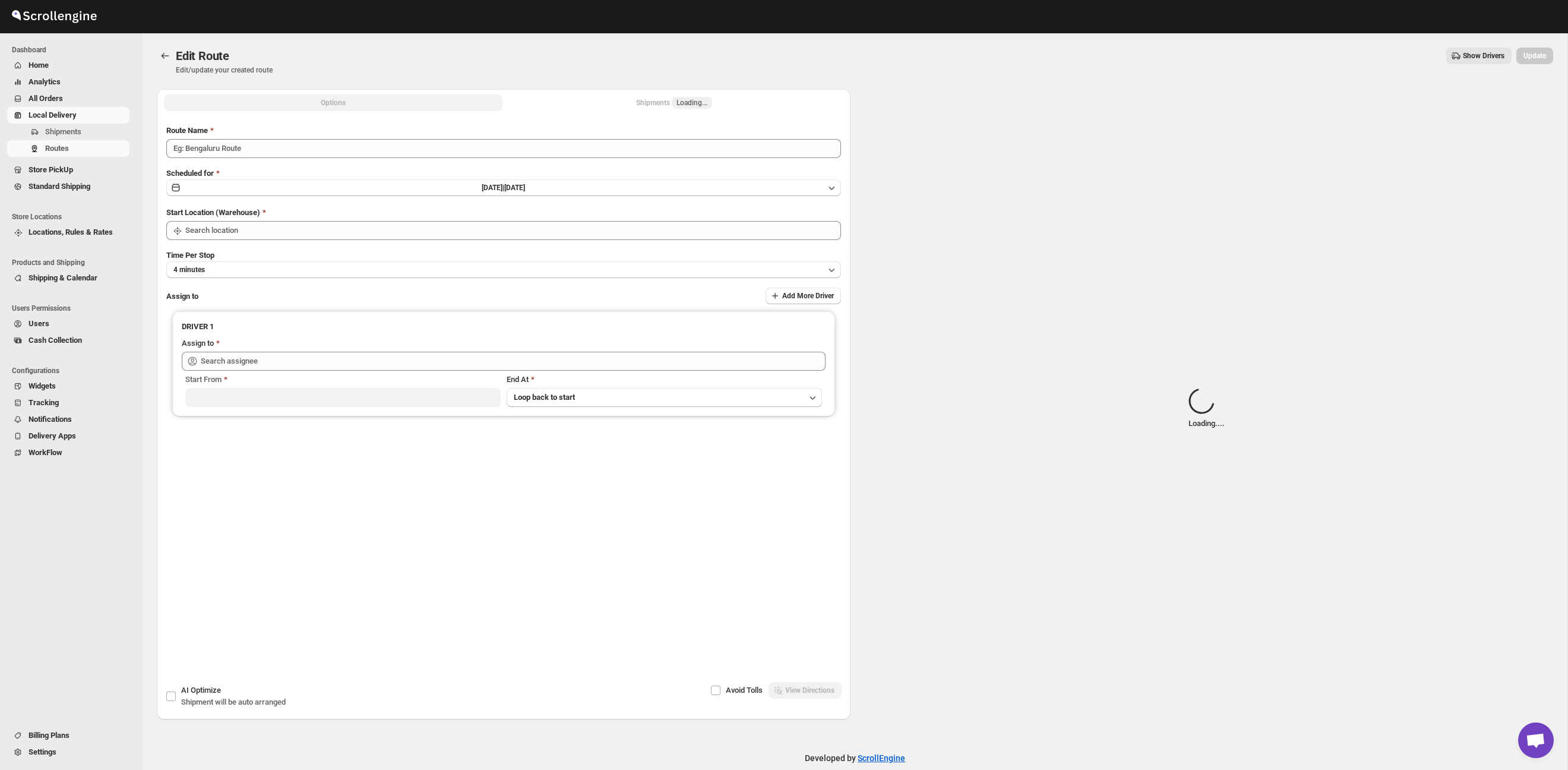
type input "Route - 27/09-1235"
type input "Taller [PERSON_NAME] del [PERSON_NAME][GEOGRAPHIC_DATA]"
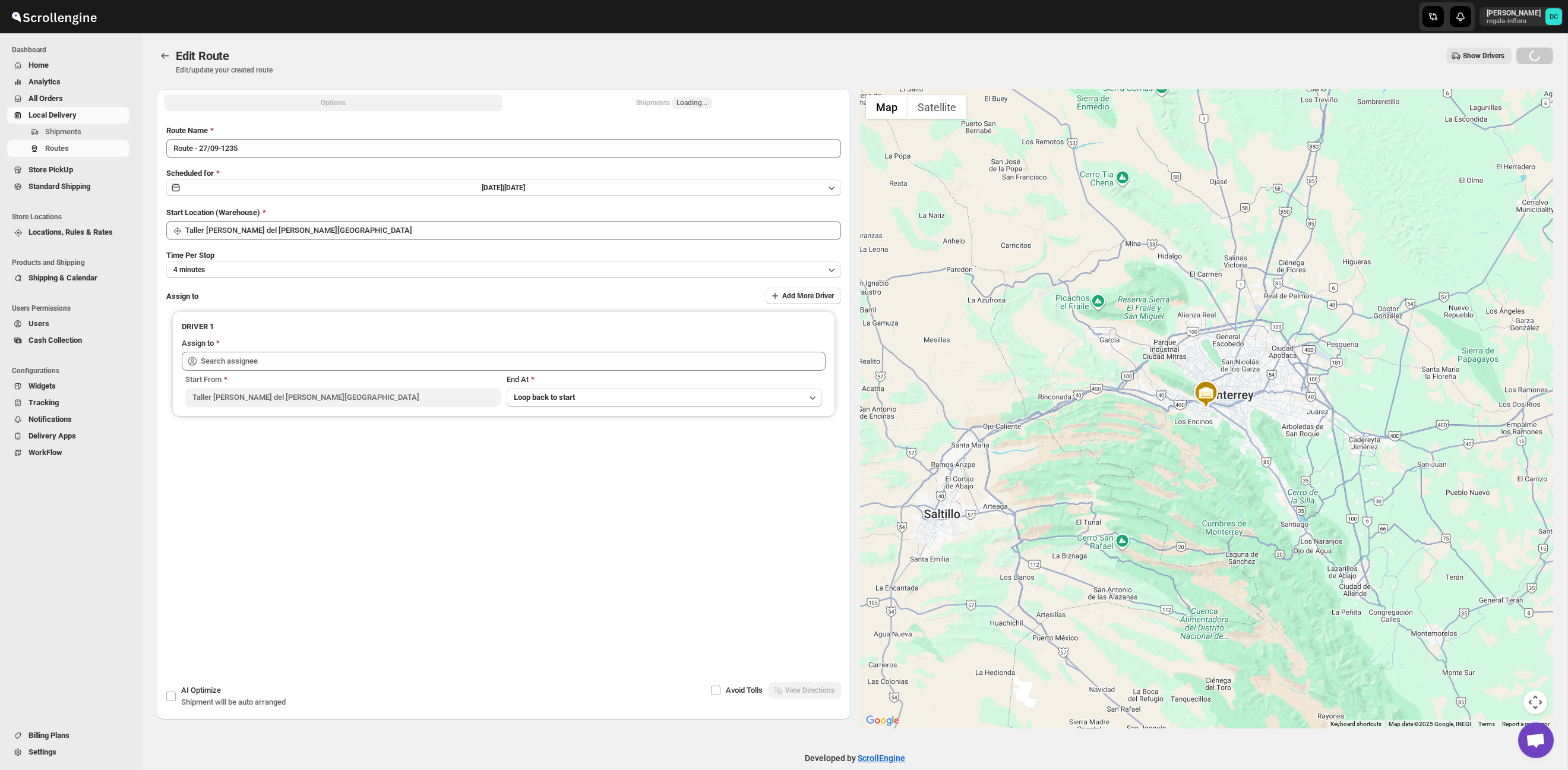
type input "[PERSON_NAME] ([PERSON_NAME][EMAIL_ADDRESS][DOMAIN_NAME])"
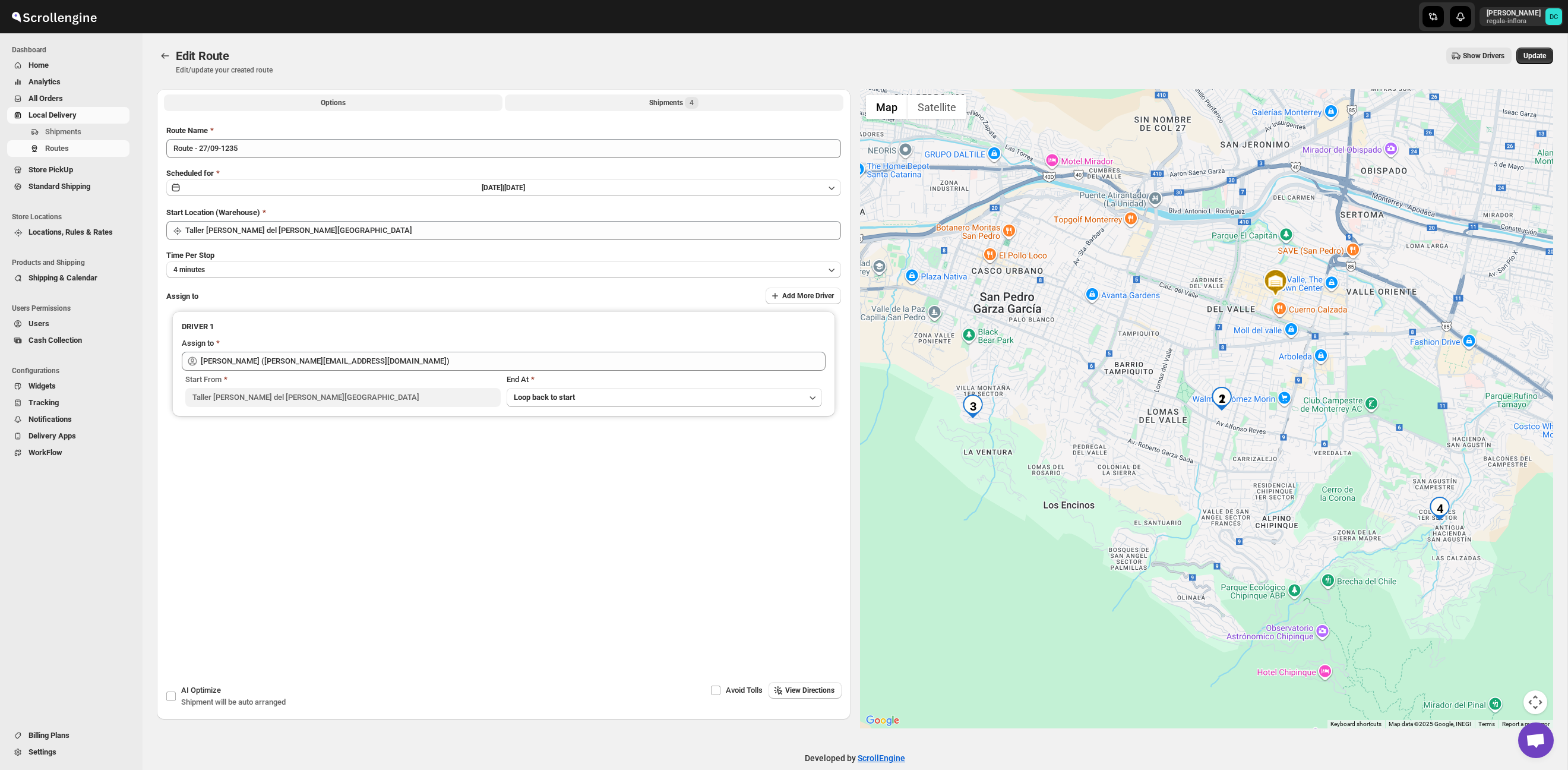
click at [655, 104] on div "Shipments 4" at bounding box center [674, 103] width 50 height 12
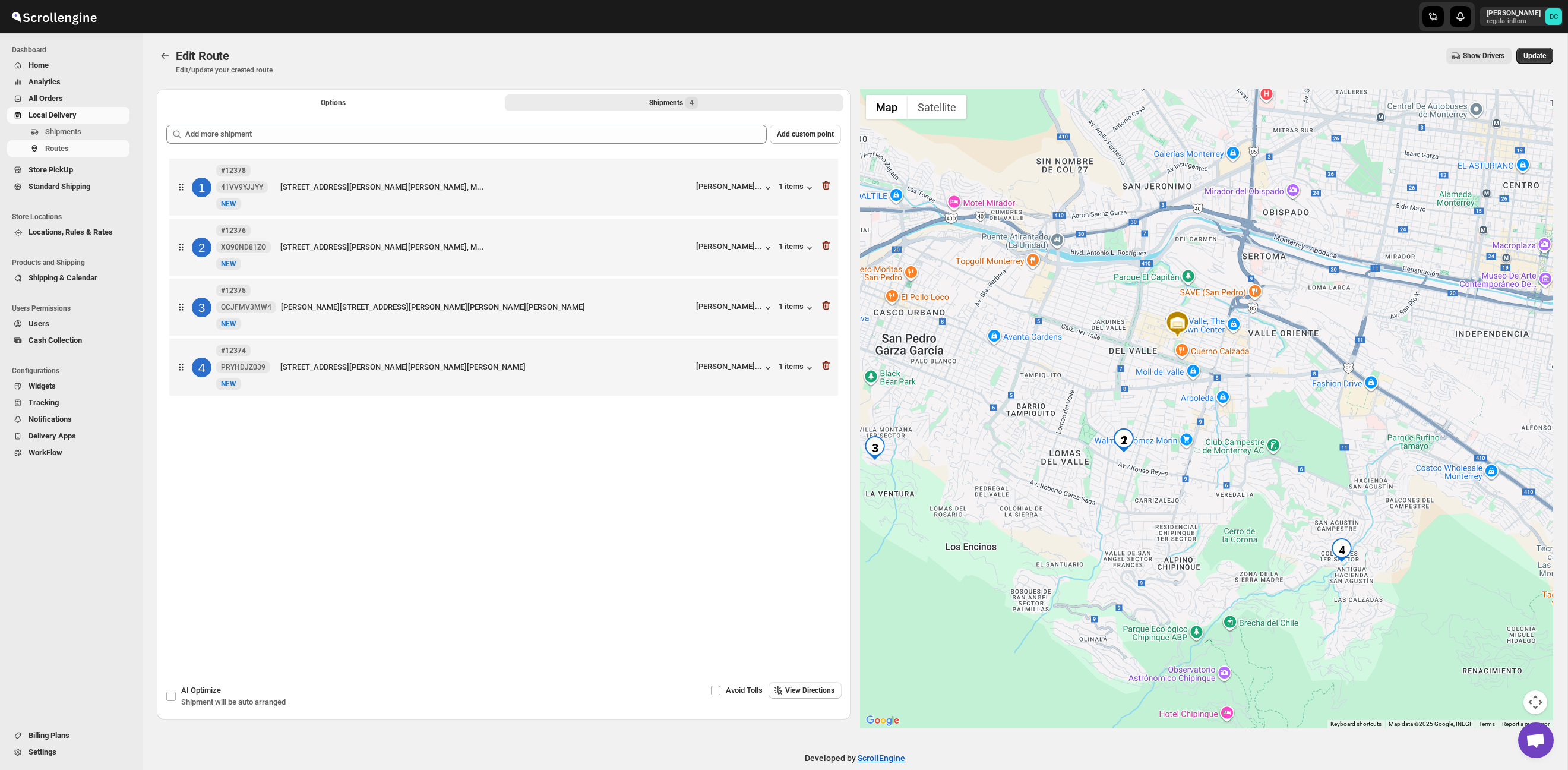
drag, startPoint x: 1399, startPoint y: 609, endPoint x: 1379, endPoint y: 549, distance: 63.2
click at [1379, 549] on div at bounding box center [1206, 408] width 693 height 639
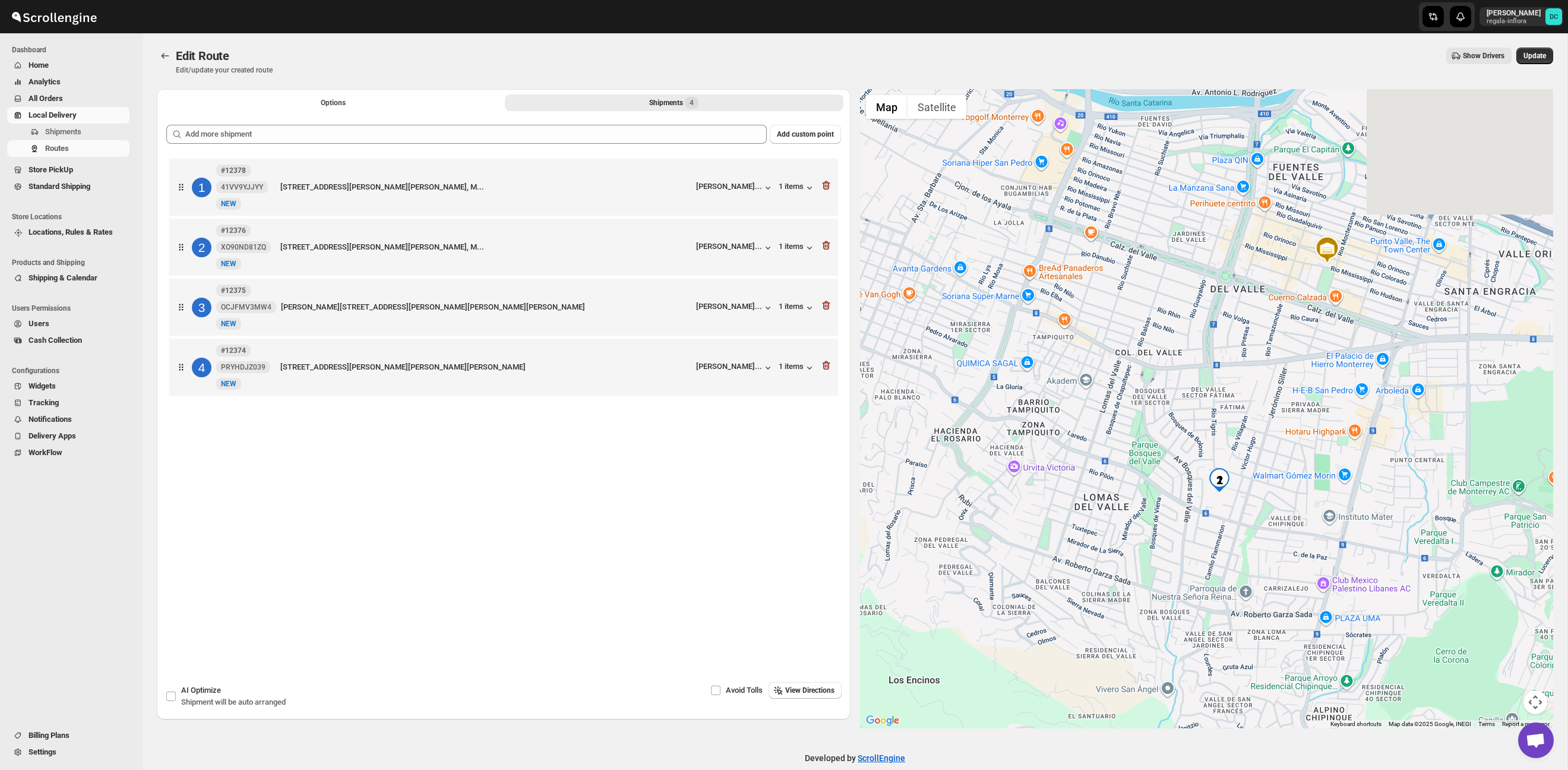
drag, startPoint x: 1101, startPoint y: 339, endPoint x: 1410, endPoint y: 502, distance: 349.4
click at [1430, 497] on div at bounding box center [1206, 408] width 693 height 639
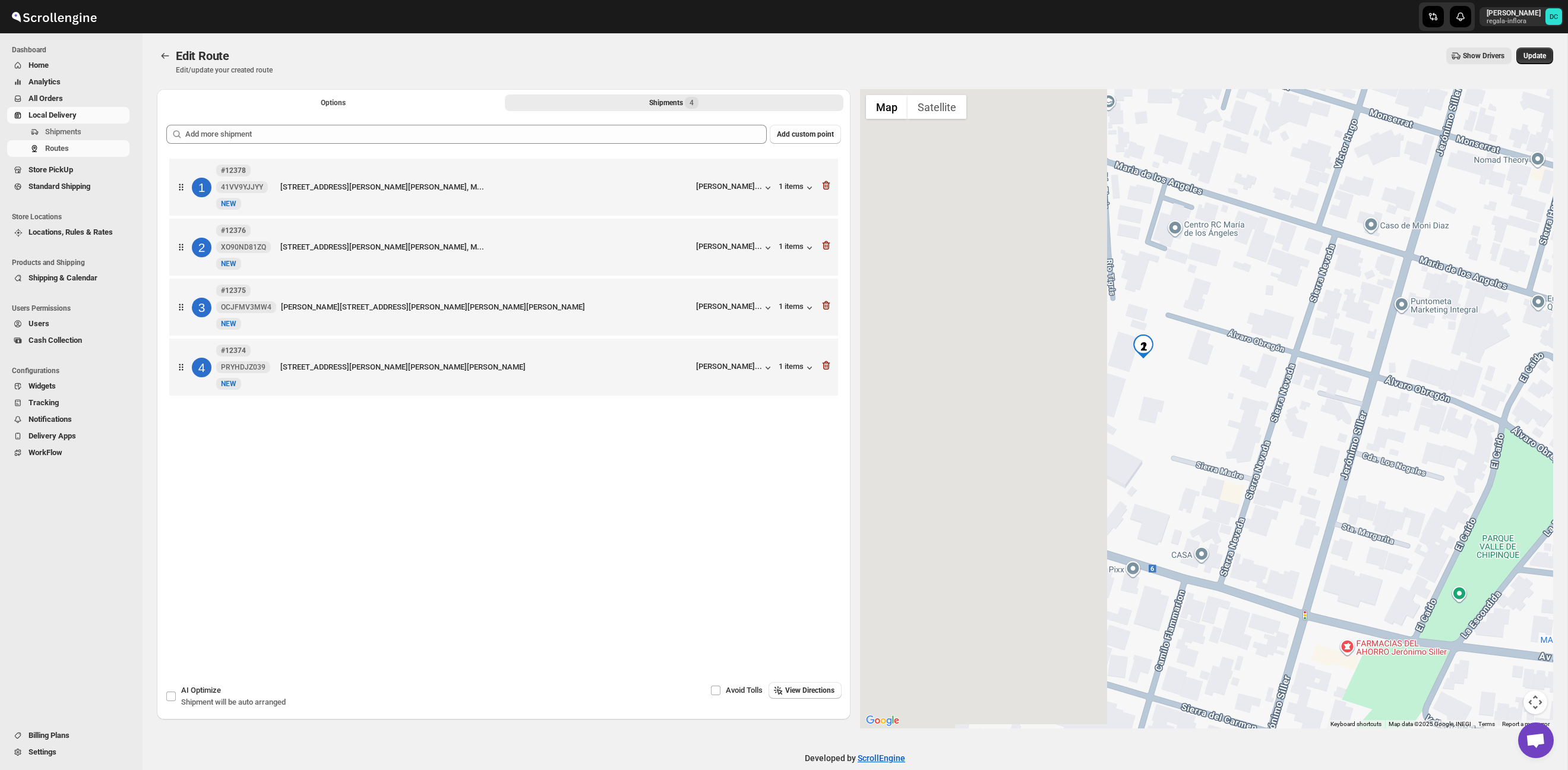
drag, startPoint x: 1025, startPoint y: 443, endPoint x: 1322, endPoint y: 467, distance: 298.0
click at [1320, 467] on div at bounding box center [1206, 408] width 693 height 639
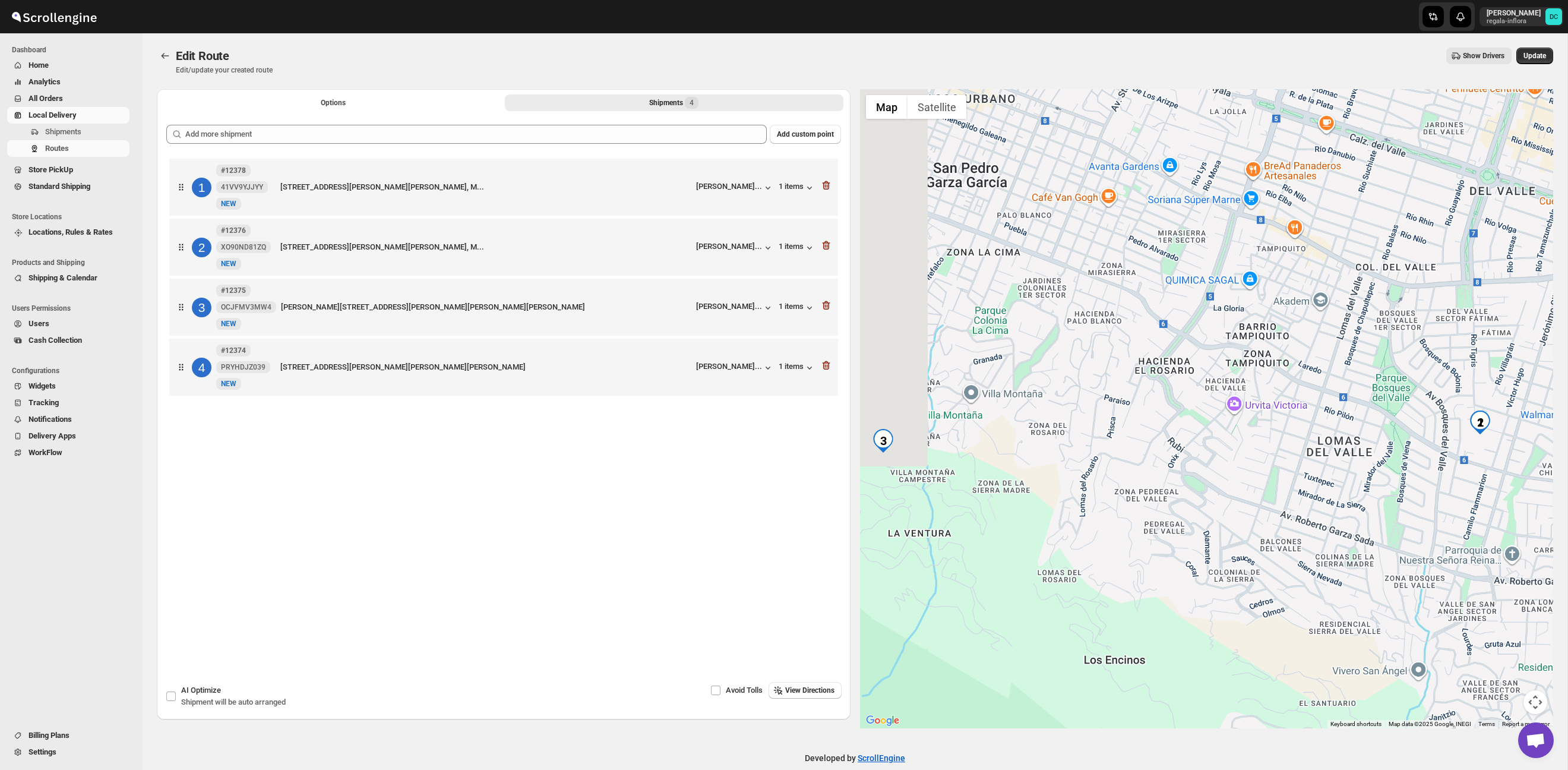
drag, startPoint x: 1139, startPoint y: 439, endPoint x: 1354, endPoint y: 453, distance: 215.5
click at [1450, 446] on div at bounding box center [1206, 408] width 693 height 639
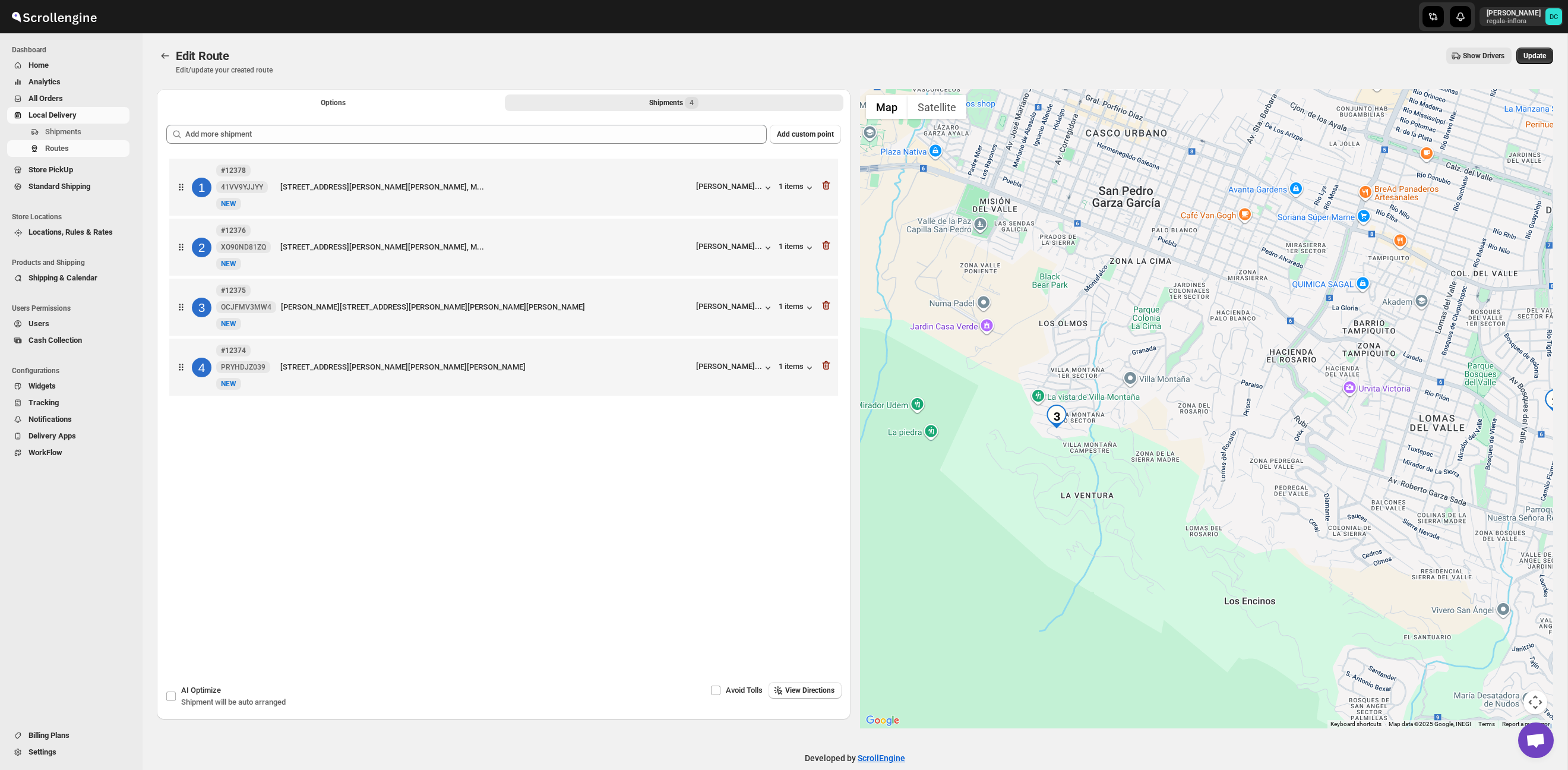
drag, startPoint x: 1322, startPoint y: 429, endPoint x: 1341, endPoint y: 433, distance: 19.4
click at [1353, 432] on div at bounding box center [1206, 408] width 693 height 639
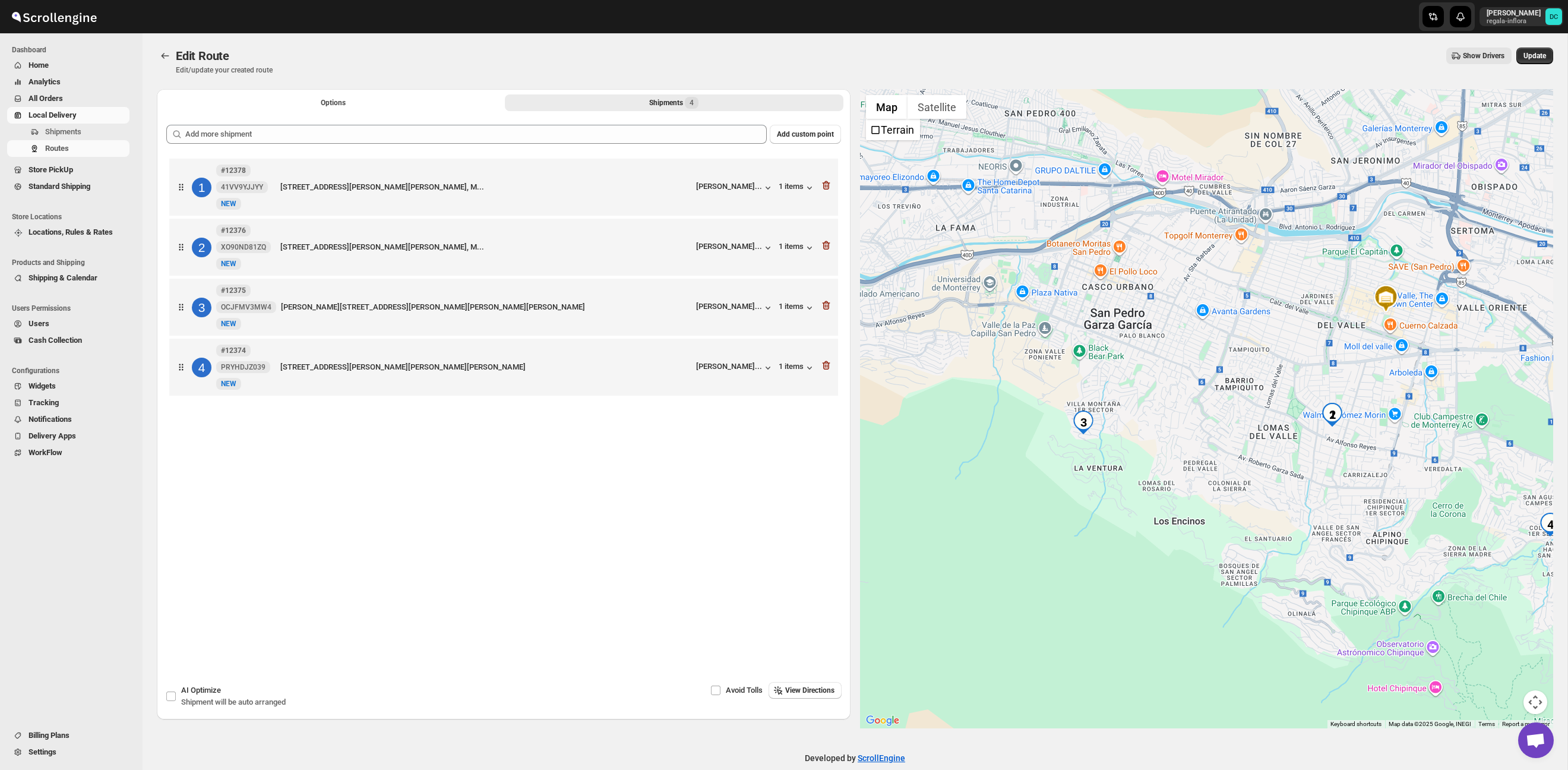
drag, startPoint x: 1538, startPoint y: 59, endPoint x: 1263, endPoint y: 17, distance: 278.2
click at [1538, 59] on span "Update" at bounding box center [1534, 56] width 23 height 10
